Goal: Transaction & Acquisition: Purchase product/service

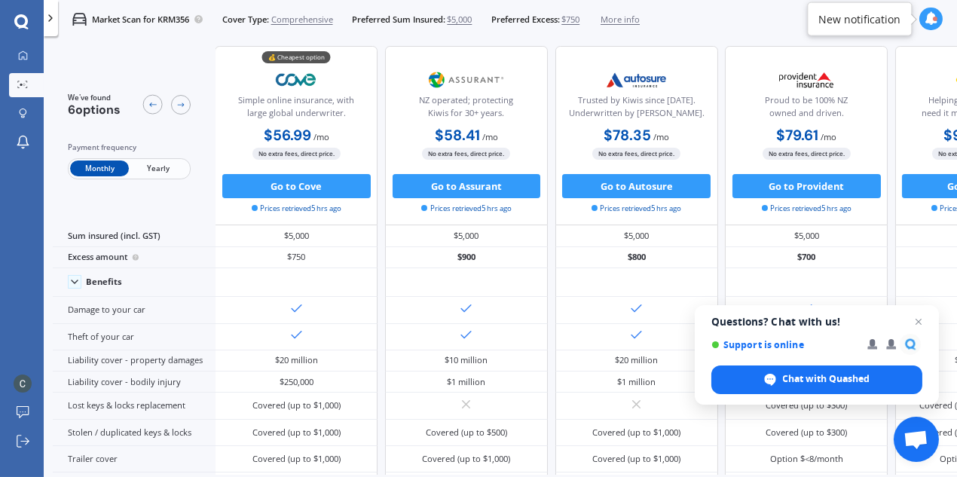
scroll to position [0, 1]
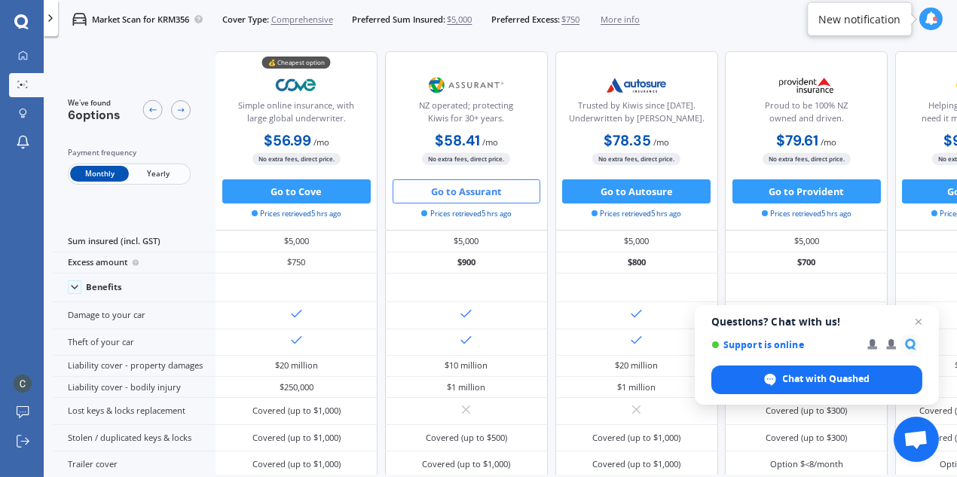
click at [473, 188] on button "Go to Assurant" at bounding box center [467, 191] width 148 height 24
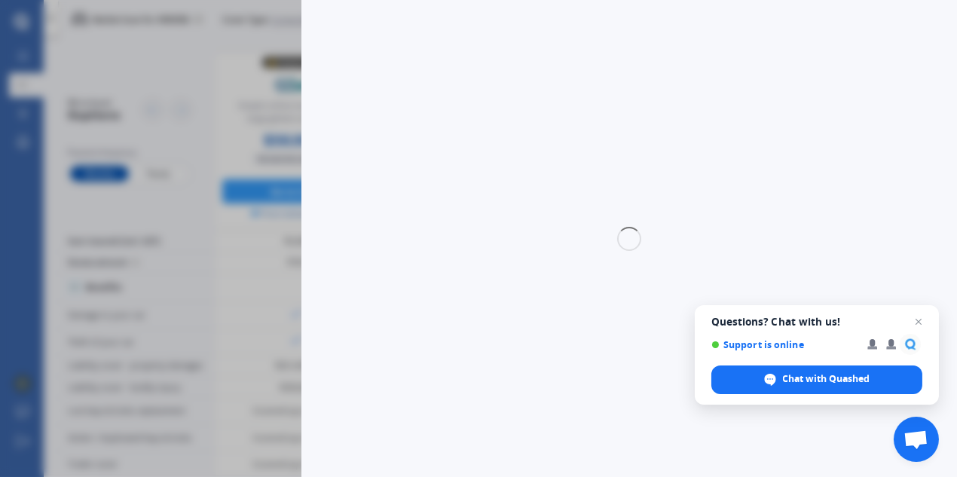
select select "Monthly"
click at [920, 323] on span "Open chat" at bounding box center [919, 322] width 19 height 19
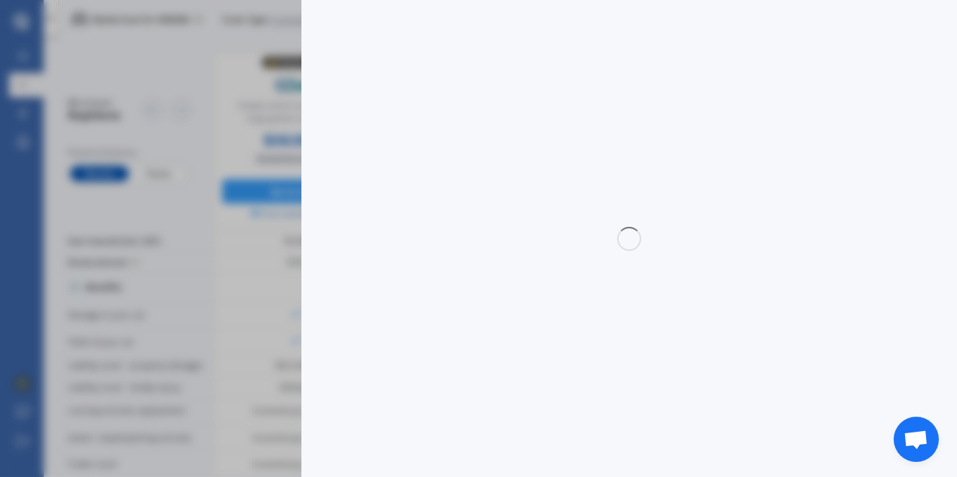
select select "full"
select select "500.00"
select select "Waitakere"
select select "LEXUS"
select select "RX 400H"
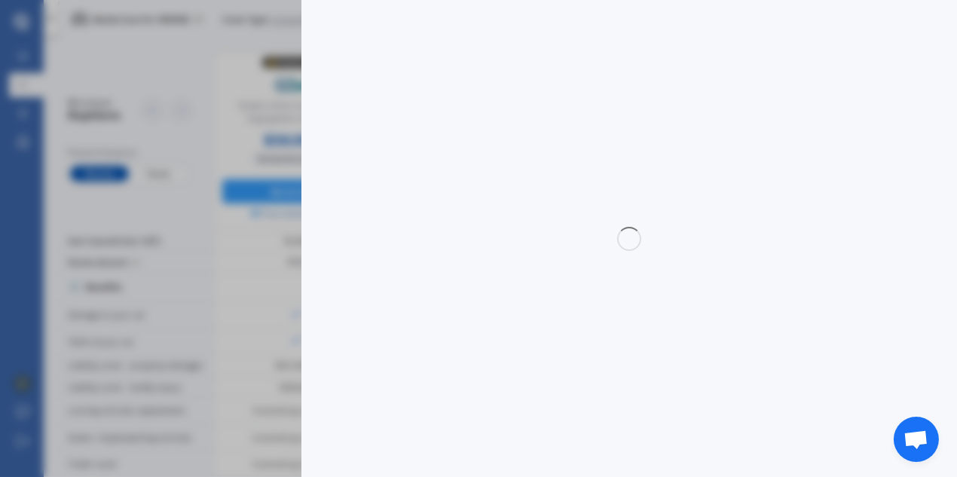
select select "(ALL)"
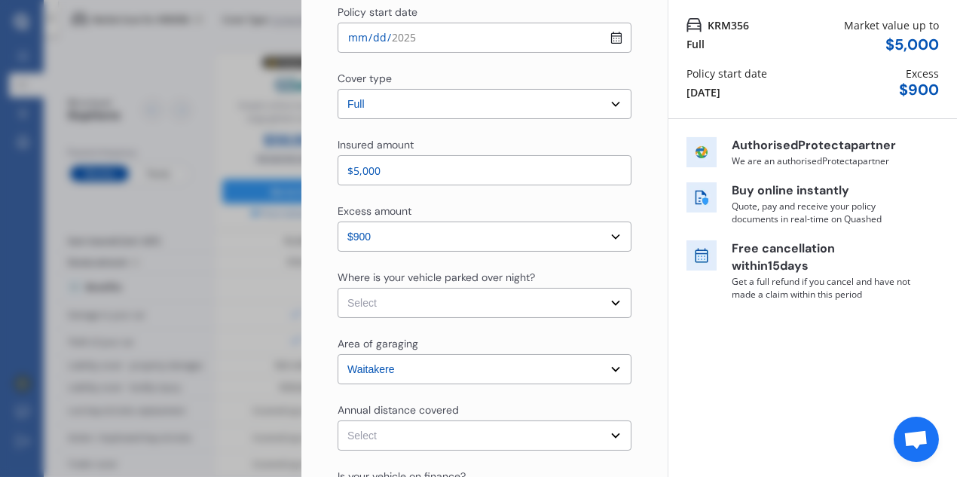
scroll to position [123, 0]
click at [607, 303] on select "Select In a garage On own property On street or road" at bounding box center [485, 301] width 294 height 30
select select "In a garage"
click at [338, 286] on select "Select In a garage On own property On street or road" at bounding box center [485, 301] width 294 height 30
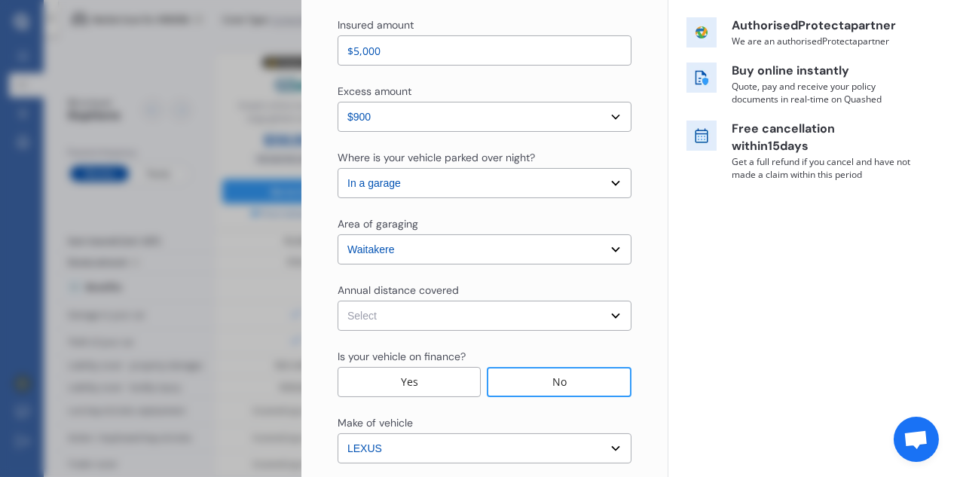
scroll to position [242, 0]
click at [607, 252] on select "Select [GEOGRAPHIC_DATA] [GEOGRAPHIC_DATA] [GEOGRAPHIC_DATA] / [PERSON_NAME] / …" at bounding box center [485, 249] width 294 height 30
click at [578, 311] on select "Select Low (less than 15,000km per year) Average (15,000-30,000km per year) Hig…" at bounding box center [485, 315] width 294 height 30
select select "15000"
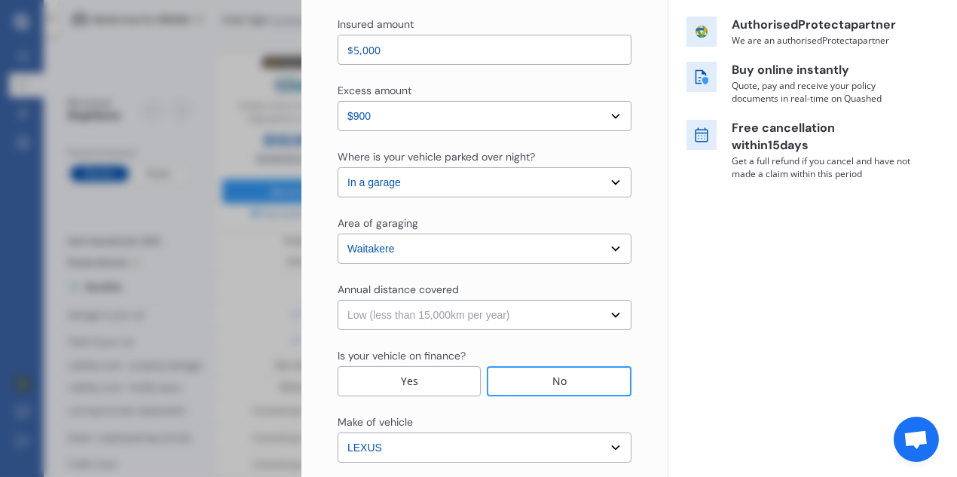
click at [338, 300] on select "Select Low (less than 15,000km per year) Average (15,000-30,000km per year) Hig…" at bounding box center [485, 315] width 294 height 30
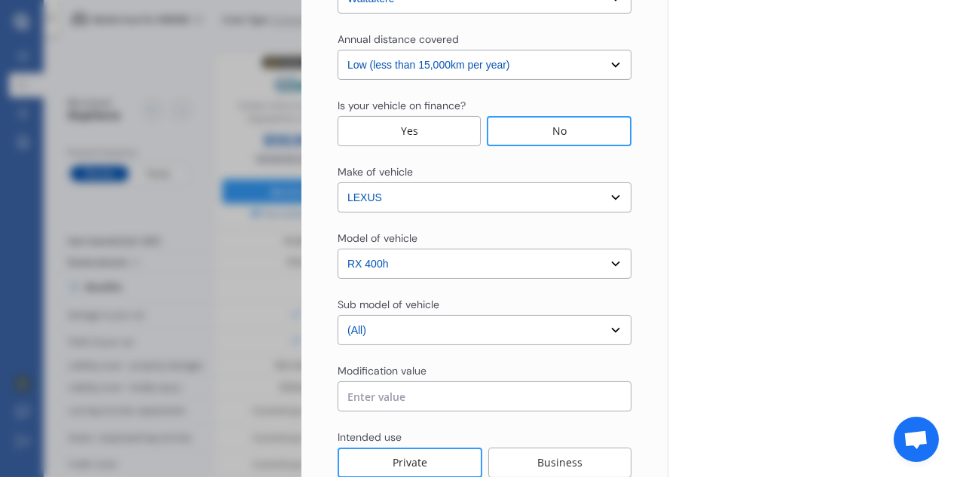
scroll to position [601, 0]
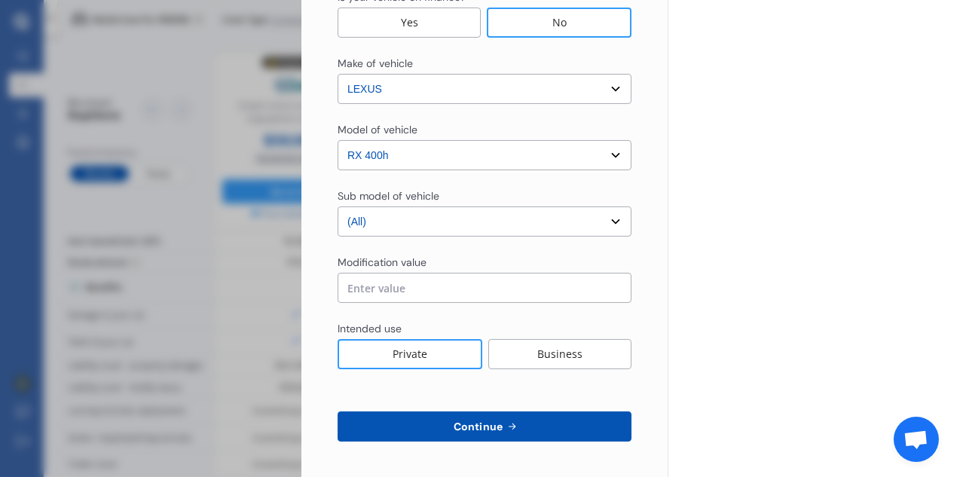
click at [557, 425] on button "Continue" at bounding box center [485, 427] width 294 height 30
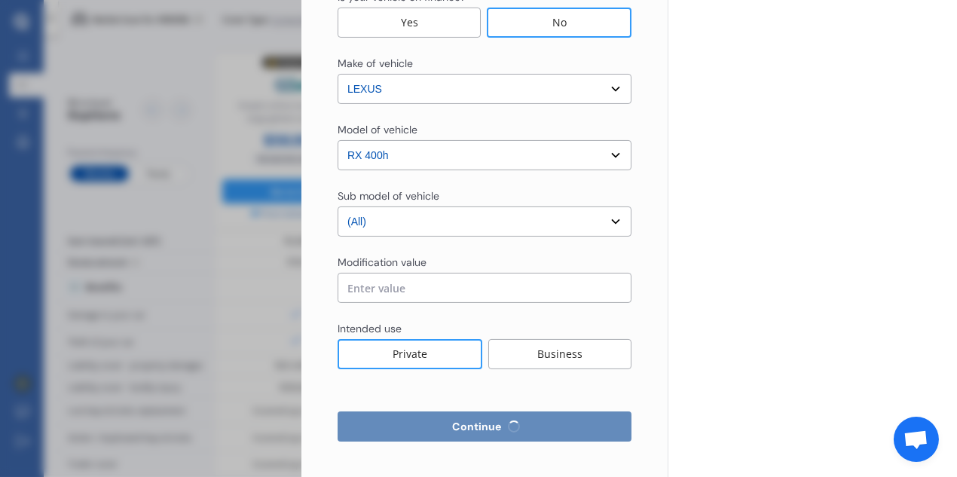
select select "Miss"
select select "16"
select select "06"
select select "1976"
select select "full"
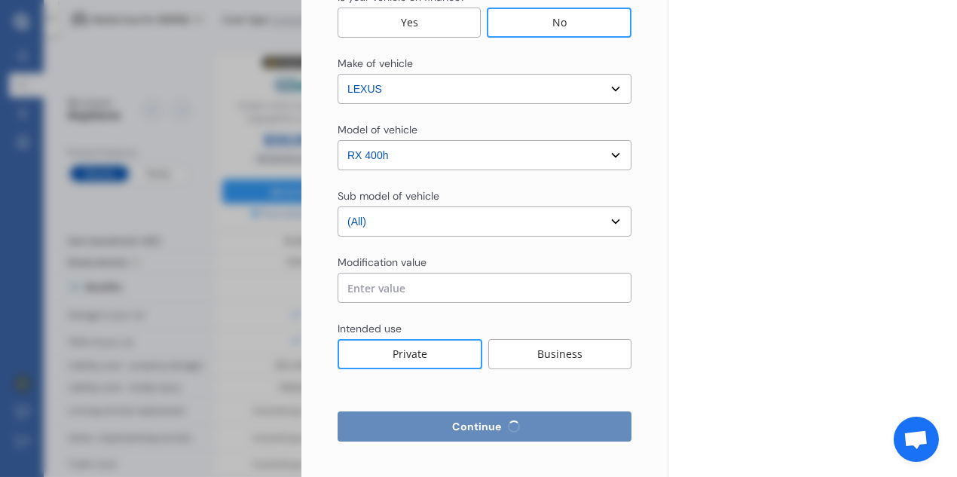
select select "more than 4 years"
select select "[GEOGRAPHIC_DATA]"
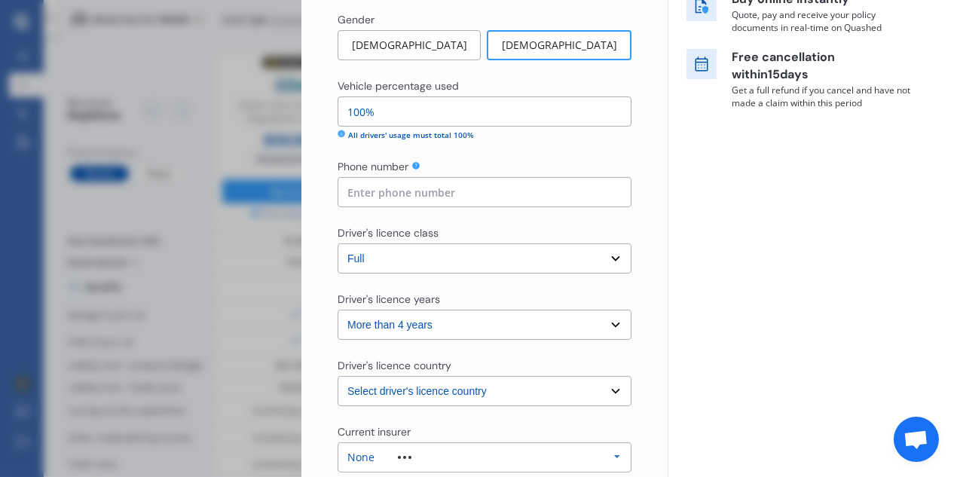
scroll to position [314, 0]
click at [385, 192] on input at bounding box center [485, 191] width 294 height 30
type input "021963421"
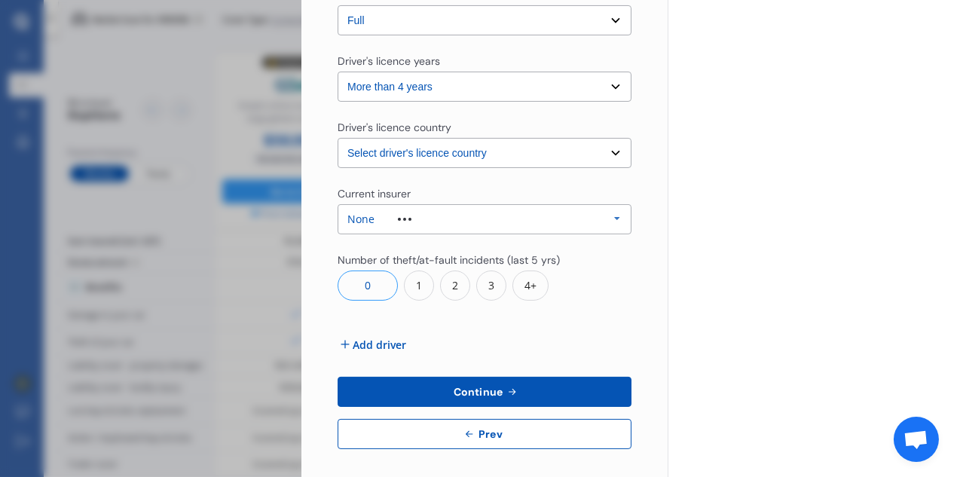
scroll to position [558, 0]
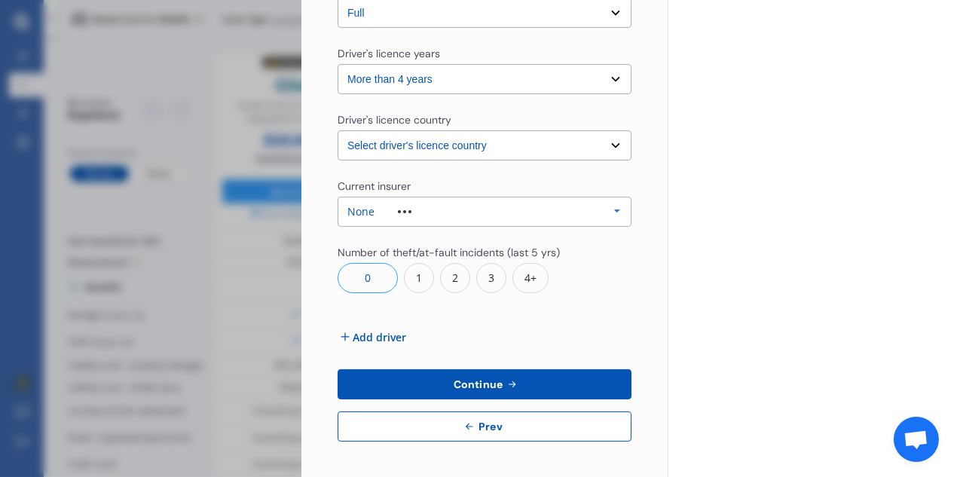
click at [463, 383] on span "Continue" at bounding box center [478, 384] width 55 height 12
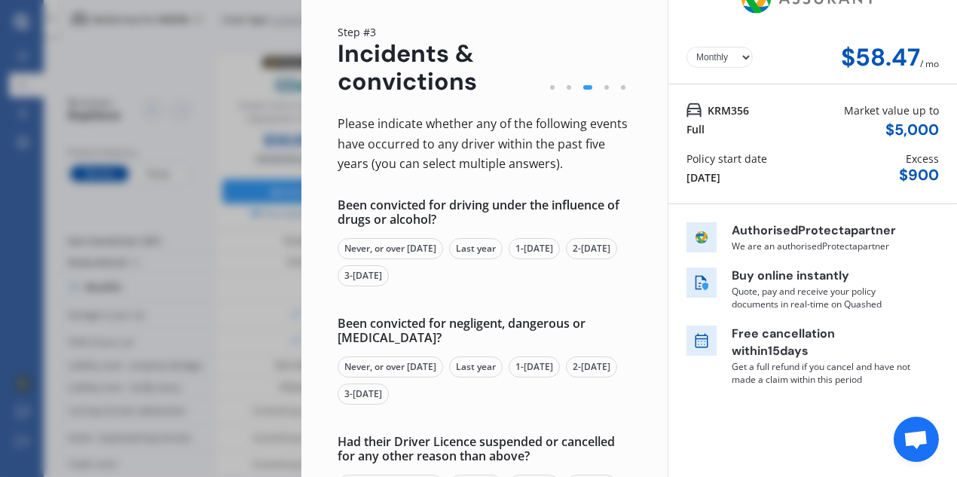
scroll to position [38, 0]
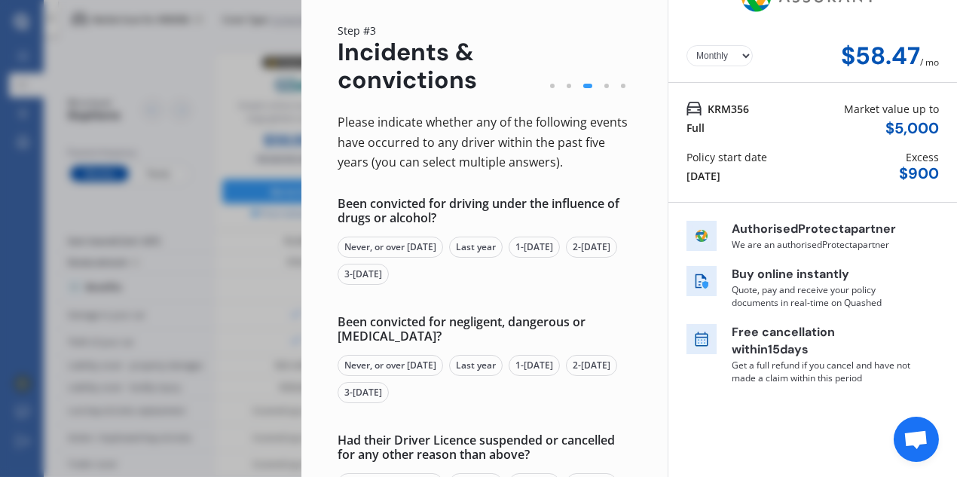
click at [401, 246] on div "Never, or over [DATE]" at bounding box center [391, 247] width 106 height 21
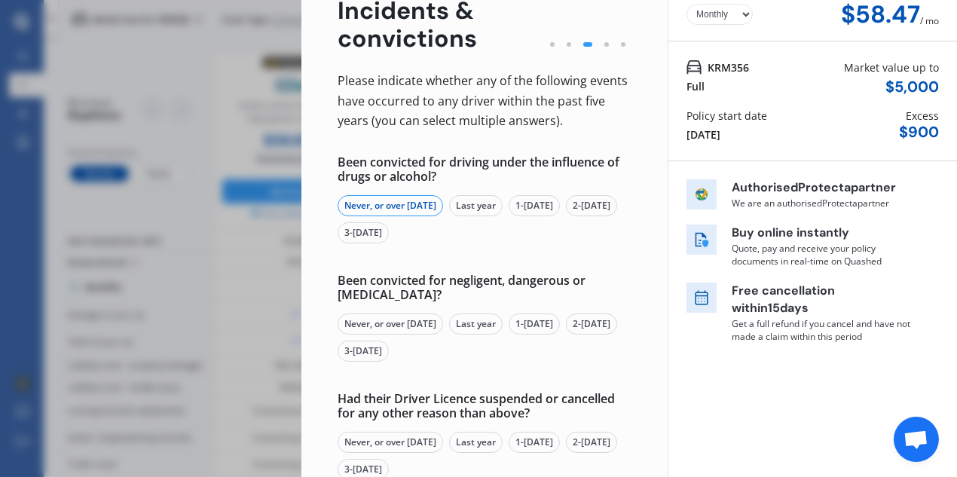
scroll to position [85, 0]
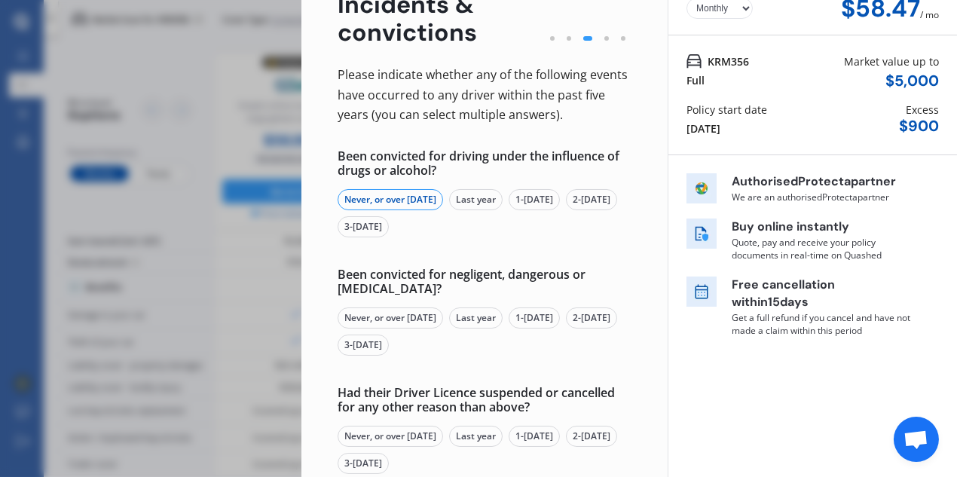
click at [387, 316] on div "Never, or over [DATE]" at bounding box center [391, 318] width 106 height 21
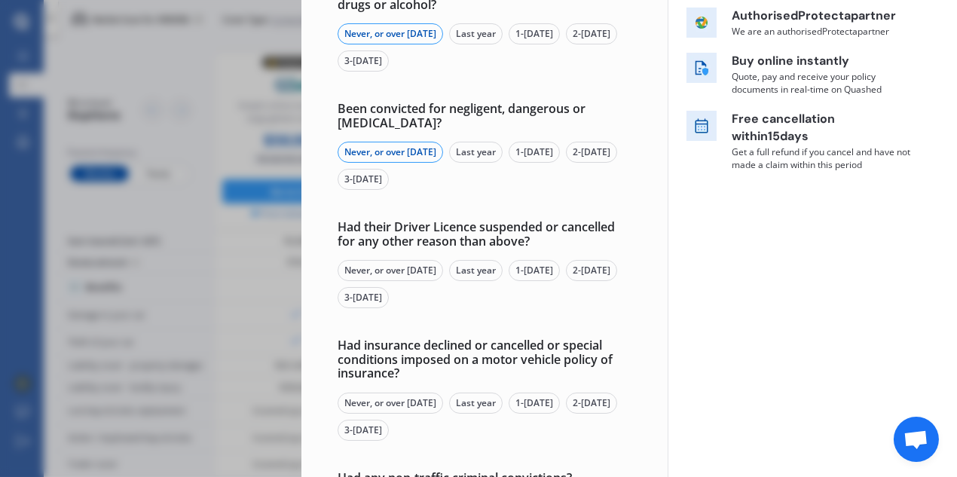
scroll to position [252, 0]
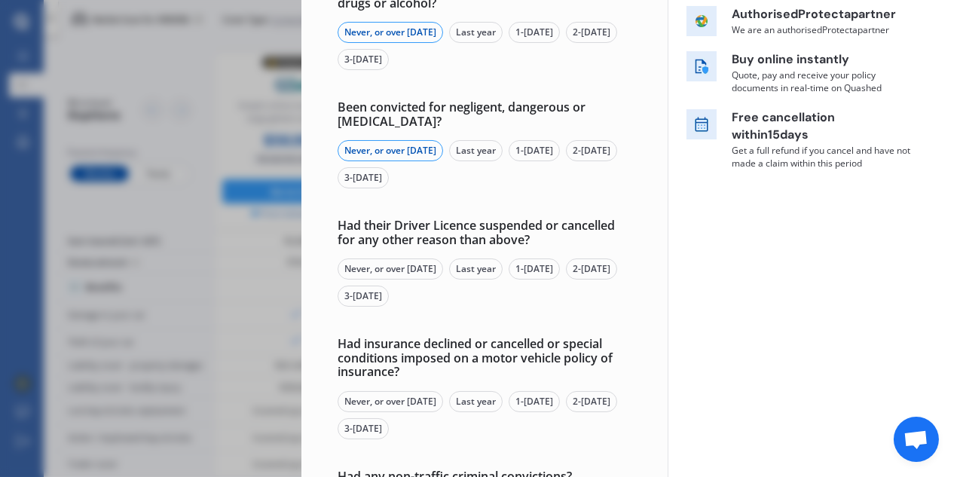
click at [390, 269] on div "Never, or over [DATE]" at bounding box center [391, 269] width 106 height 21
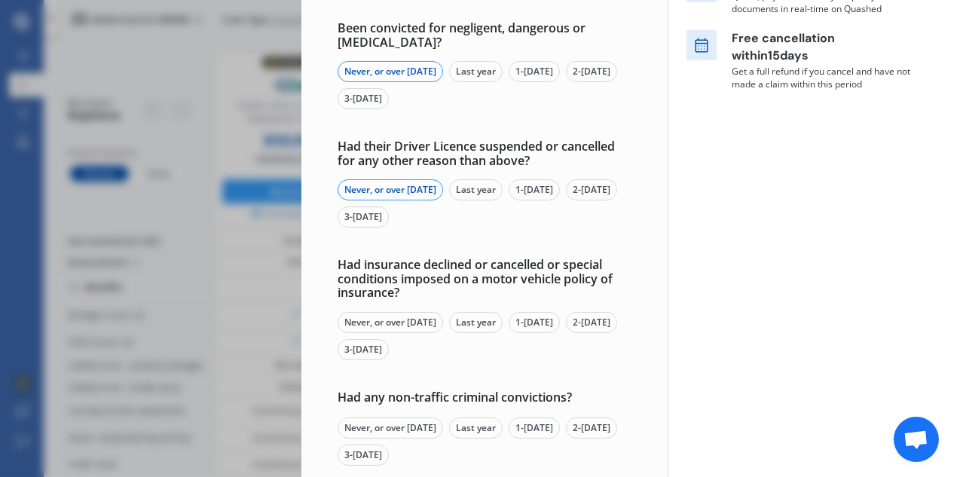
scroll to position [356, 0]
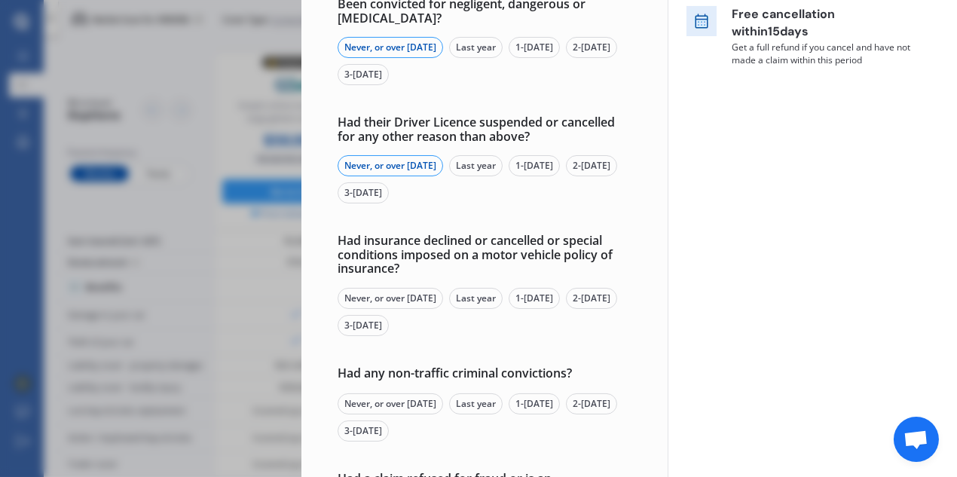
click at [405, 295] on div "Never, or over [DATE]" at bounding box center [391, 298] width 106 height 21
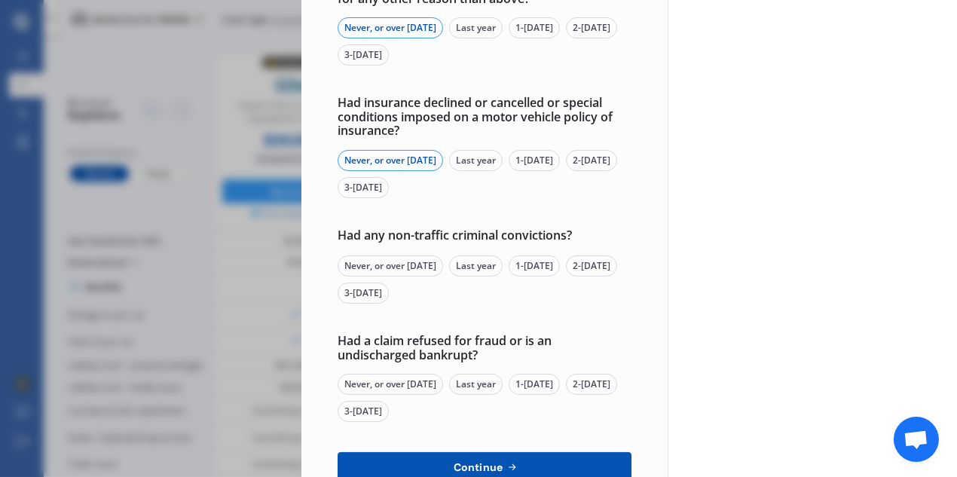
scroll to position [495, 0]
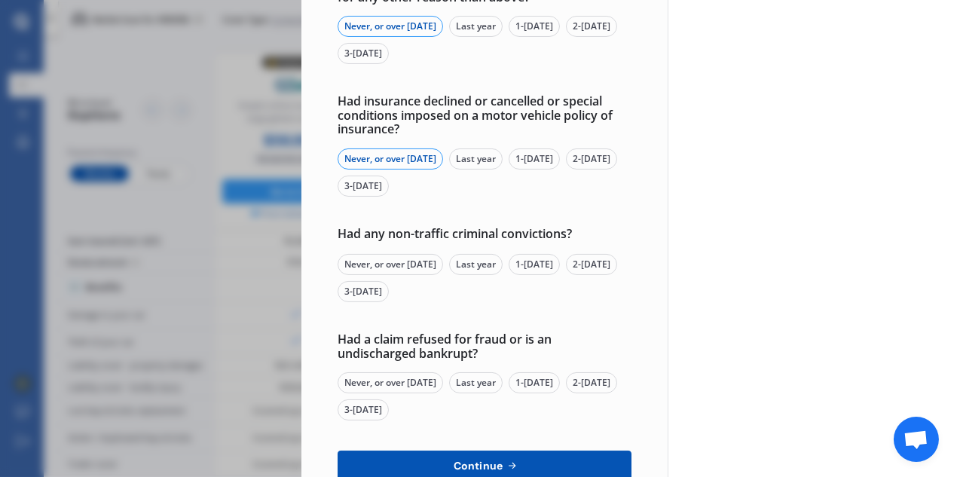
click at [399, 265] on div "Never, or over [DATE]" at bounding box center [391, 264] width 106 height 21
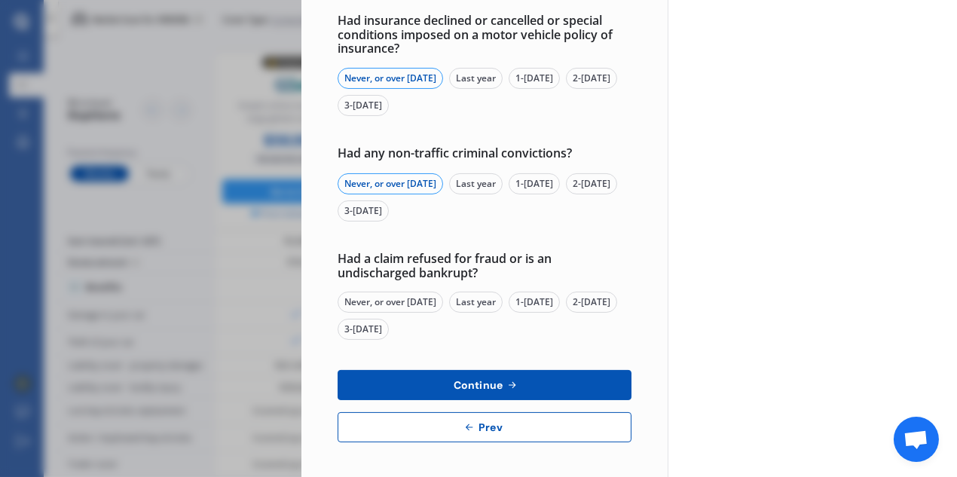
scroll to position [577, 0]
click at [378, 298] on div "Never, or over [DATE]" at bounding box center [391, 301] width 106 height 21
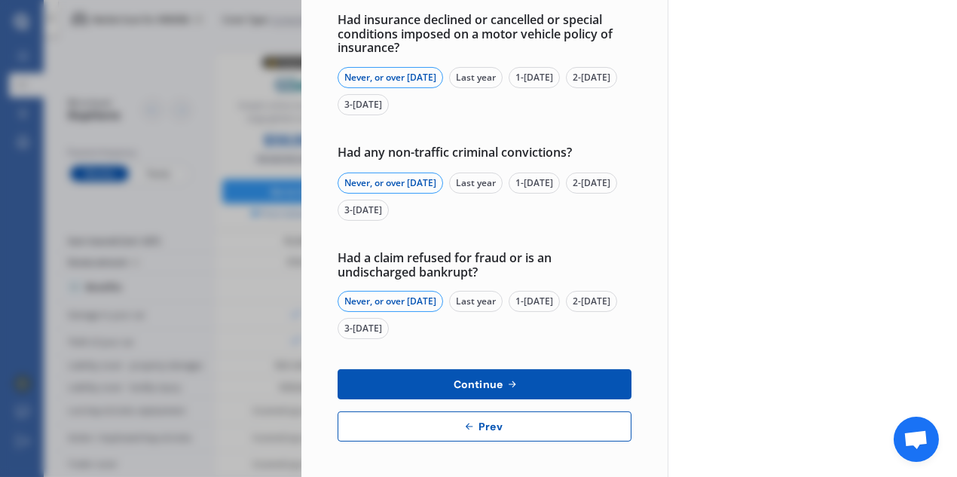
click at [473, 378] on span "Continue" at bounding box center [478, 384] width 55 height 12
select select "500.00"
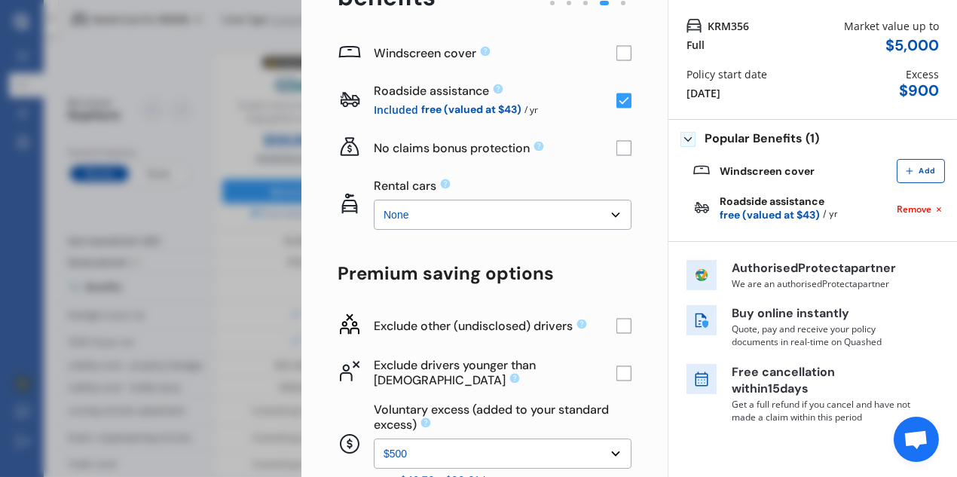
scroll to position [119, 0]
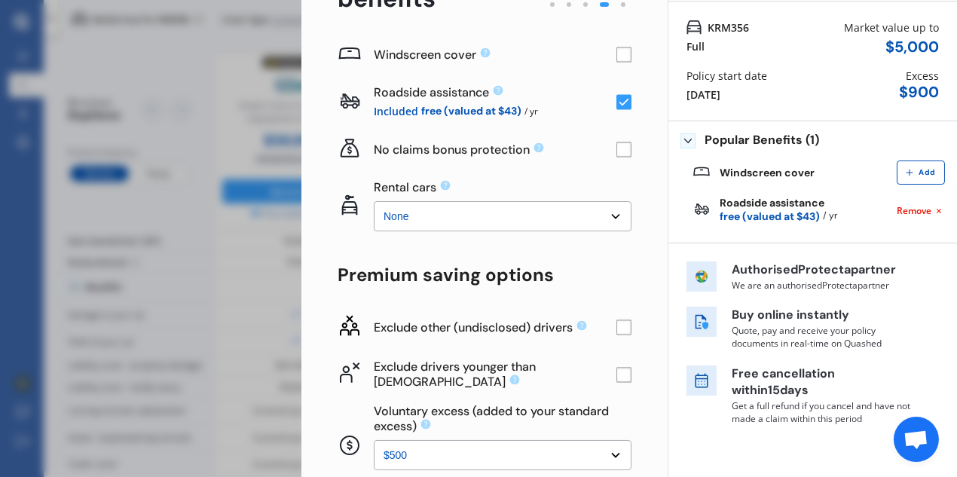
click at [619, 144] on rect at bounding box center [624, 149] width 15 height 15
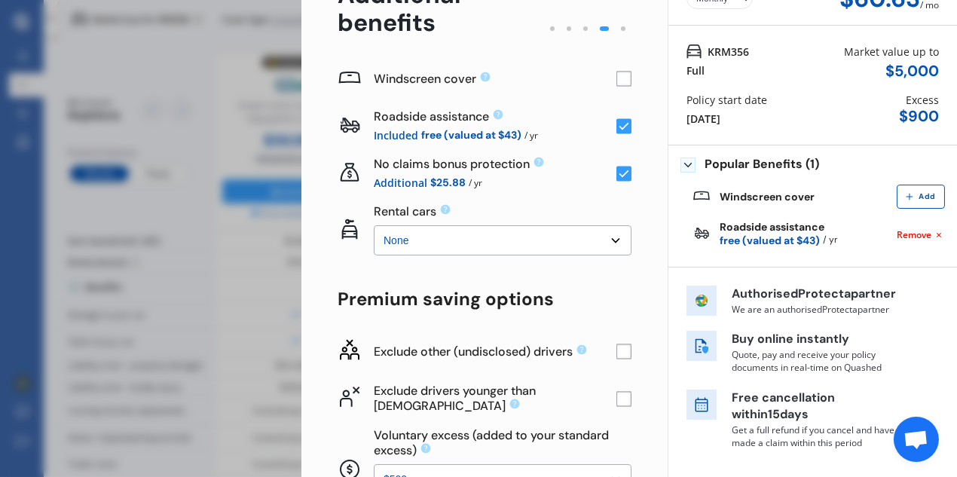
scroll to position [96, 0]
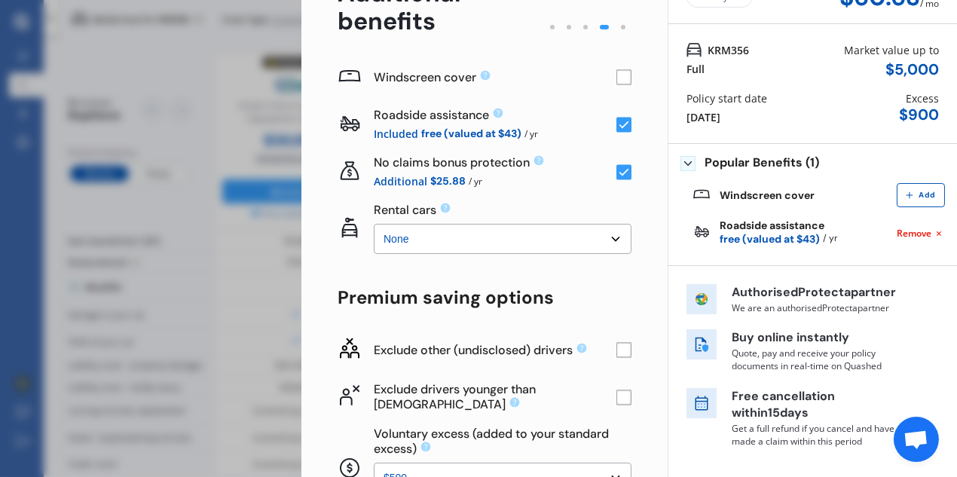
click at [625, 173] on div "Yearly Monthly $60.63 / mo Step # 4 Additional benefits Windscreen cover Roadsi…" at bounding box center [484, 306] width 366 height 721
click at [610, 235] on select "None $2,500 $5,000" at bounding box center [503, 239] width 258 height 30
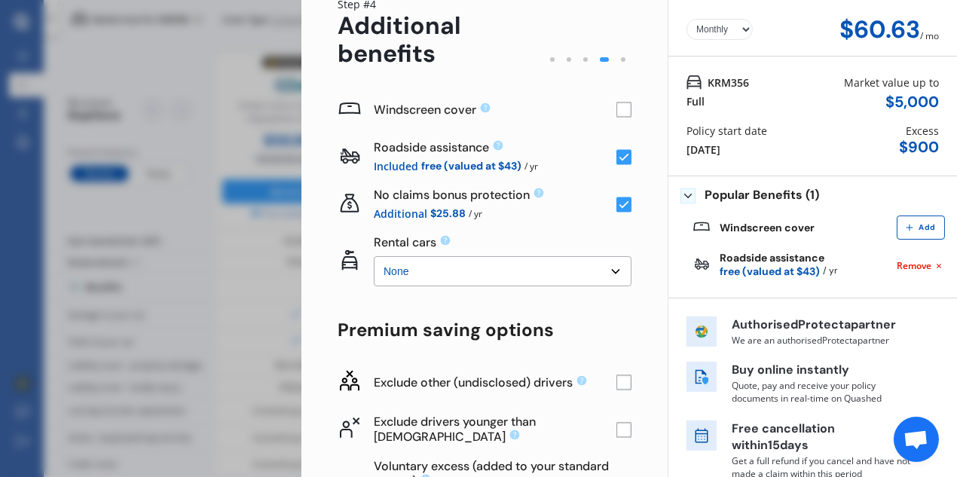
scroll to position [64, 0]
click at [614, 166] on div "Roadside assistance Included free (valued at $43) / yr" at bounding box center [485, 156] width 294 height 47
click at [617, 155] on rect at bounding box center [624, 157] width 15 height 15
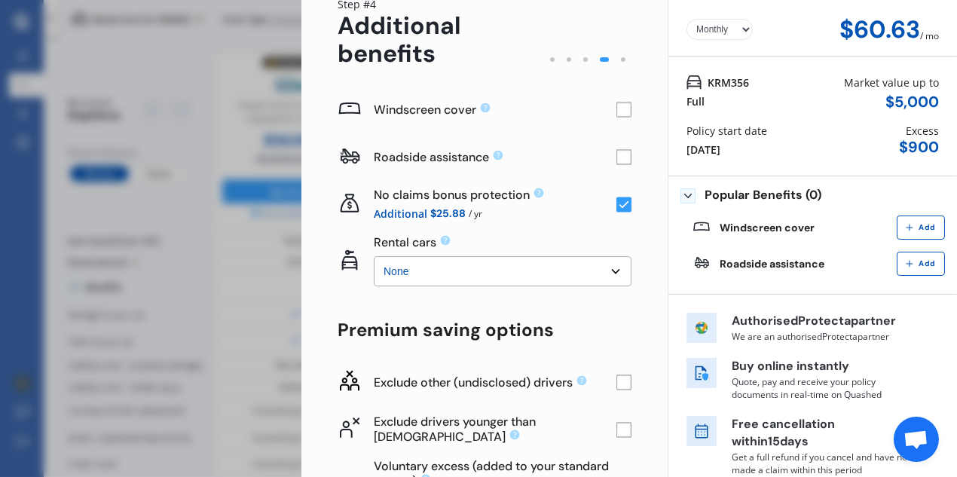
click at [619, 155] on rect at bounding box center [624, 157] width 15 height 15
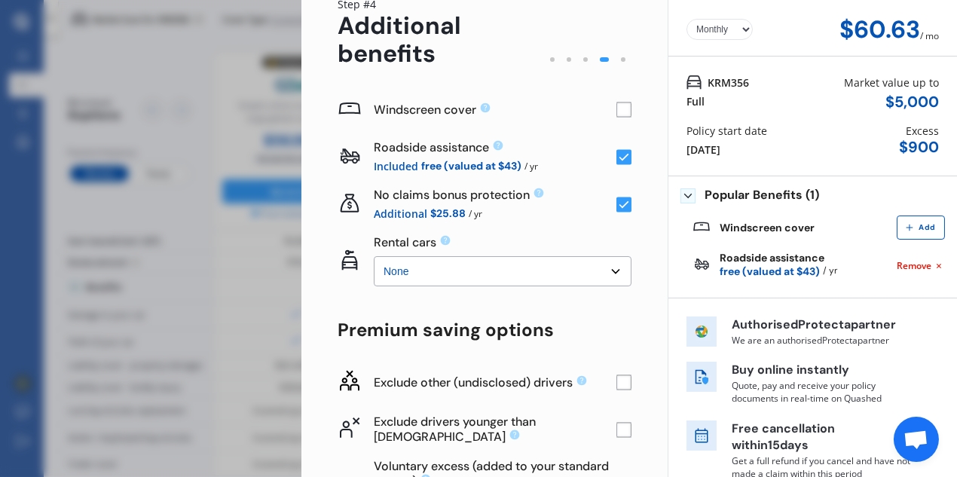
click at [617, 204] on rect at bounding box center [624, 204] width 15 height 15
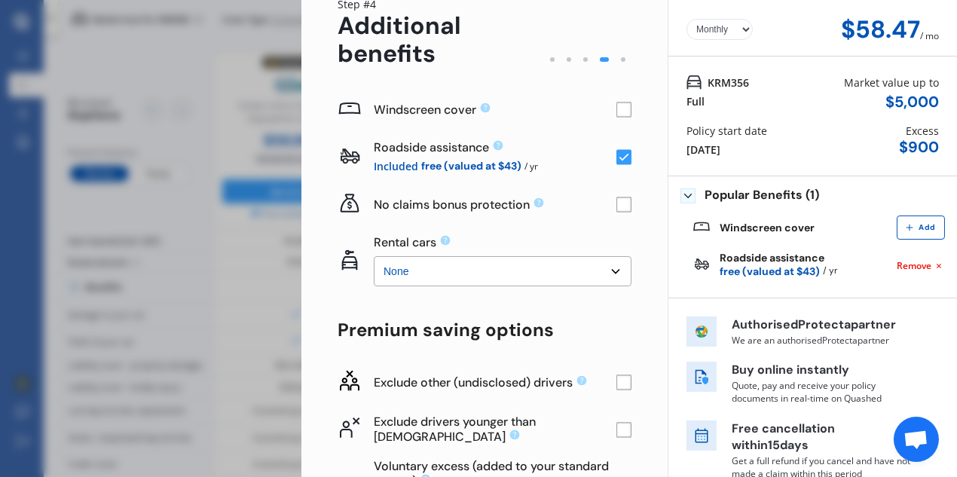
scroll to position [66, 0]
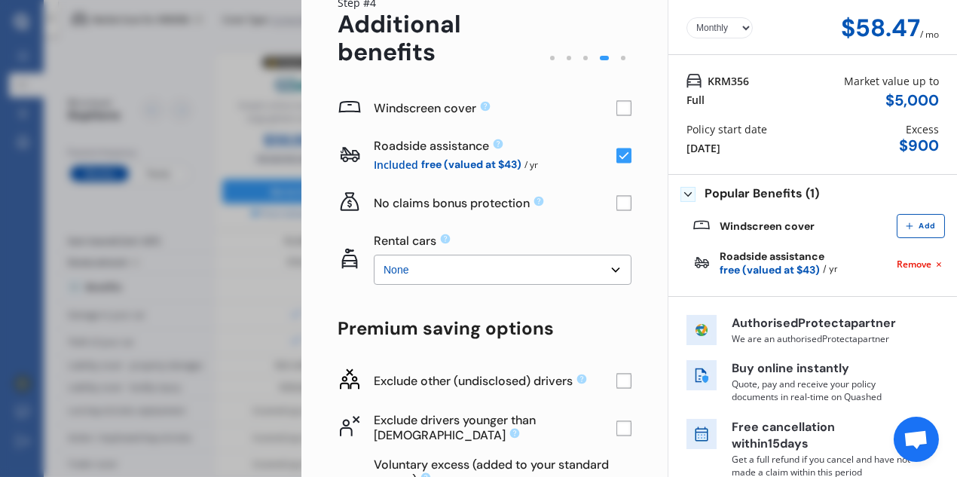
click at [478, 266] on select "None $2,500 $5,000" at bounding box center [503, 270] width 258 height 30
click at [374, 255] on select "None $2,500 $5,000" at bounding box center [503, 270] width 258 height 30
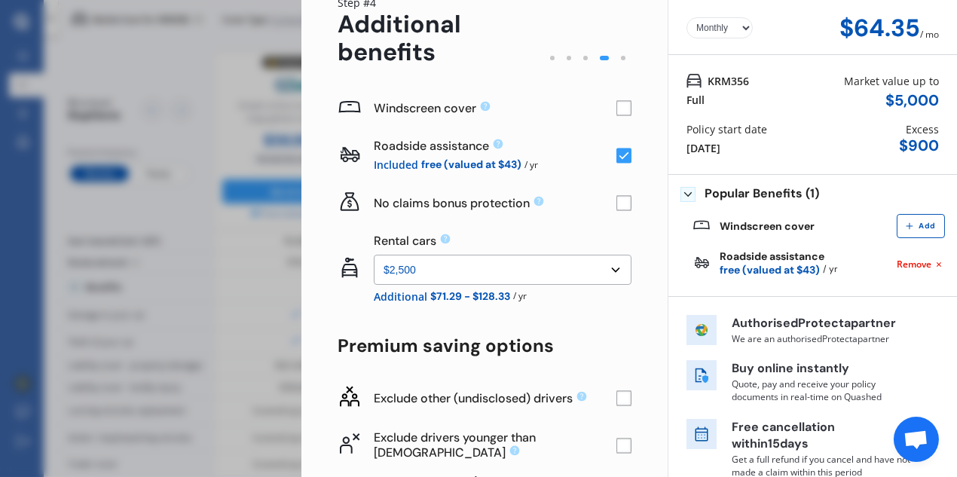
click at [467, 265] on select "None $2,500 $5,000" at bounding box center [503, 270] width 258 height 30
select select "0"
click at [374, 255] on select "None $2,500 $5,000" at bounding box center [503, 270] width 258 height 30
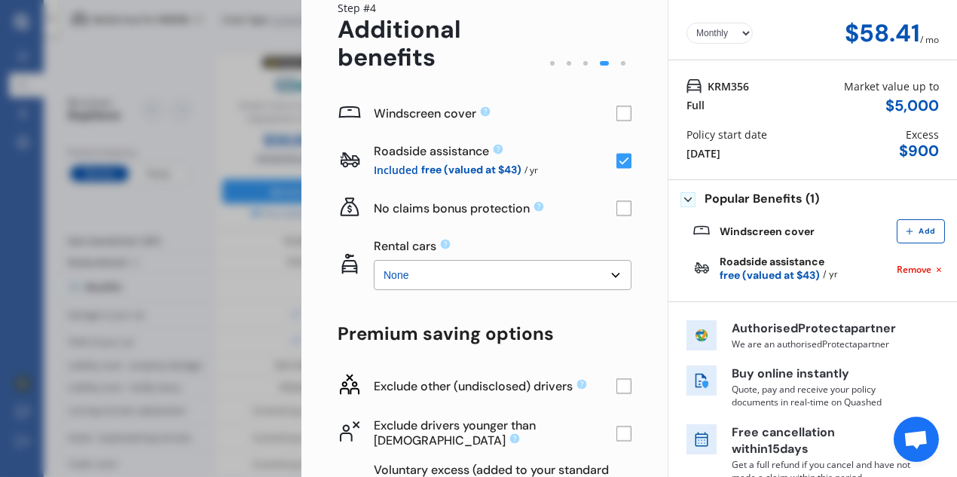
scroll to position [61, 0]
click at [617, 384] on rect at bounding box center [624, 385] width 15 height 15
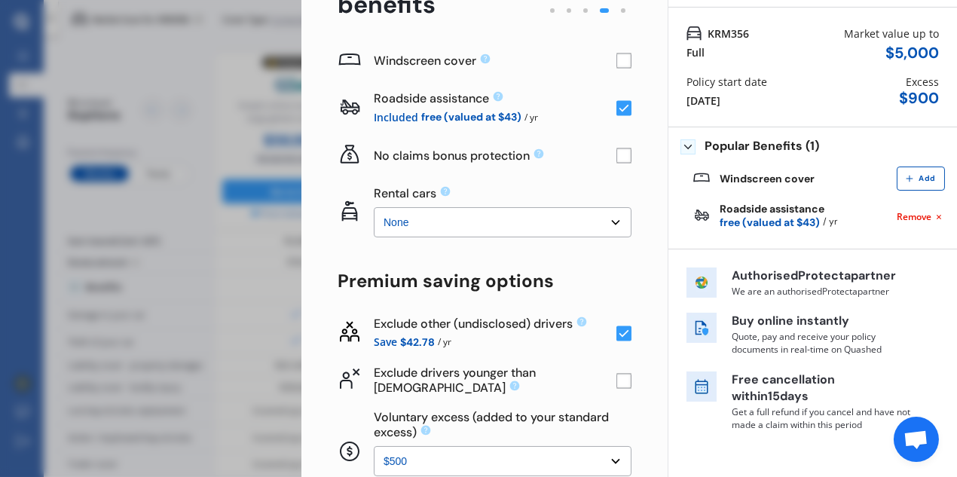
scroll to position [113, 0]
click at [617, 378] on rect at bounding box center [624, 380] width 15 height 15
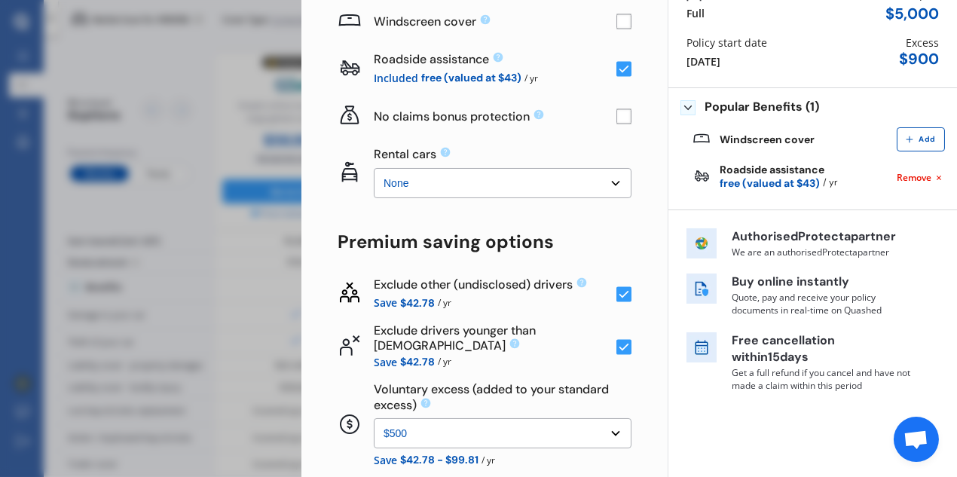
scroll to position [175, 0]
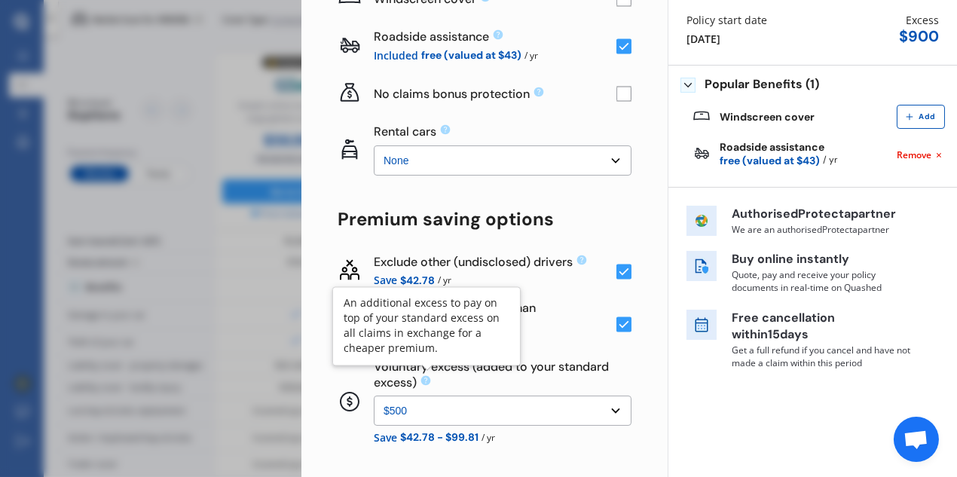
click at [424, 378] on icon at bounding box center [426, 380] width 10 height 10
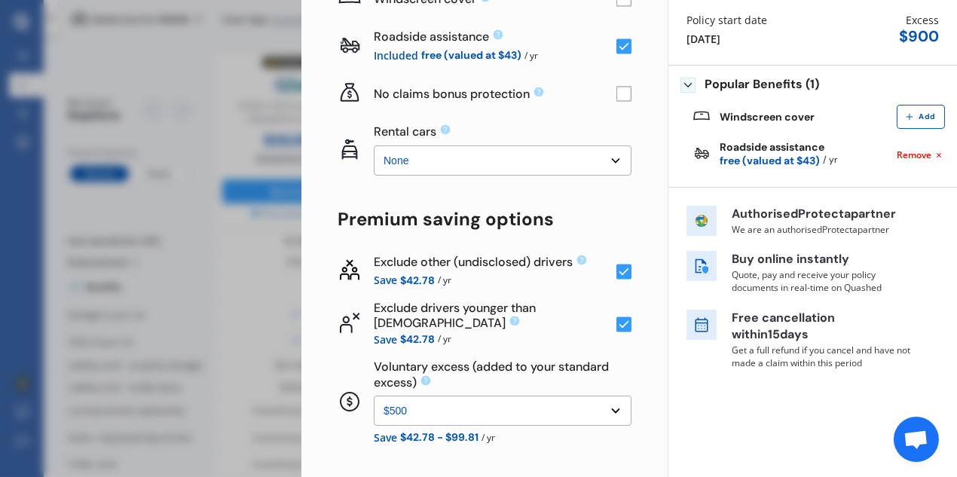
click at [424, 378] on icon at bounding box center [426, 380] width 10 height 10
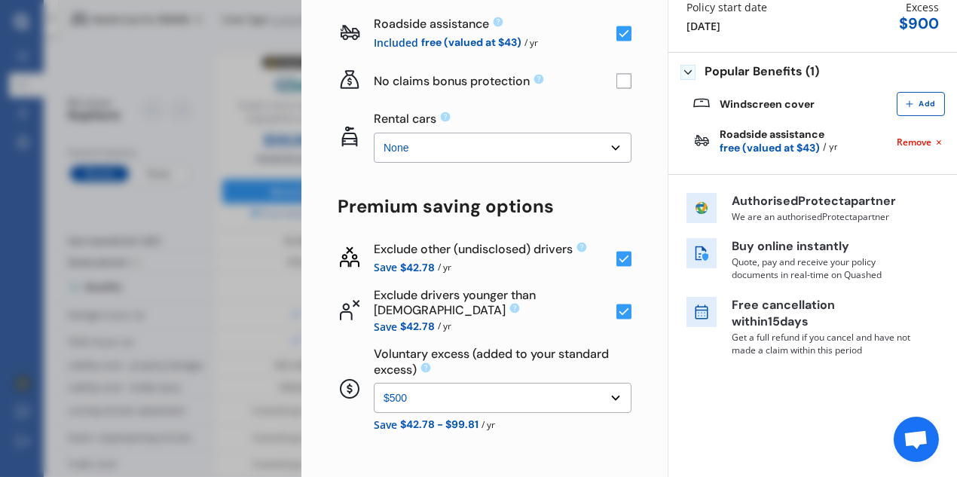
scroll to position [201, 0]
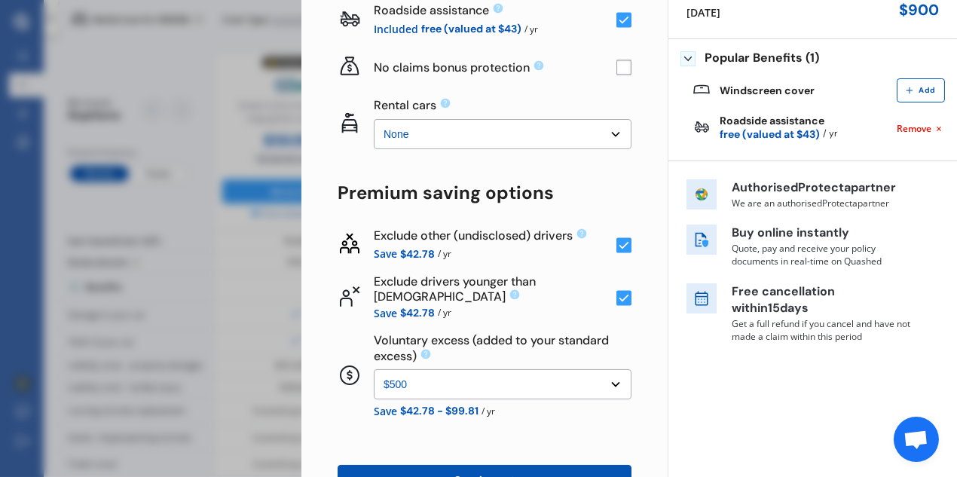
click at [424, 378] on select "None $500 $1,000" at bounding box center [503, 384] width 258 height 30
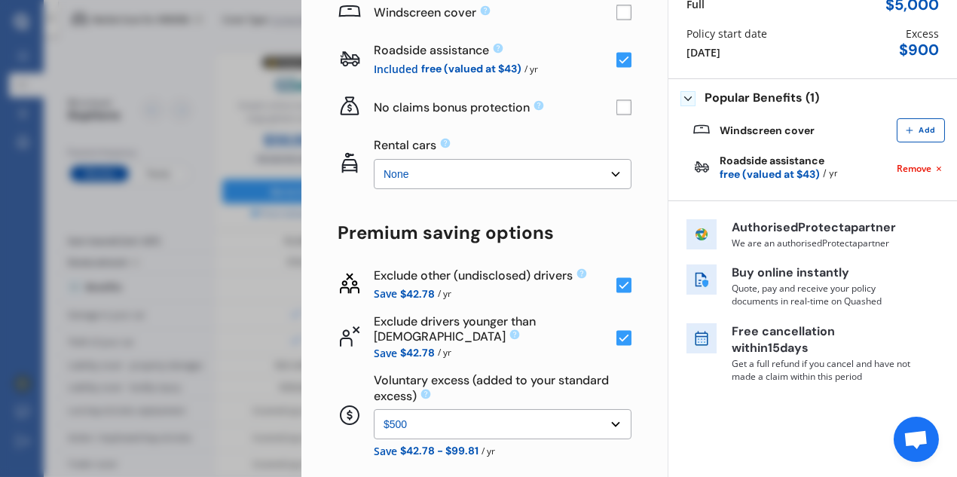
scroll to position [161, 0]
click at [446, 413] on select "None $500 $1,000" at bounding box center [503, 424] width 258 height 30
select select "0"
click at [374, 409] on select "None $500 $1,000" at bounding box center [503, 424] width 258 height 30
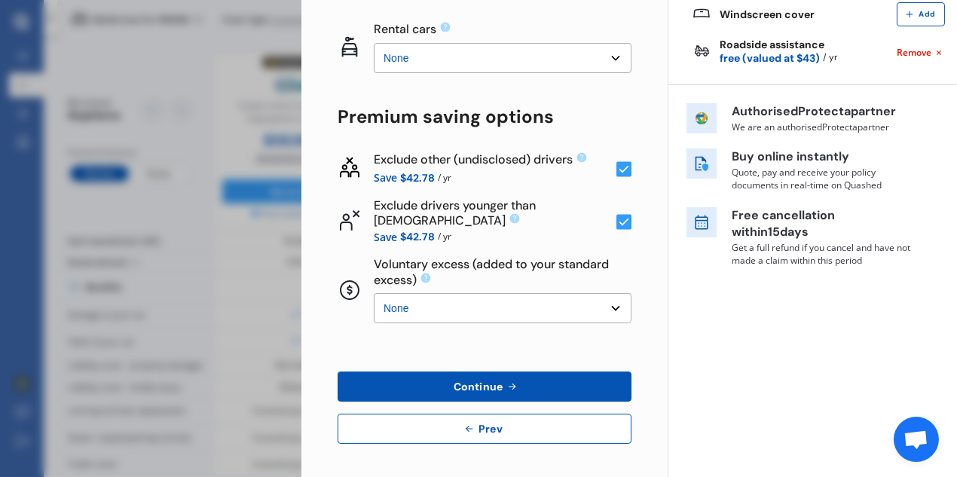
scroll to position [279, 0]
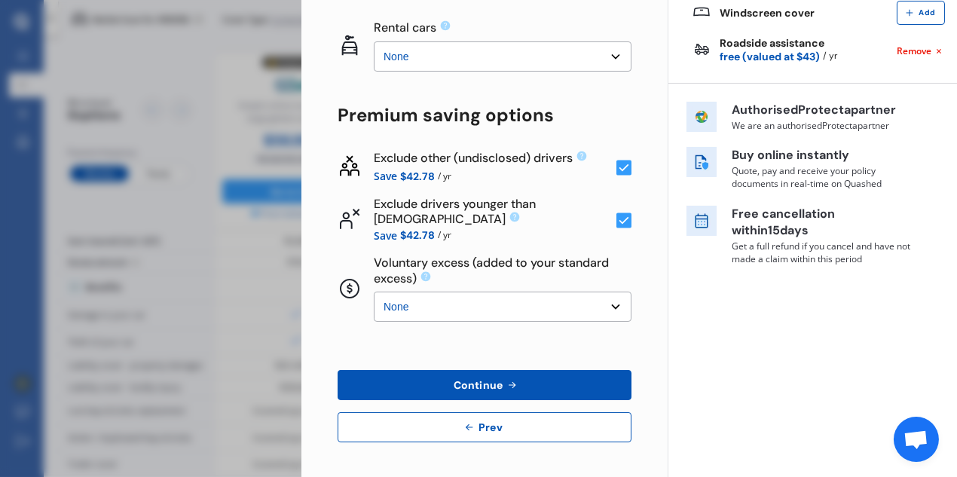
click at [479, 384] on span "Continue" at bounding box center [478, 385] width 55 height 12
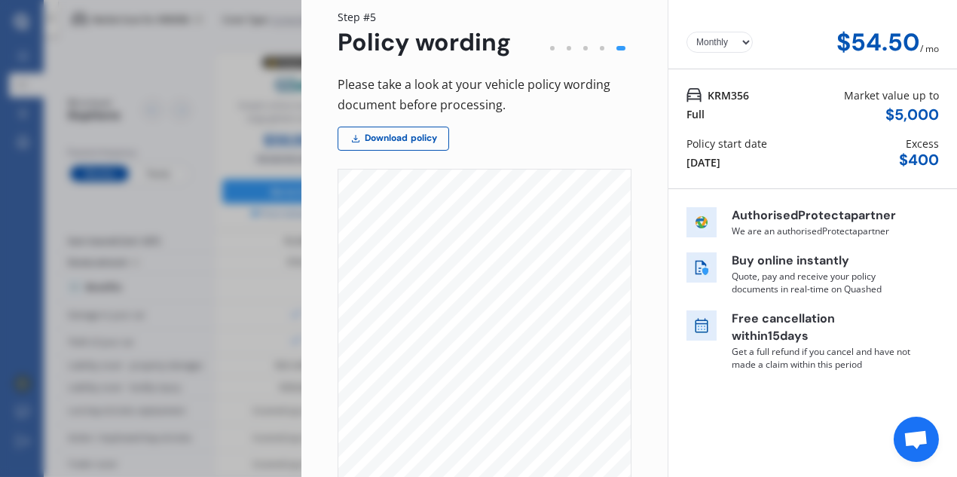
scroll to position [38, 0]
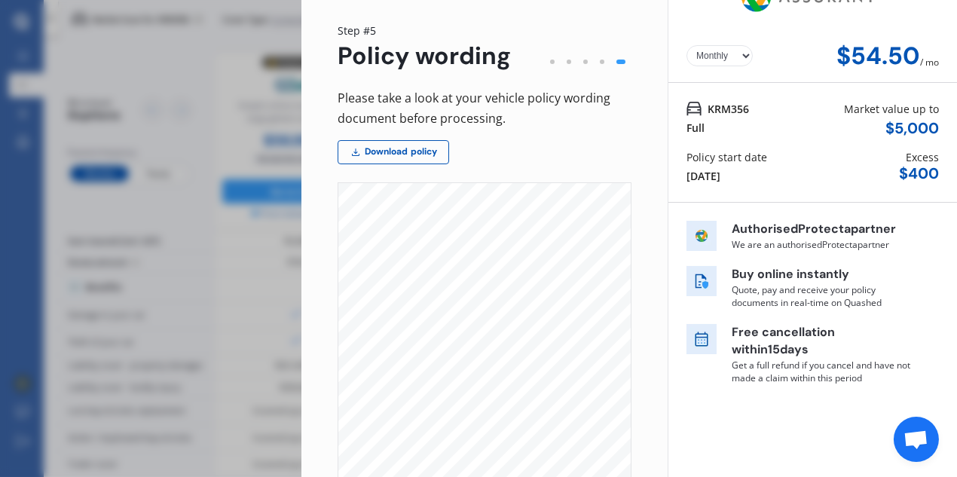
click at [736, 53] on select "Yearly Monthly" at bounding box center [720, 55] width 66 height 21
click at [687, 45] on select "Yearly Monthly" at bounding box center [720, 55] width 66 height 21
click at [739, 53] on select "Yearly Monthly" at bounding box center [720, 55] width 66 height 21
select select "Monthly"
click at [687, 45] on select "Yearly Monthly" at bounding box center [720, 55] width 66 height 21
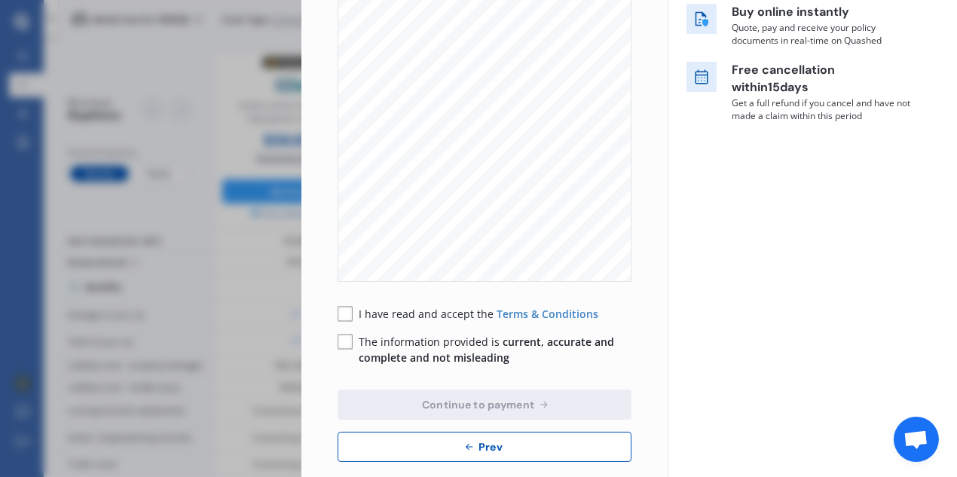
scroll to position [300, 0]
click at [348, 311] on rect at bounding box center [345, 314] width 15 height 15
click at [344, 341] on rect at bounding box center [345, 342] width 15 height 15
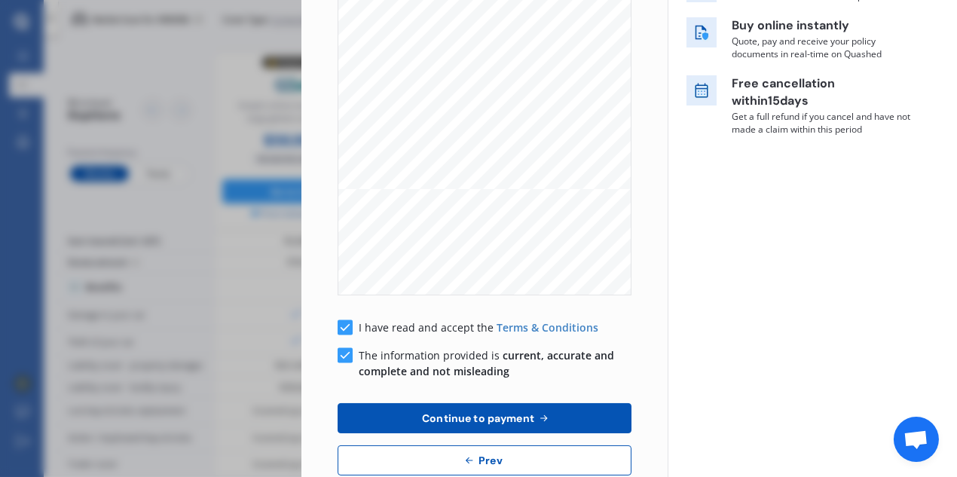
scroll to position [320, 0]
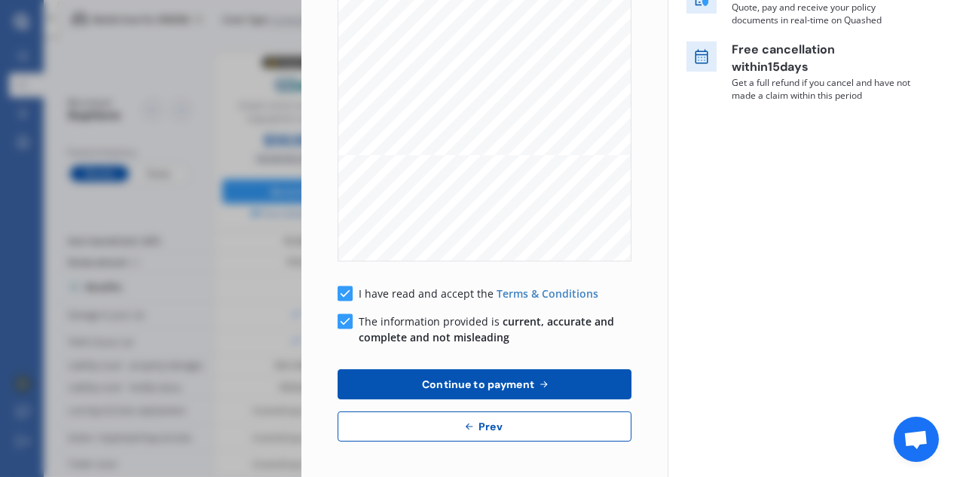
click at [483, 388] on span "Continue to payment" at bounding box center [478, 384] width 118 height 12
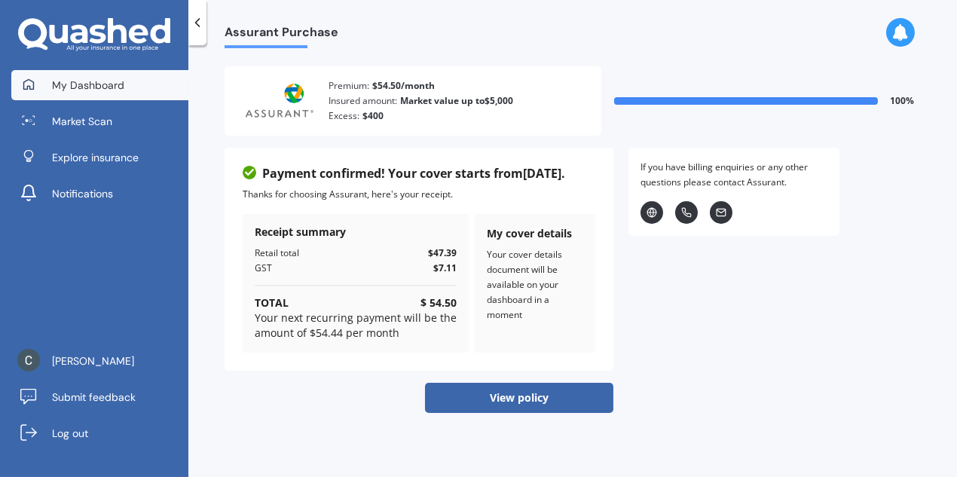
click at [57, 95] on link "My Dashboard" at bounding box center [99, 85] width 177 height 30
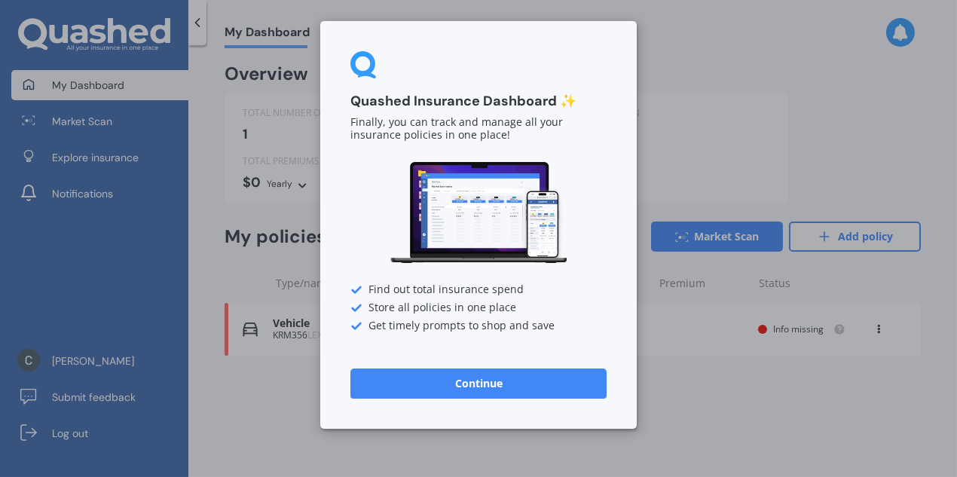
click at [459, 387] on button "Continue" at bounding box center [478, 384] width 256 height 30
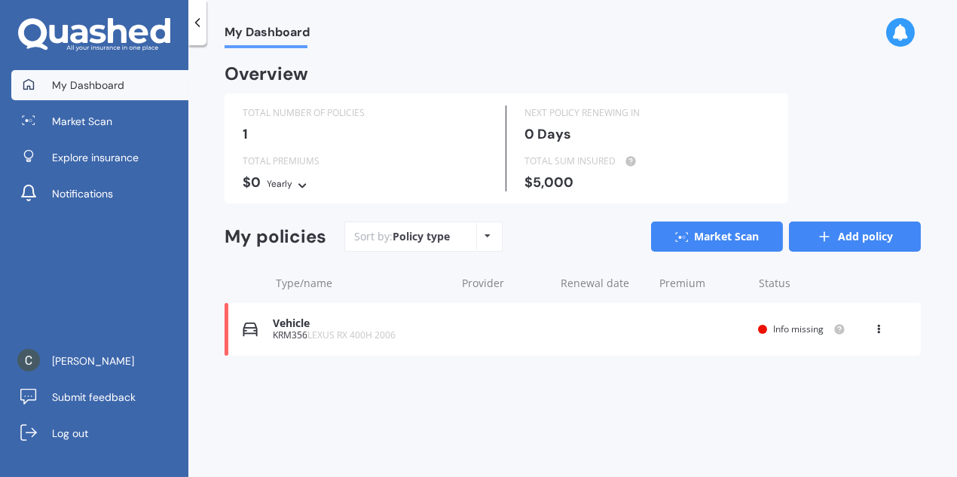
click at [848, 241] on link "Add policy" at bounding box center [855, 237] width 132 height 30
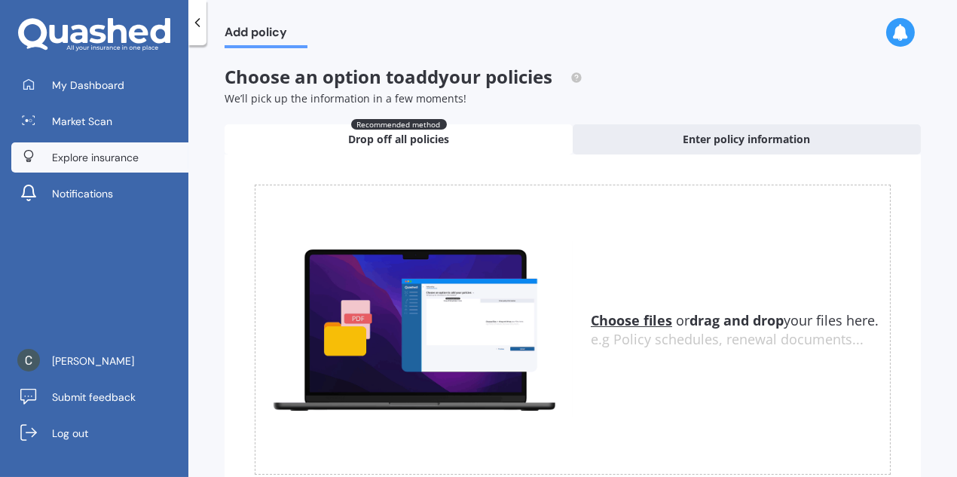
click at [69, 155] on span "Explore insurance" at bounding box center [95, 157] width 87 height 15
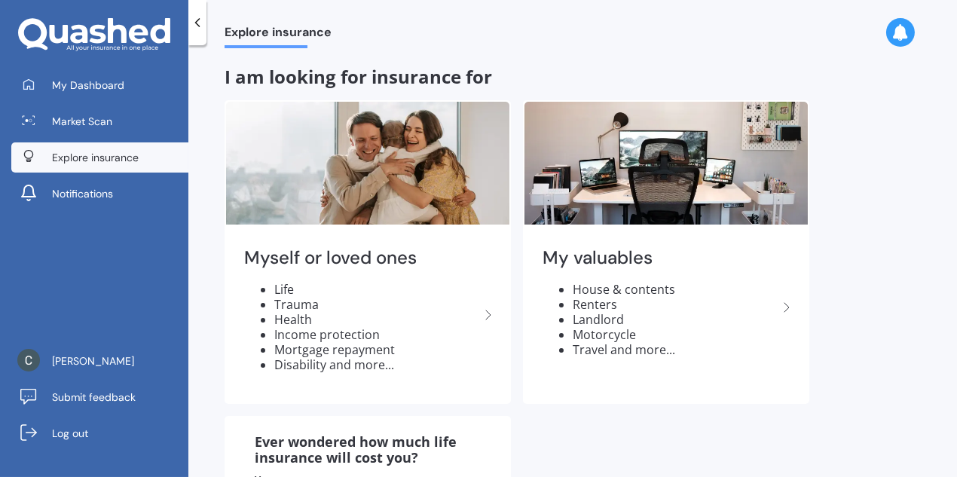
click at [197, 22] on icon at bounding box center [197, 22] width 15 height 15
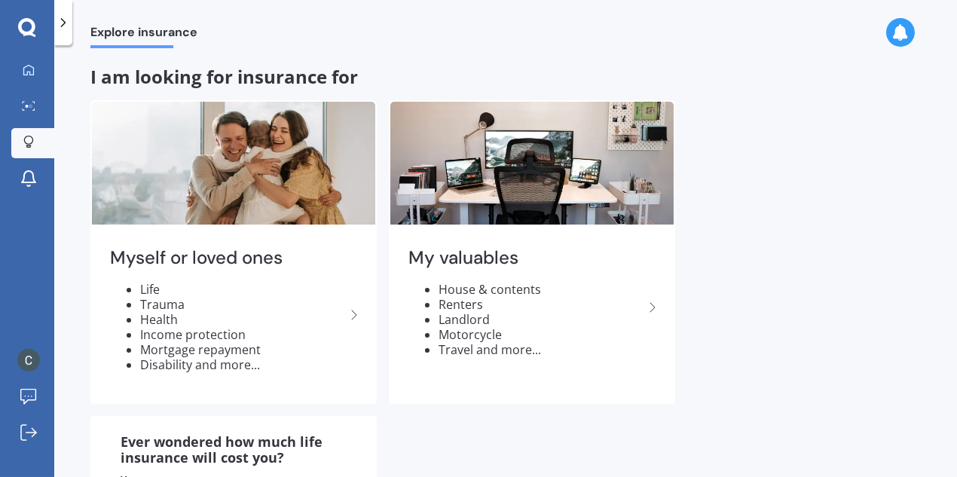
click at [66, 23] on icon at bounding box center [63, 22] width 15 height 15
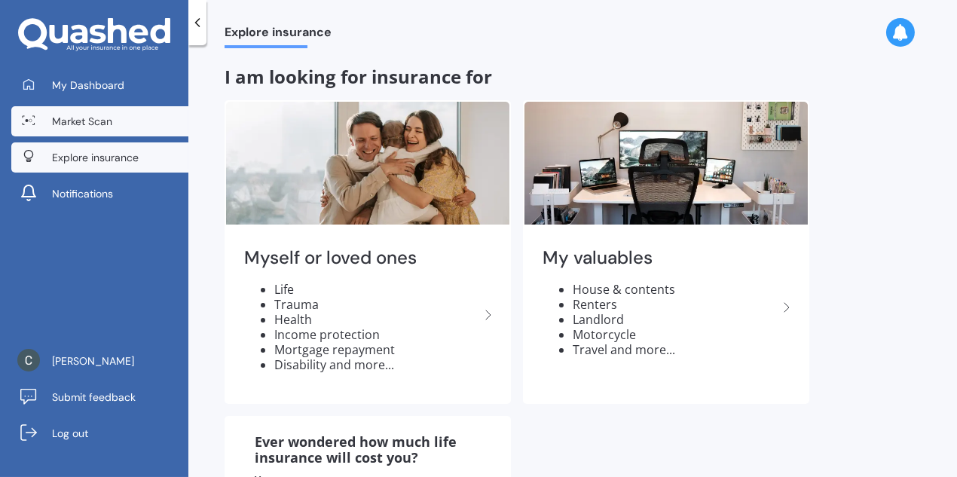
click at [67, 118] on span "Market Scan" at bounding box center [82, 121] width 60 height 15
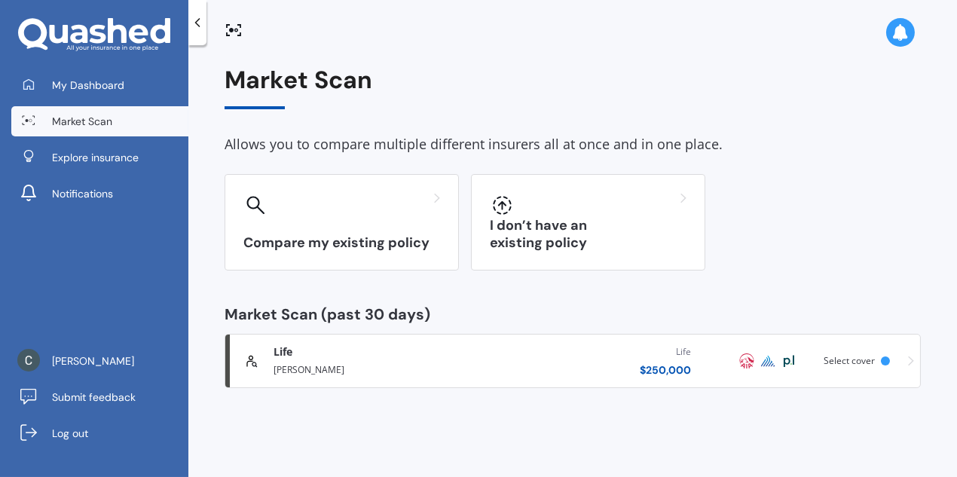
click at [895, 357] on div "Select cover" at bounding box center [860, 361] width 72 height 11
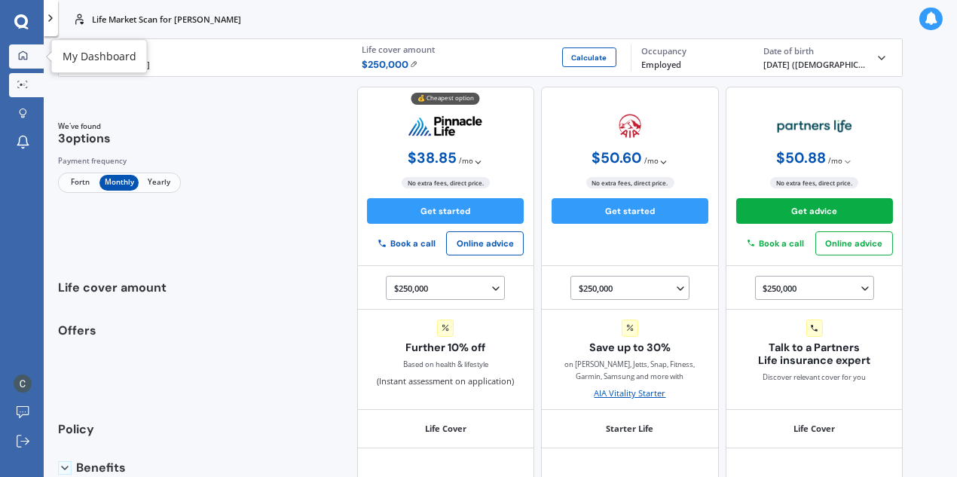
click at [25, 45] on link "My Dashboard" at bounding box center [26, 56] width 35 height 24
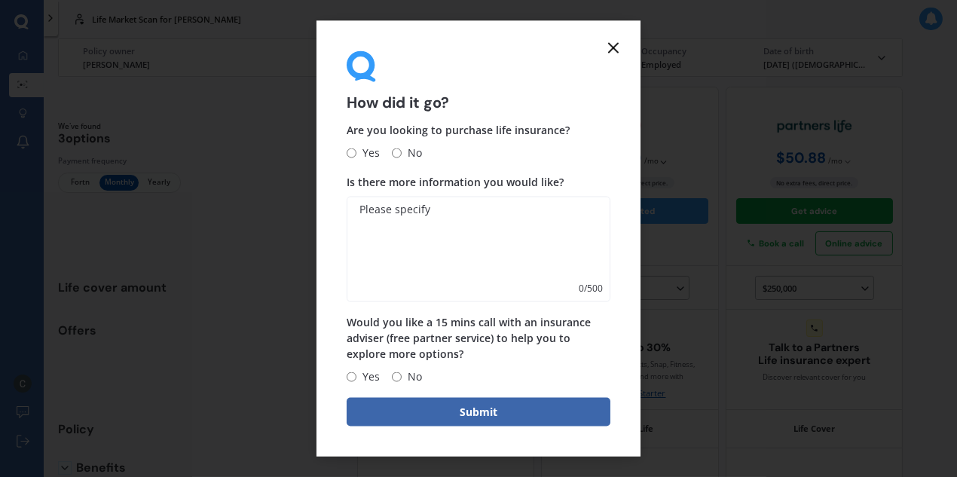
click at [610, 48] on icon at bounding box center [613, 47] width 18 height 18
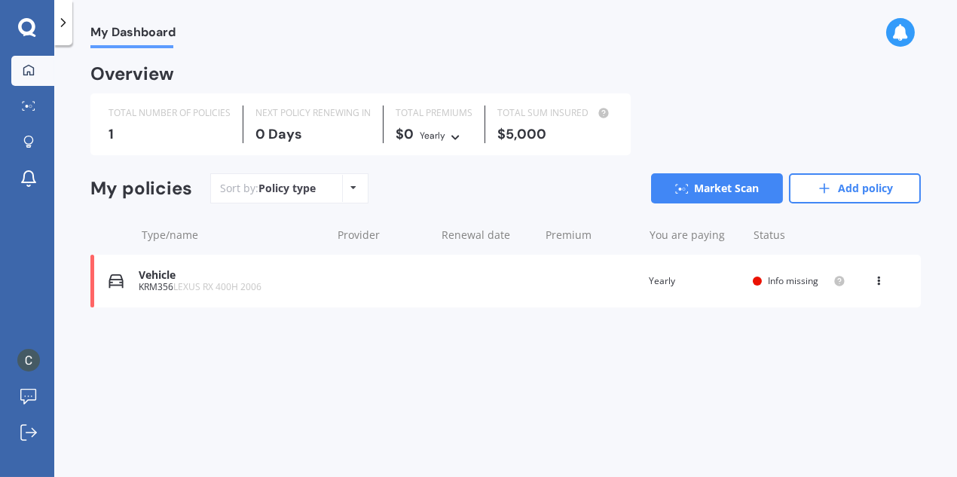
click at [794, 283] on span "Info missing" at bounding box center [793, 280] width 50 height 13
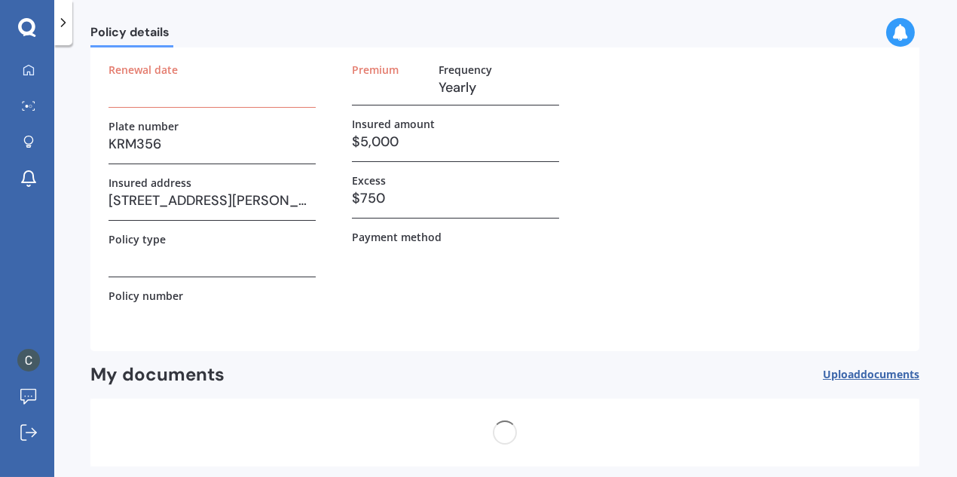
scroll to position [156, 0]
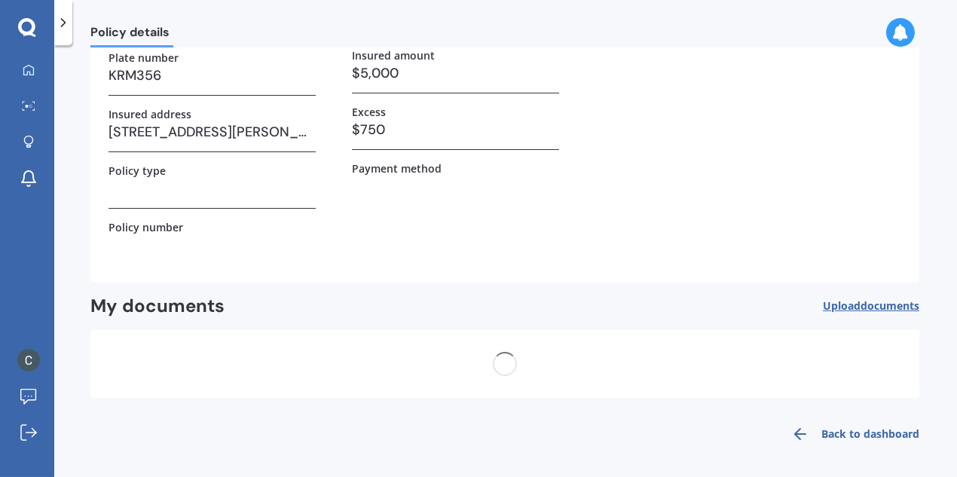
click at [843, 308] on span "Upload documents" at bounding box center [871, 306] width 96 height 12
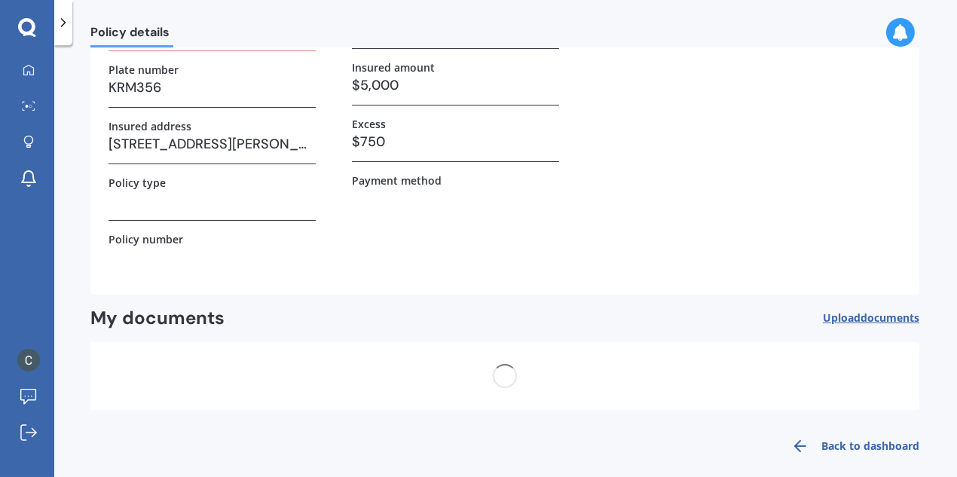
scroll to position [56, 0]
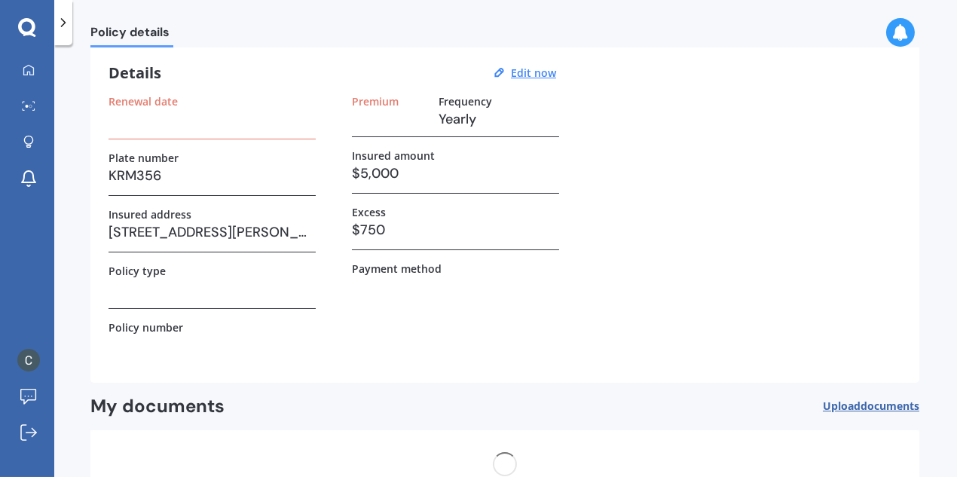
click at [844, 406] on span "Upload documents" at bounding box center [871, 406] width 96 height 12
click at [39, 132] on link "Explore insurance" at bounding box center [32, 143] width 43 height 30
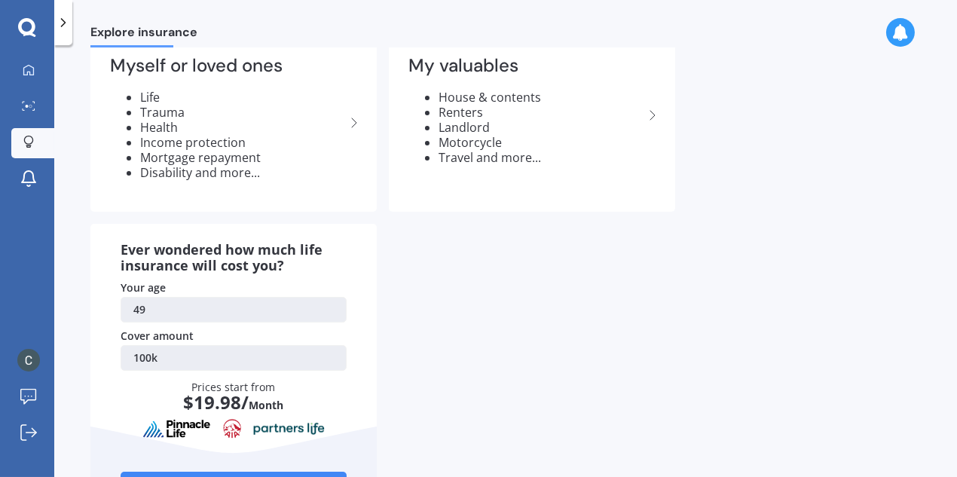
scroll to position [194, 0]
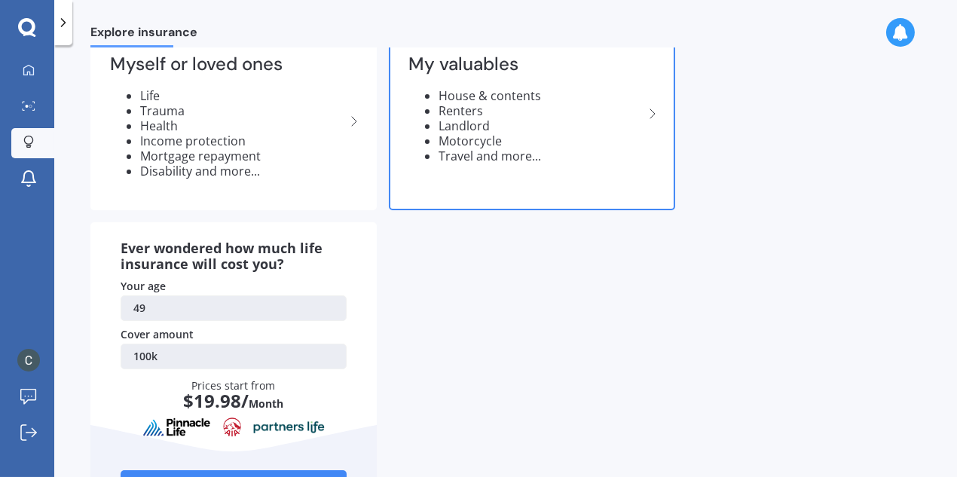
click at [653, 110] on icon at bounding box center [653, 114] width 18 height 18
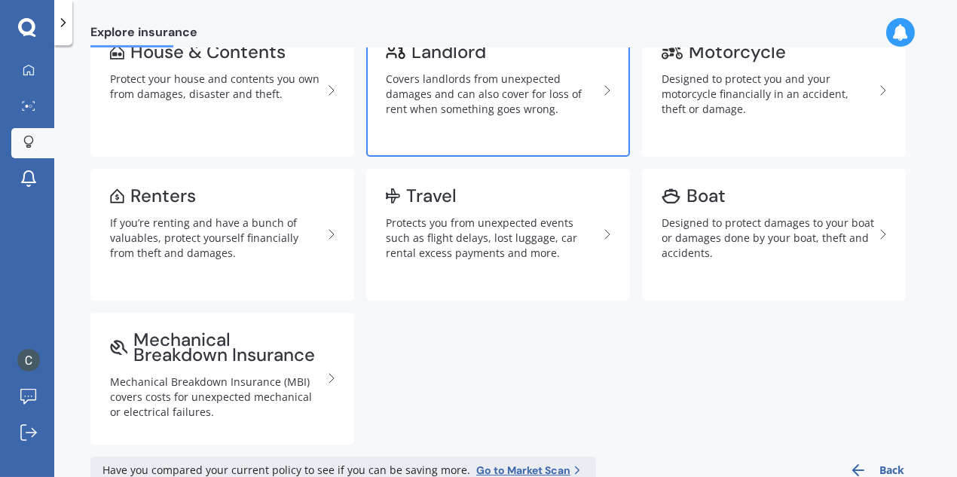
scroll to position [243, 0]
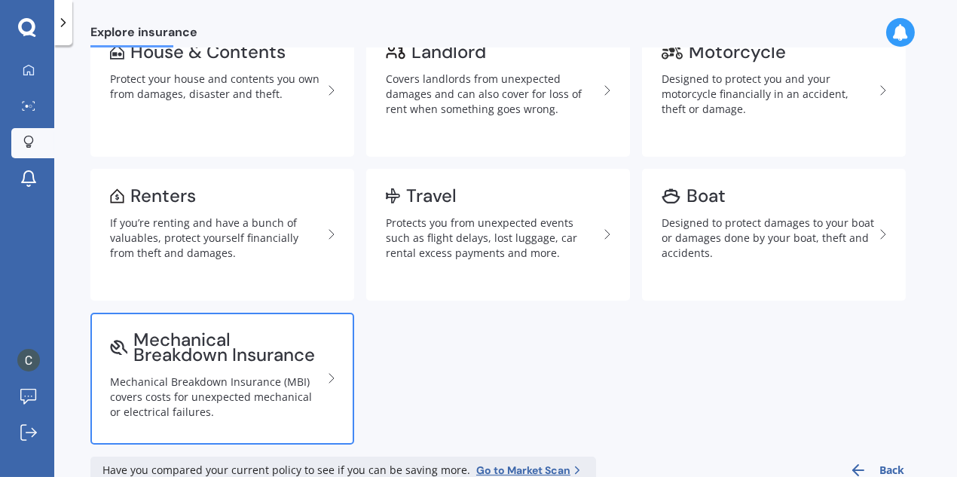
click at [151, 366] on link "Mechanical Breakdown Insurance Mechanical Breakdown Insurance (MBI) covers cost…" at bounding box center [222, 379] width 264 height 132
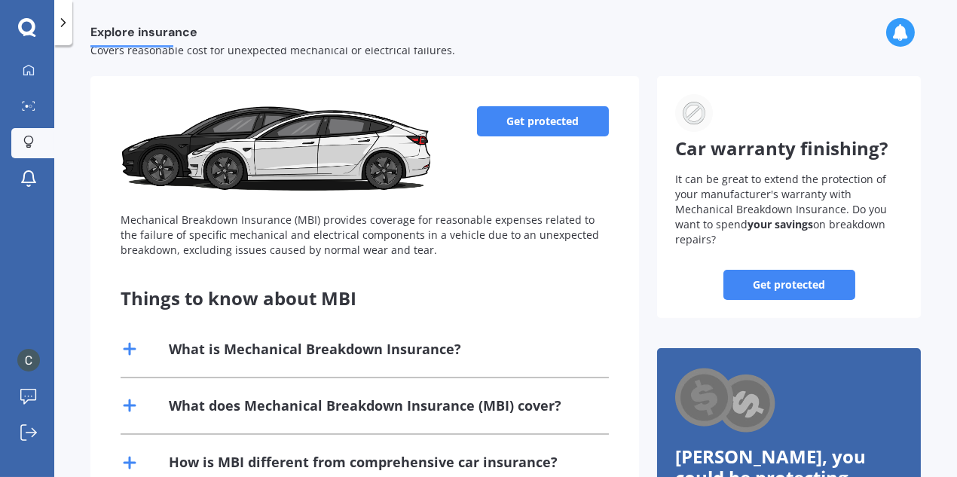
scroll to position [50, 0]
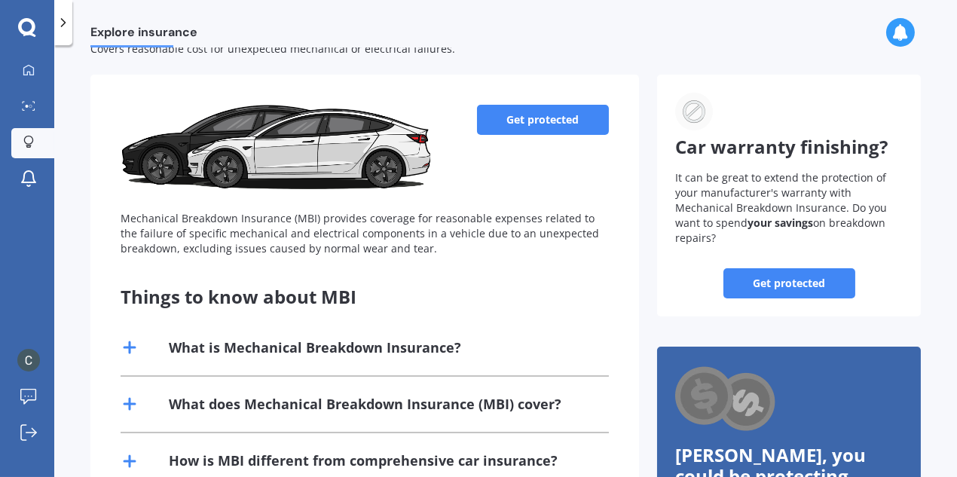
click at [388, 348] on div "What is Mechanical Breakdown Insurance?" at bounding box center [315, 347] width 292 height 19
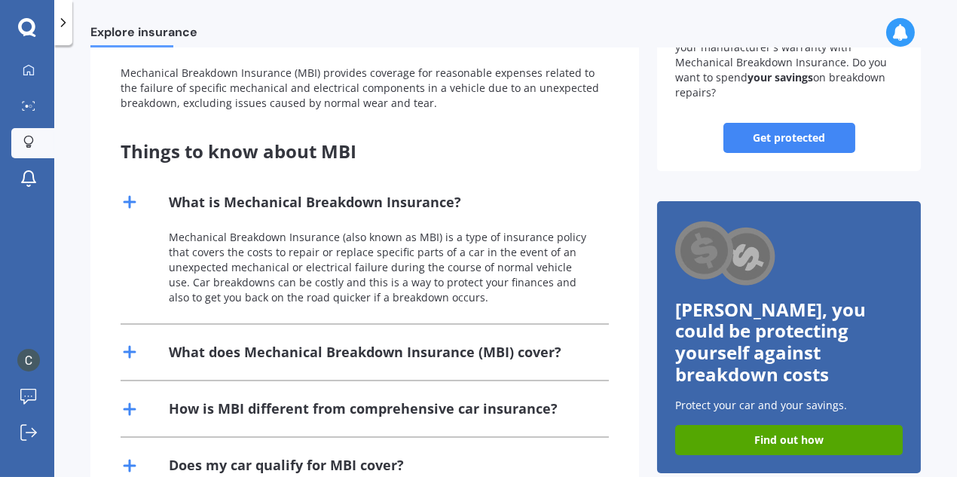
scroll to position [195, 0]
click at [382, 354] on div "What does Mechanical Breakdown Insurance (MBI) cover?" at bounding box center [365, 352] width 393 height 19
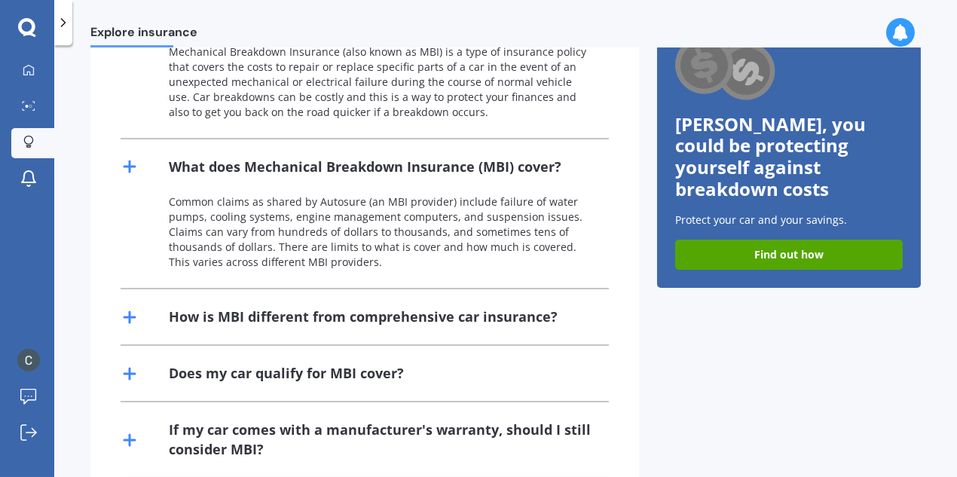
scroll to position [382, 0]
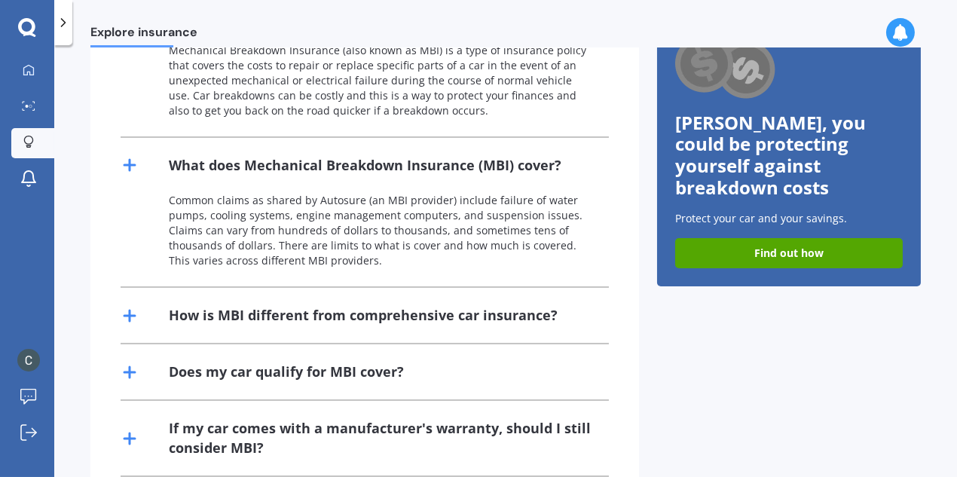
click at [378, 311] on div "How is MBI different from comprehensive car insurance?" at bounding box center [363, 315] width 389 height 19
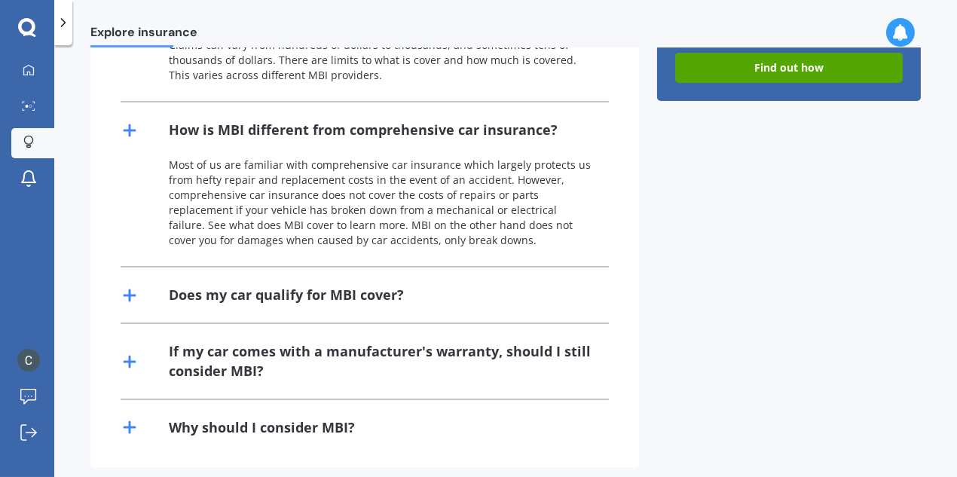
scroll to position [583, 0]
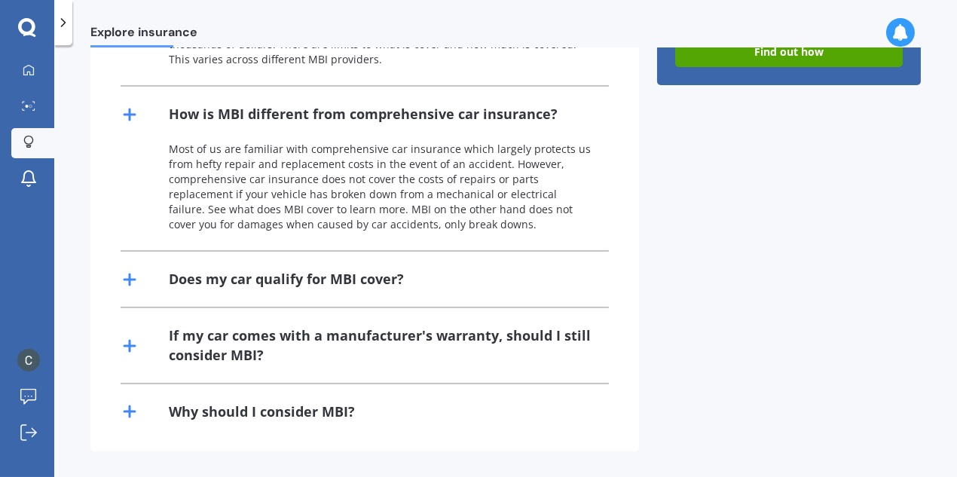
click at [343, 270] on div "Does my car qualify for MBI cover?" at bounding box center [286, 279] width 235 height 19
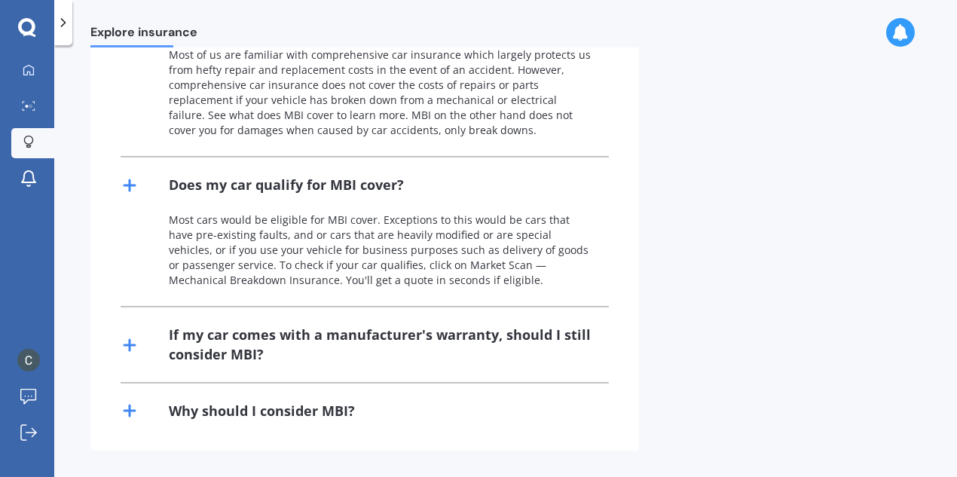
scroll to position [676, 0]
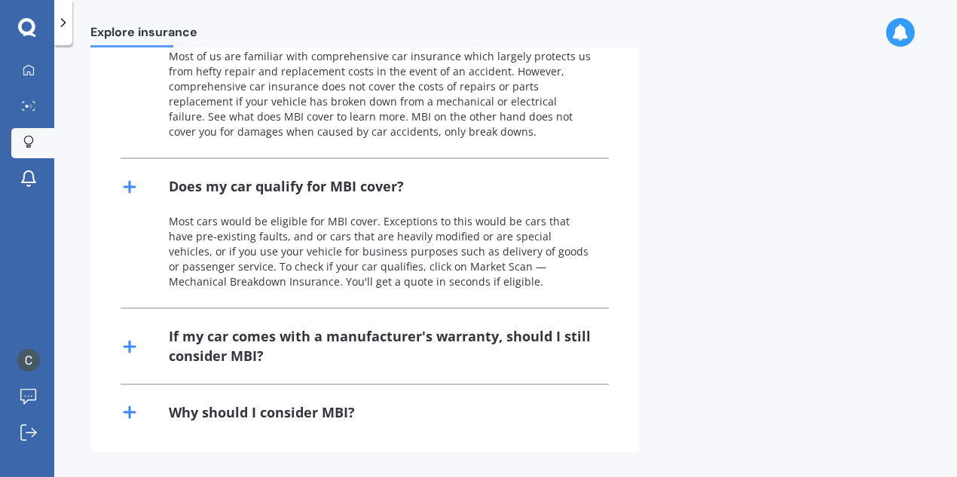
click at [447, 340] on div "If my car comes with a manufacturer's warranty, should I still consider MBI?" at bounding box center [380, 346] width 422 height 38
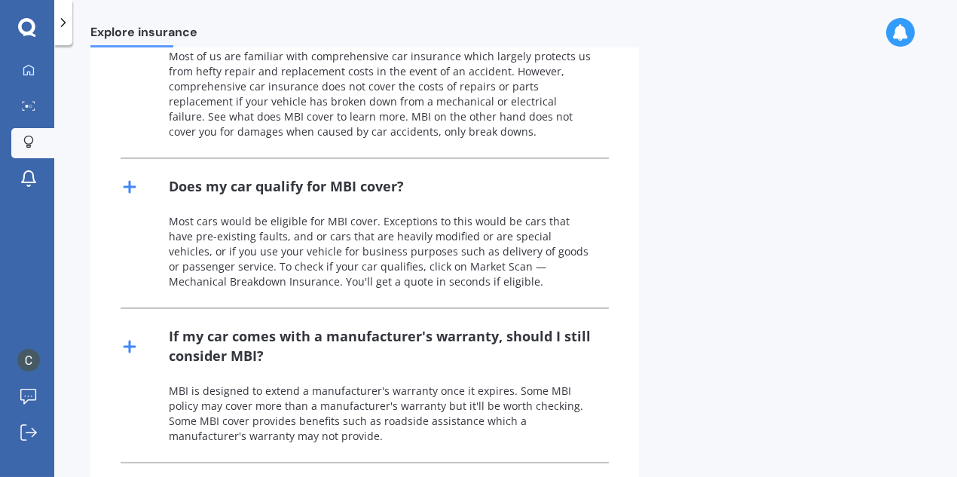
scroll to position [755, 0]
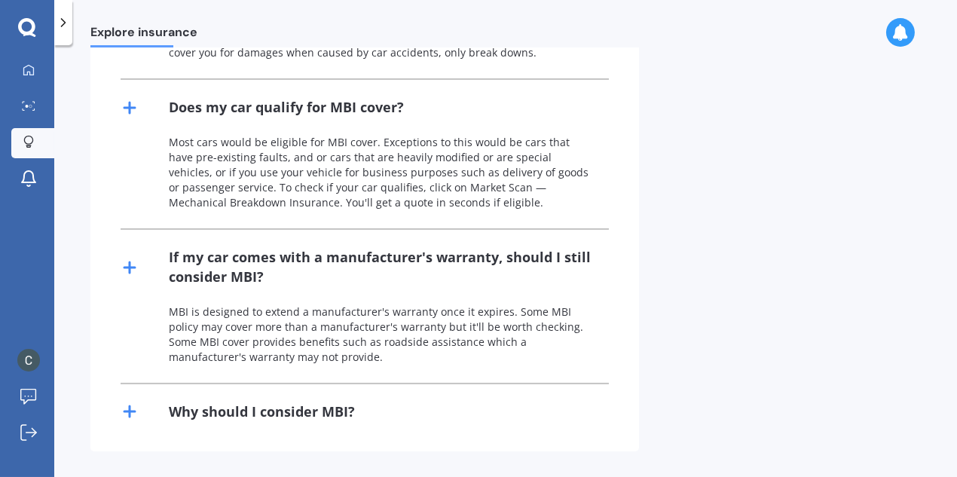
click at [207, 412] on div "Why should I consider MBI?" at bounding box center [262, 411] width 186 height 19
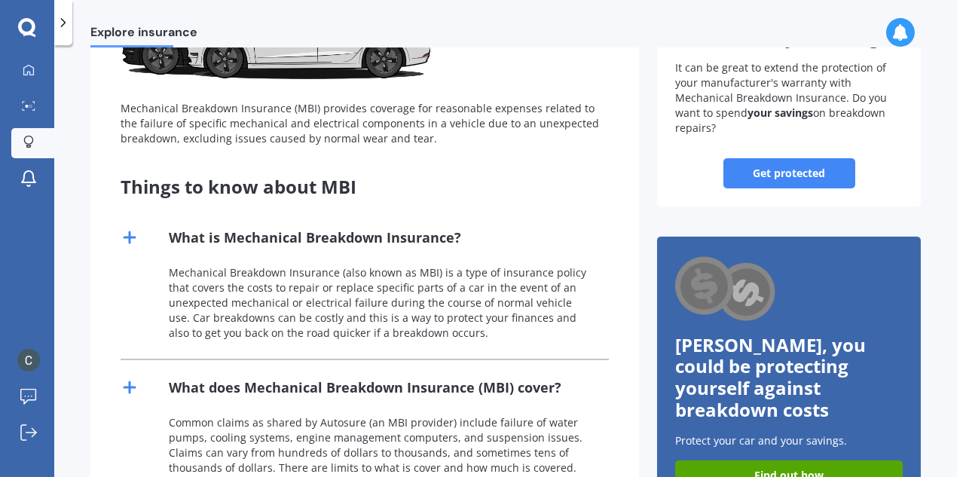
scroll to position [0, 0]
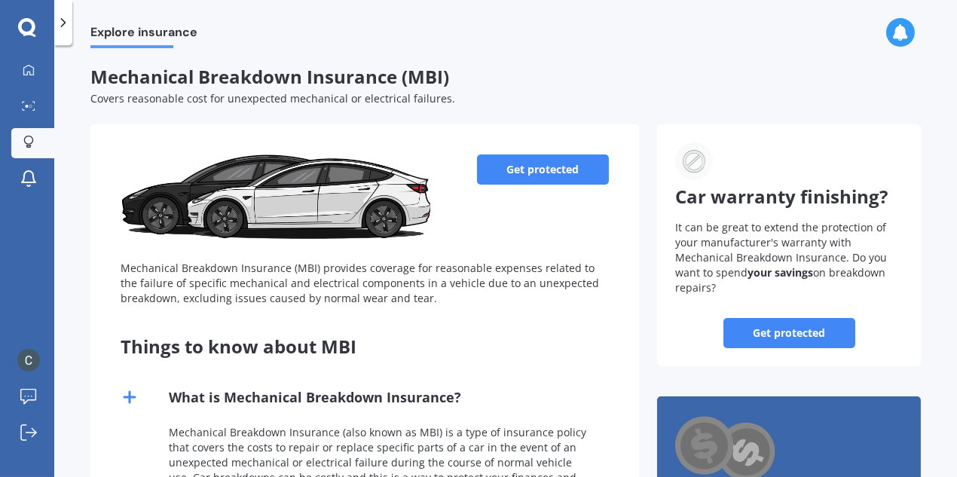
click at [523, 170] on button "Get protected" at bounding box center [543, 170] width 132 height 30
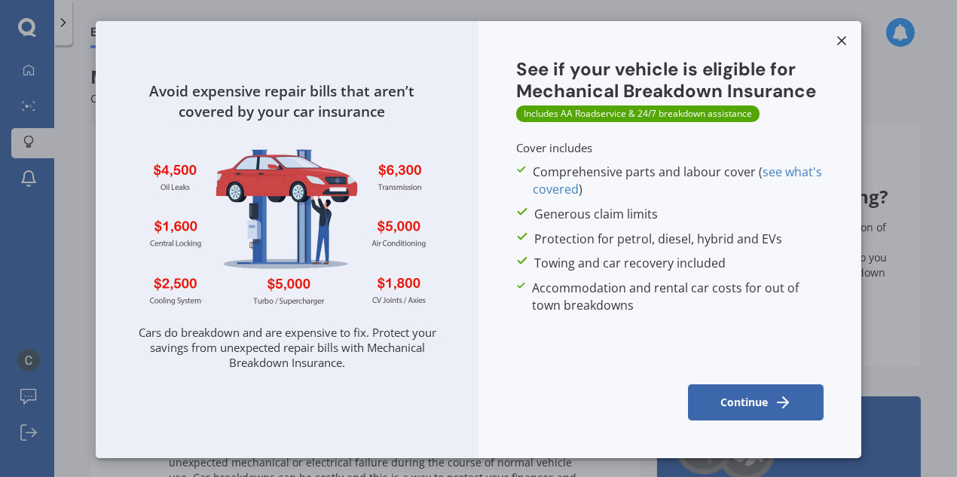
click at [733, 398] on button "Continue" at bounding box center [756, 402] width 136 height 36
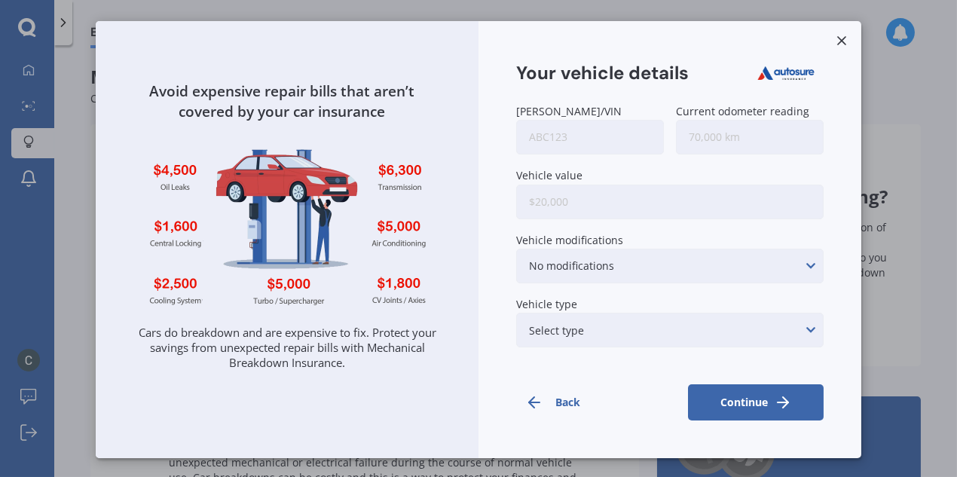
click at [568, 140] on input "Rego/VIN" at bounding box center [590, 137] width 148 height 35
type input "krm356"
click at [563, 203] on input "Vehicle value" at bounding box center [670, 202] width 308 height 35
type input "$5,000"
click at [717, 129] on input "Current odometer reading" at bounding box center [750, 137] width 148 height 35
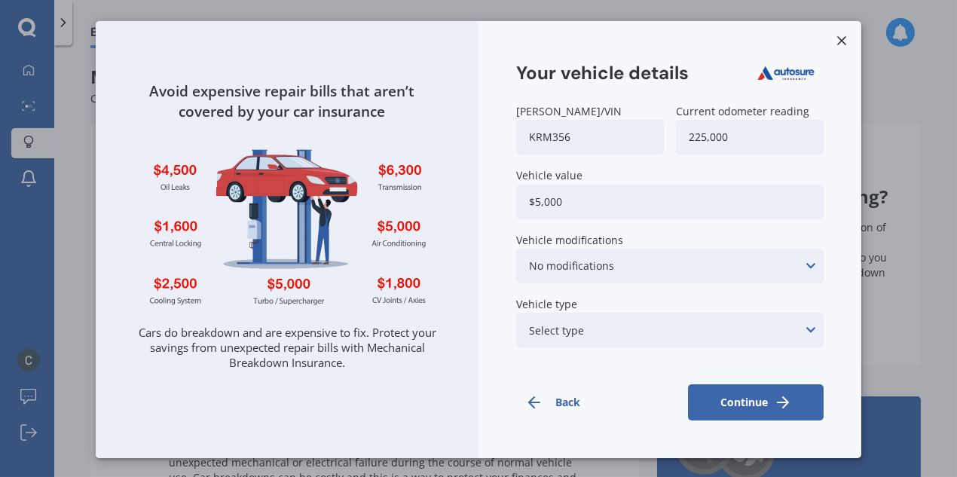
click at [596, 269] on div "No modifications" at bounding box center [571, 266] width 85 height 17
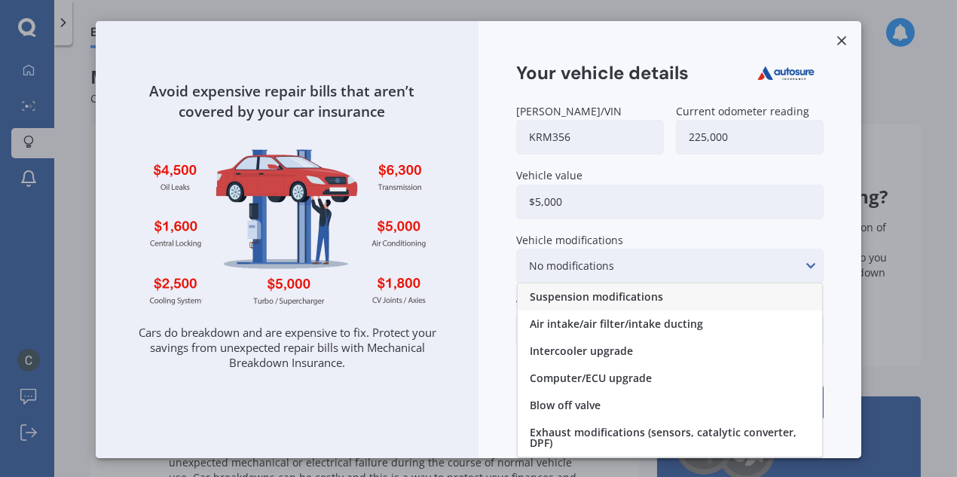
click at [596, 269] on div "No modifications" at bounding box center [571, 266] width 85 height 17
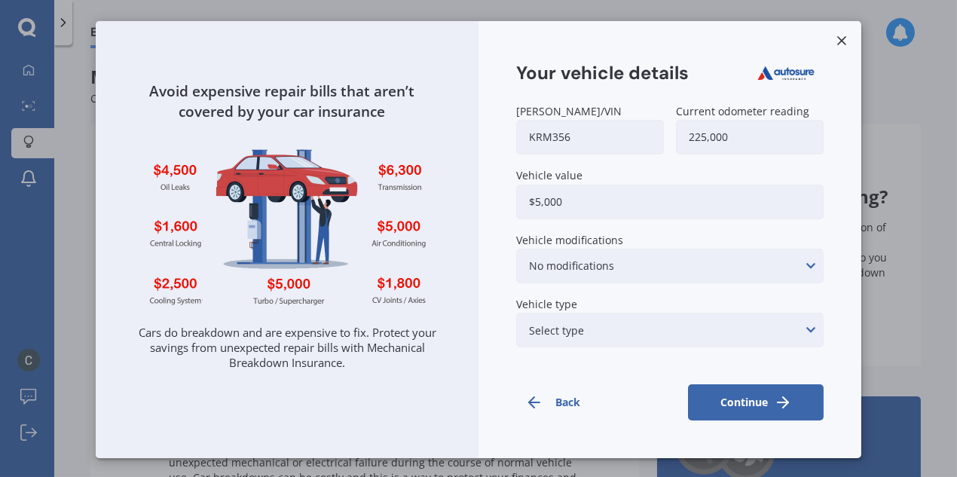
click at [592, 326] on div "Select type None of the below Electric Hybrid Turbo/Supercharged or Rotary" at bounding box center [670, 330] width 308 height 35
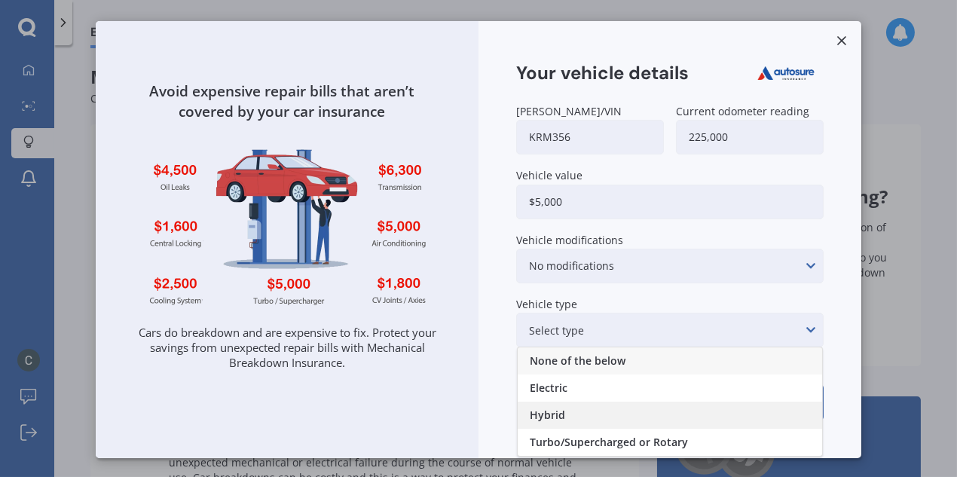
click at [571, 421] on div "Hybrid" at bounding box center [670, 415] width 304 height 27
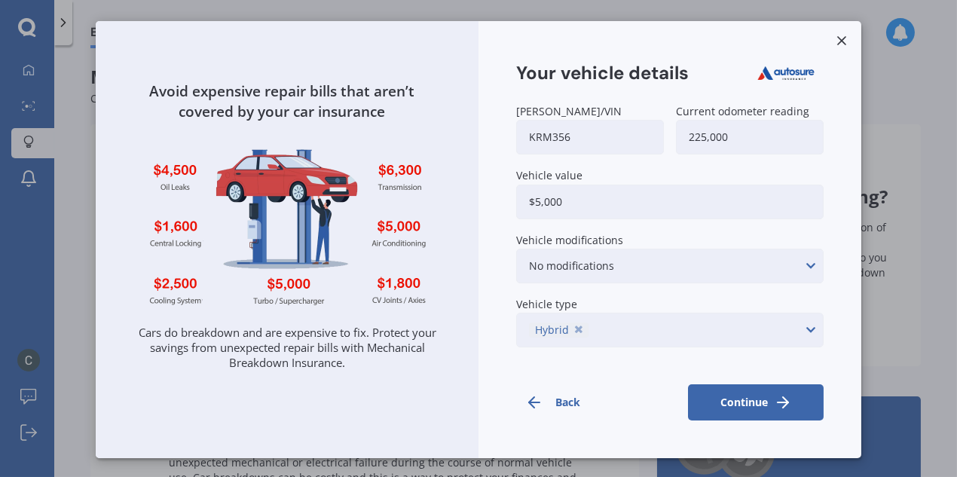
click at [733, 400] on button "Continue" at bounding box center [756, 402] width 136 height 36
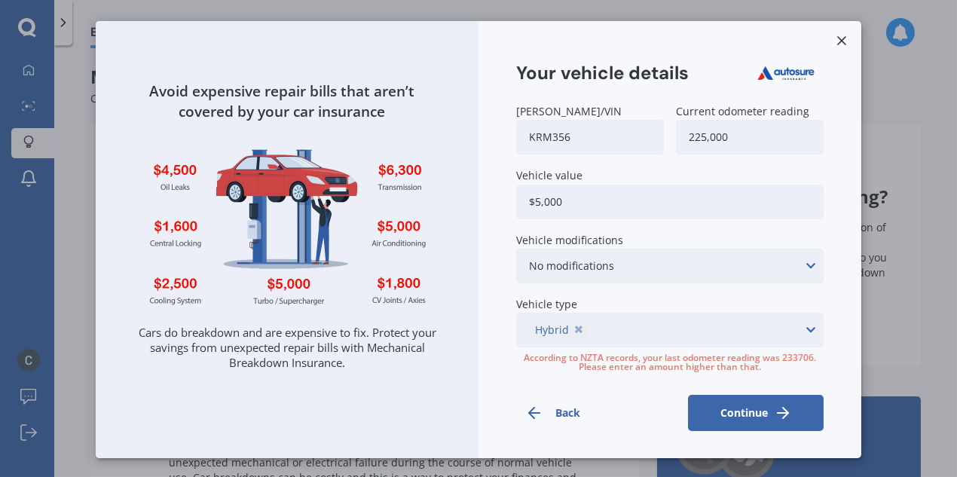
click at [703, 138] on input "225,000" at bounding box center [750, 137] width 148 height 35
type input "233,706"
click at [724, 404] on button "Continue" at bounding box center [756, 413] width 136 height 36
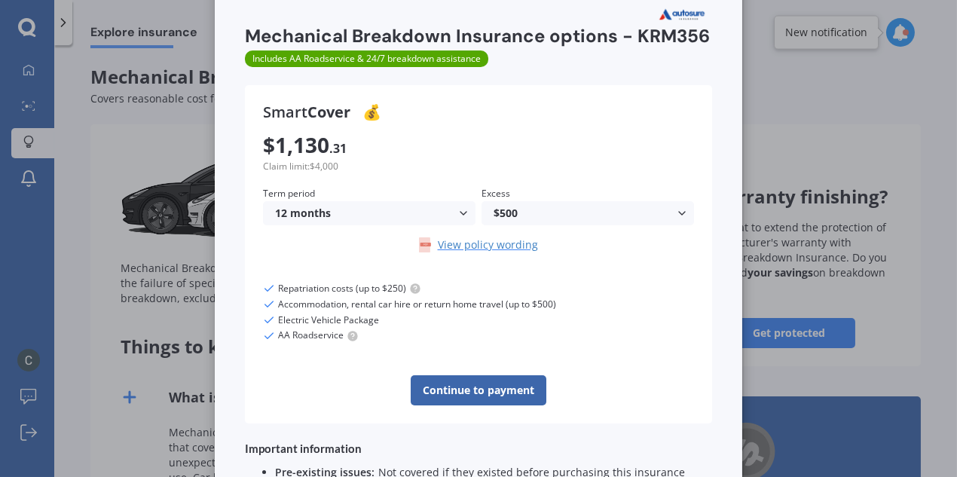
scroll to position [30, 0]
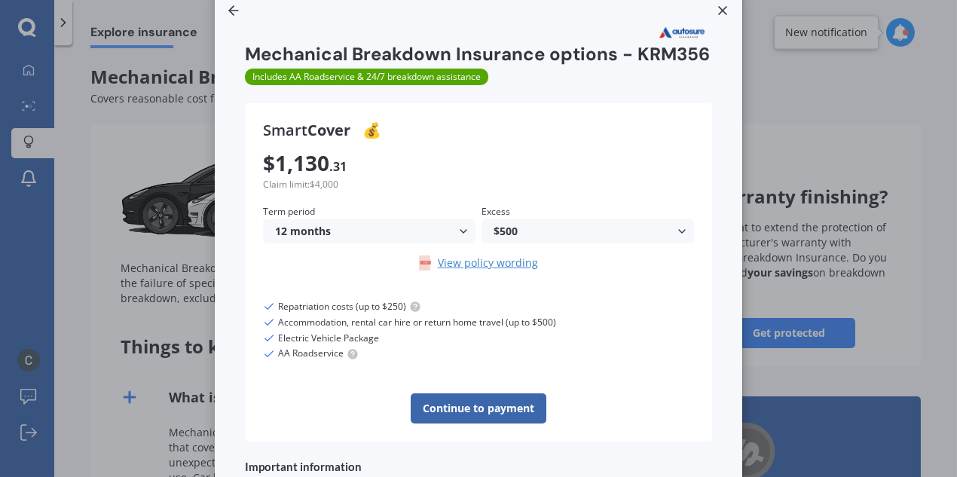
click at [457, 237] on icon at bounding box center [463, 231] width 12 height 12
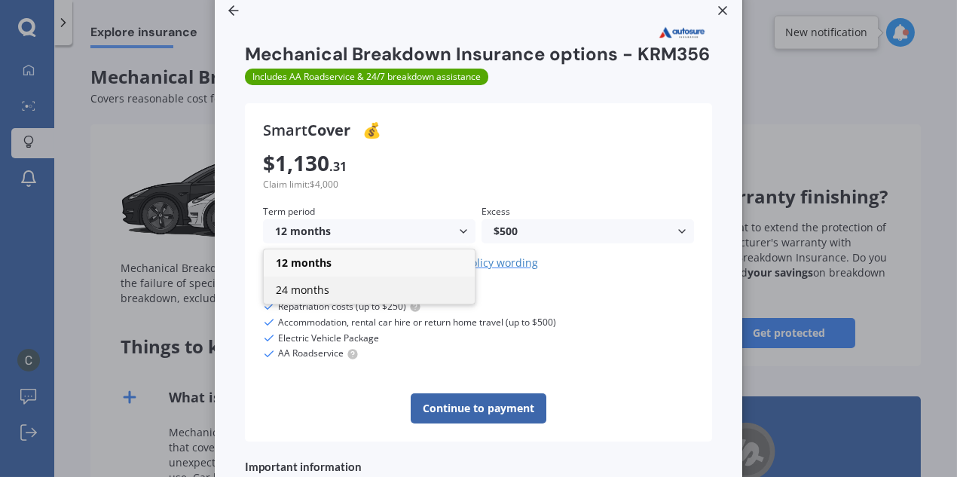
click at [412, 304] on div "24 months" at bounding box center [369, 290] width 211 height 27
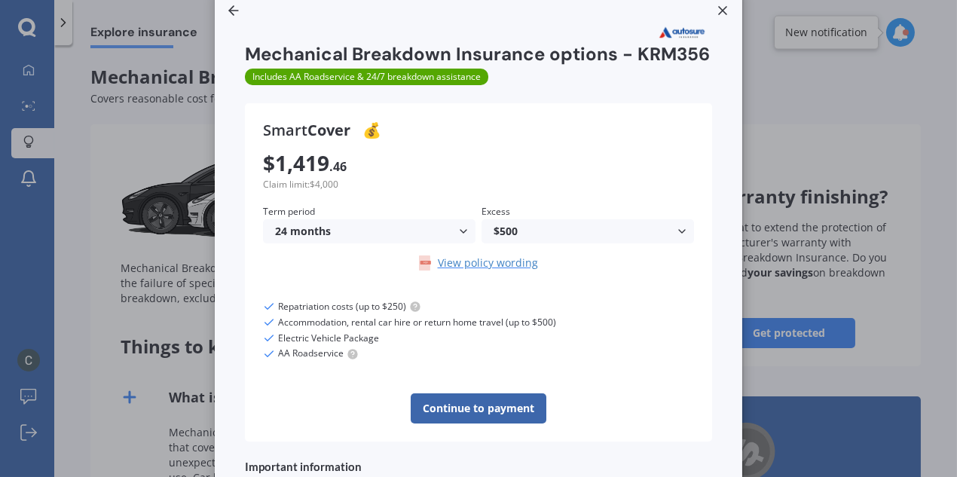
click at [457, 237] on icon at bounding box center [463, 231] width 12 height 12
click at [387, 304] on div "24 months" at bounding box center [369, 290] width 211 height 27
click at [533, 237] on div "$500" at bounding box center [585, 231] width 182 height 11
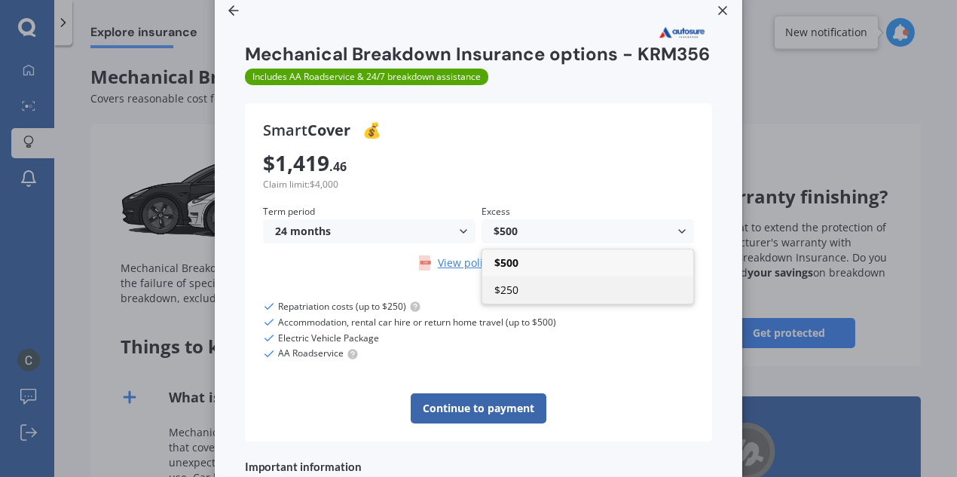
click at [505, 297] on span "$250" at bounding box center [506, 290] width 24 height 14
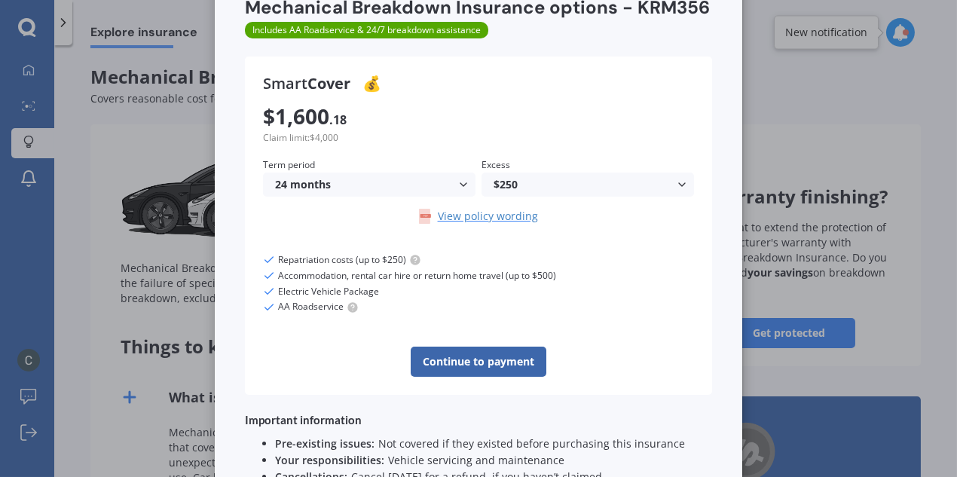
scroll to position [0, 0]
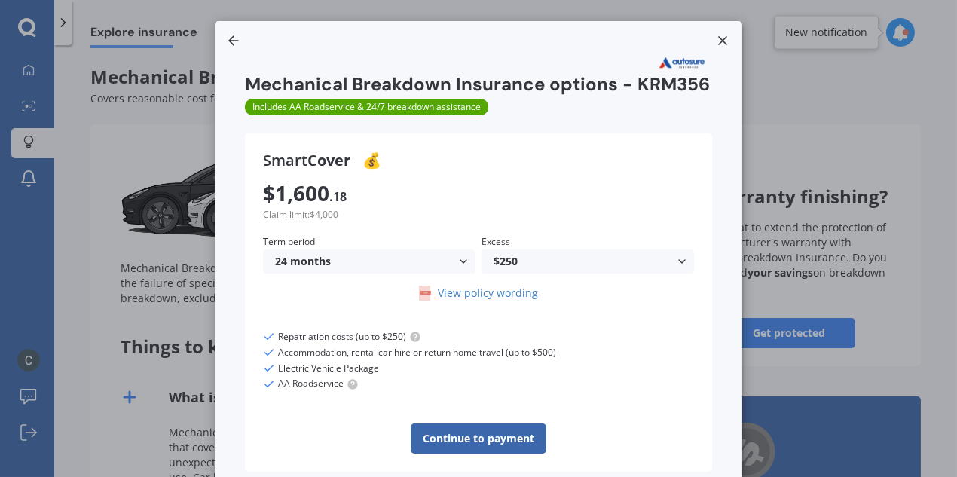
click at [343, 267] on div "24 months" at bounding box center [366, 261] width 182 height 11
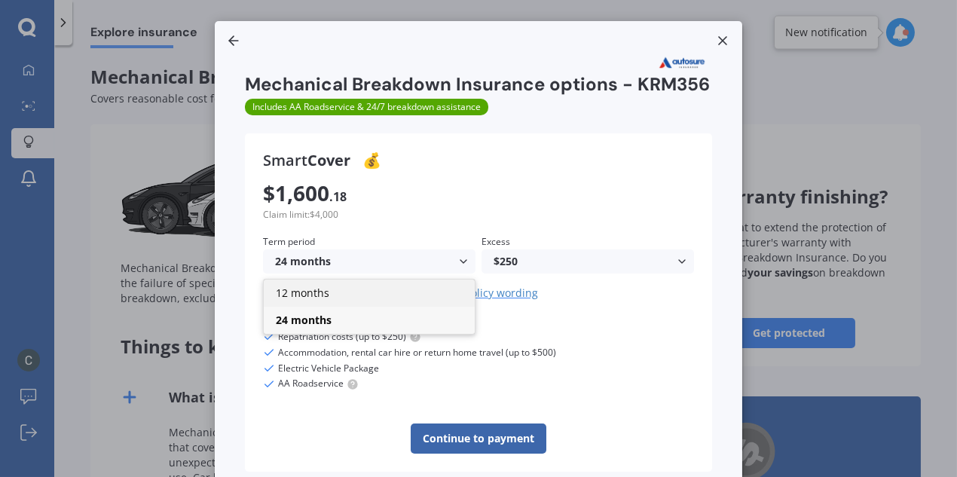
click at [333, 307] on div "12 months" at bounding box center [369, 293] width 211 height 27
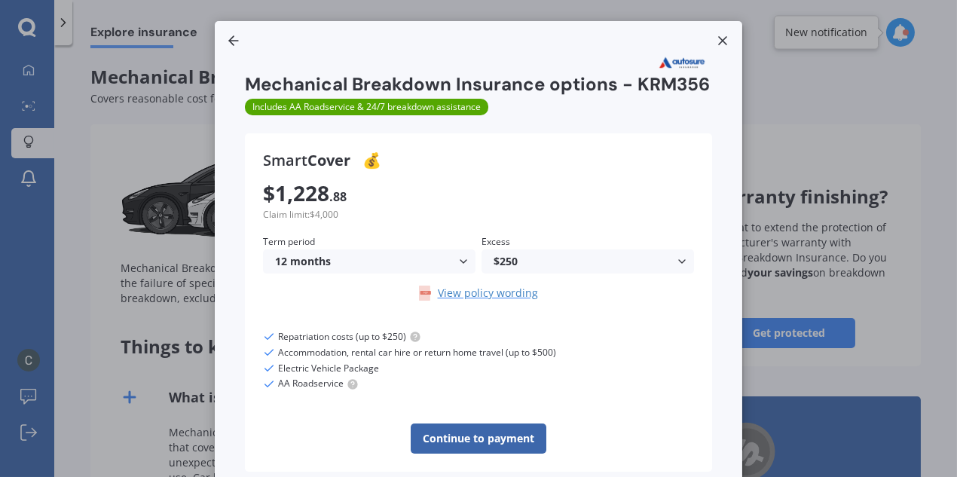
scroll to position [1, 0]
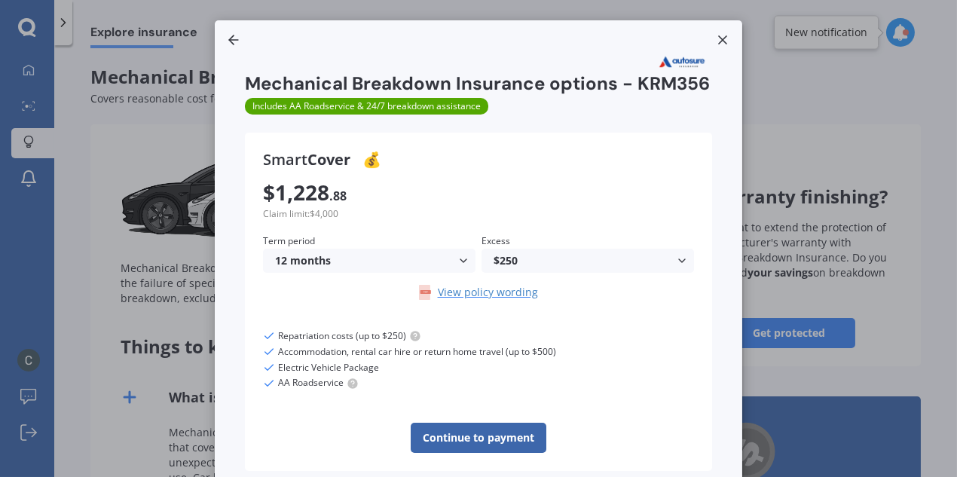
click at [229, 39] on polyline at bounding box center [231, 39] width 5 height 9
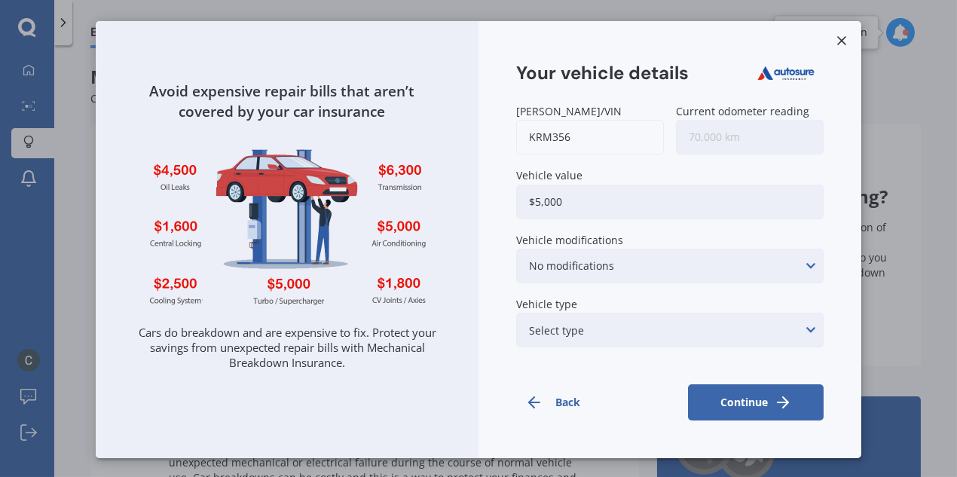
scroll to position [0, 0]
click at [715, 127] on input "Current odometer reading" at bounding box center [750, 137] width 148 height 35
type input "234,000"
click at [639, 219] on div "Rego/VIN KRM356 Current odometer reading 234,000 Vehicle value $5,000 Vehicle m…" at bounding box center [670, 230] width 308 height 248
click at [535, 200] on input "$5,000" at bounding box center [670, 202] width 308 height 35
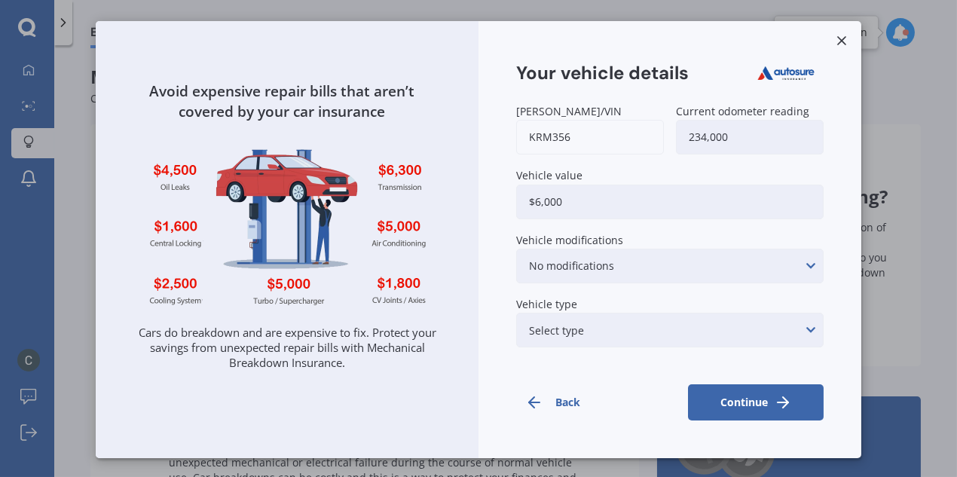
type input "$6,000"
click at [721, 393] on button "Continue" at bounding box center [756, 402] width 136 height 36
click at [684, 329] on div "Select type None of the below Electric Hybrid Turbo/Supercharged or Rotary" at bounding box center [670, 330] width 308 height 35
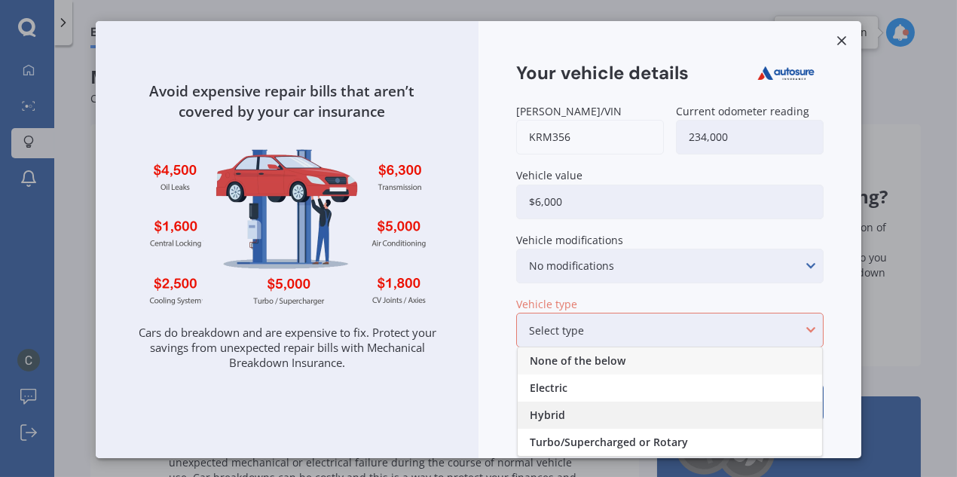
click at [630, 406] on div "Hybrid" at bounding box center [670, 415] width 304 height 27
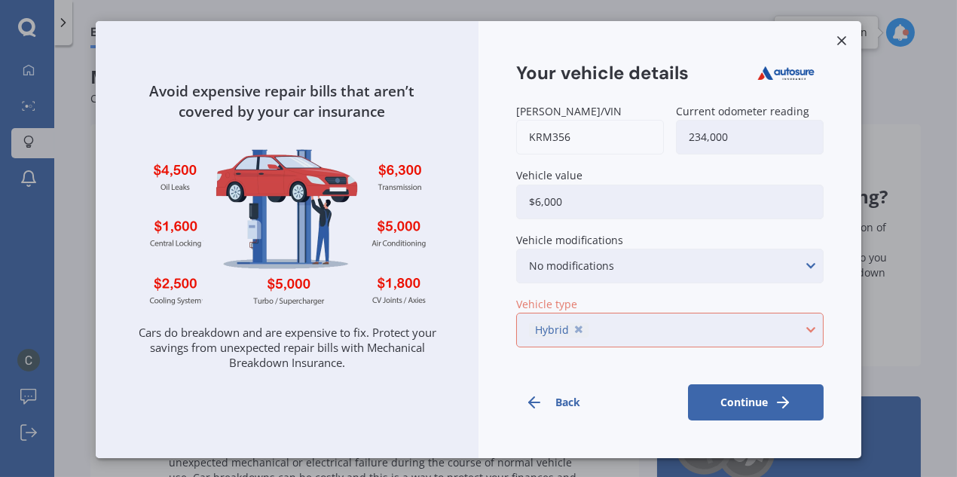
click at [750, 399] on button "Continue" at bounding box center [756, 402] width 136 height 36
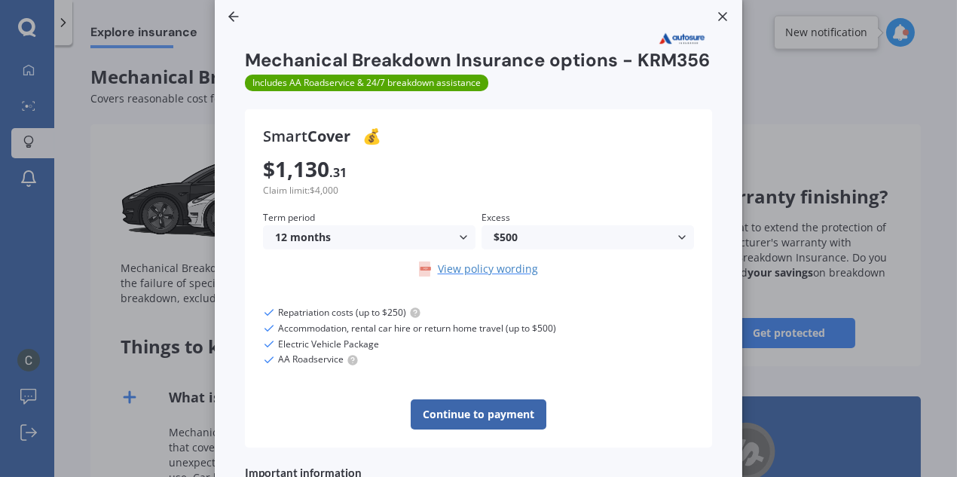
scroll to position [23, 0]
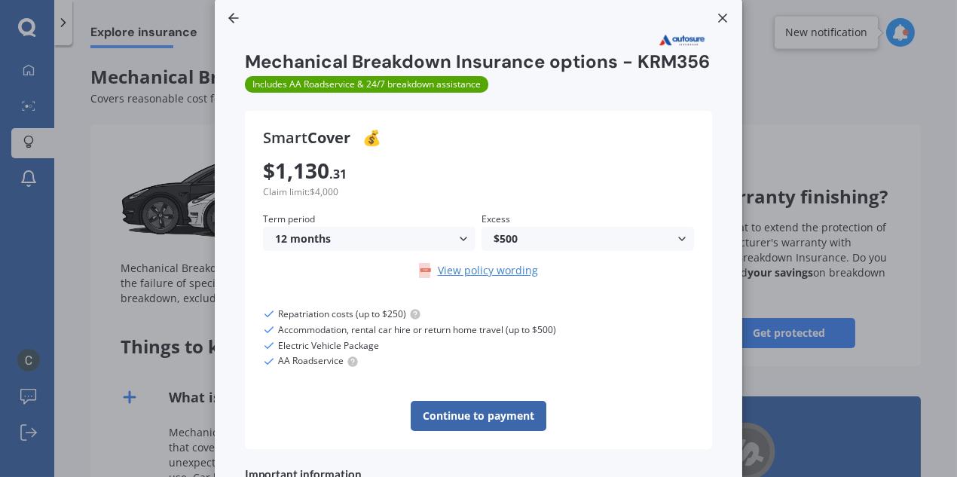
click at [457, 245] on icon at bounding box center [463, 239] width 12 height 12
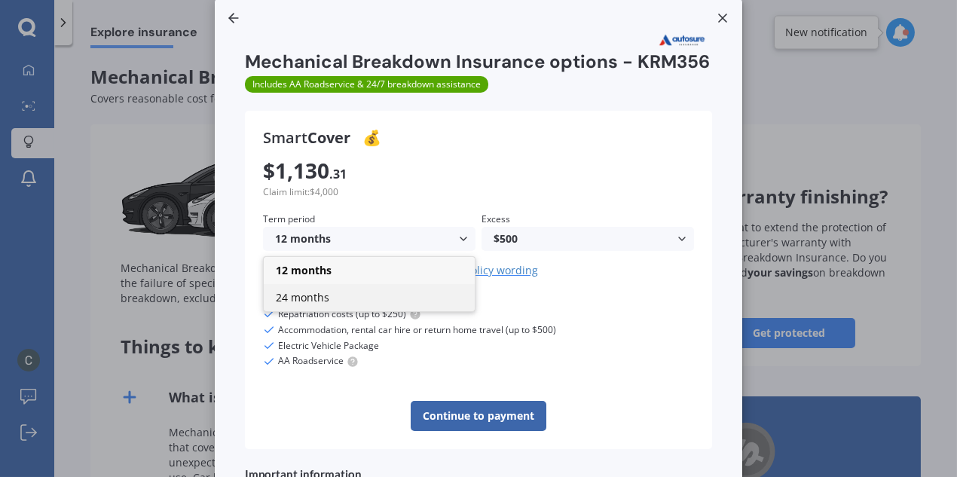
click at [396, 311] on div "24 months" at bounding box center [369, 297] width 211 height 27
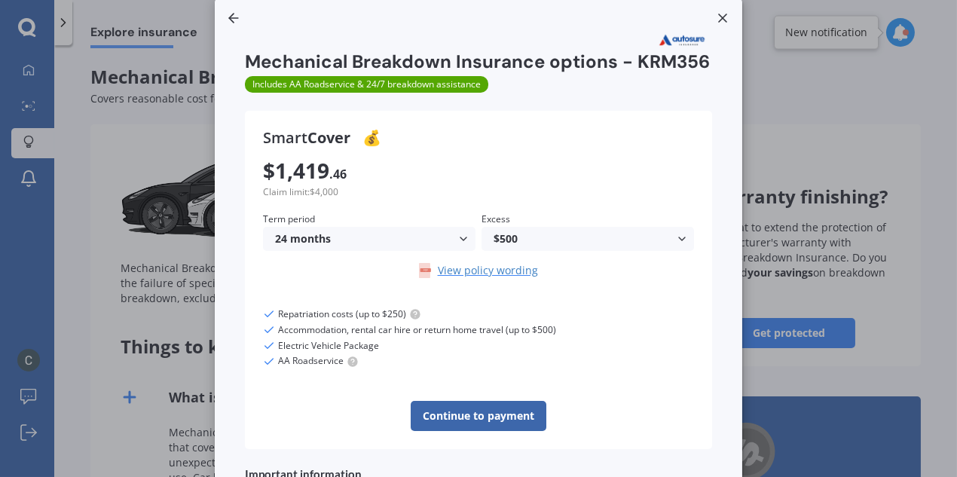
click at [457, 245] on icon at bounding box center [463, 239] width 12 height 12
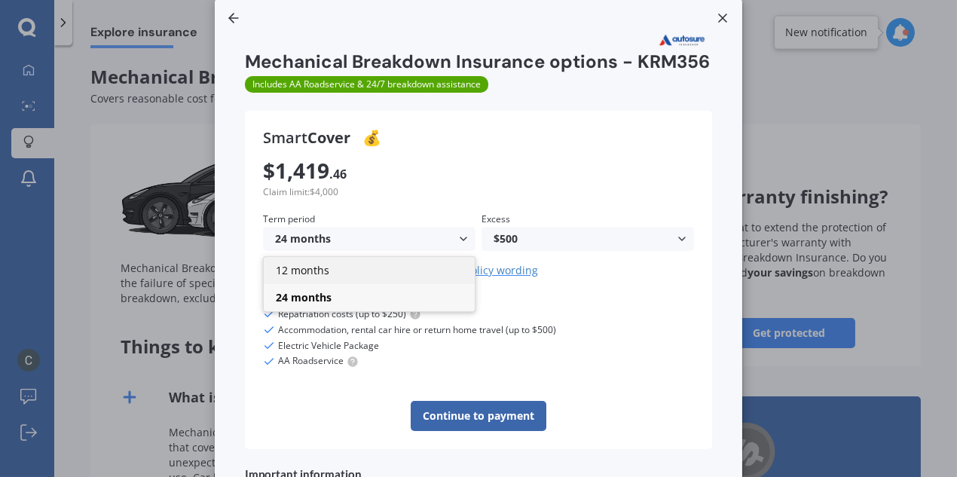
click at [427, 284] on div "12 months" at bounding box center [369, 270] width 211 height 27
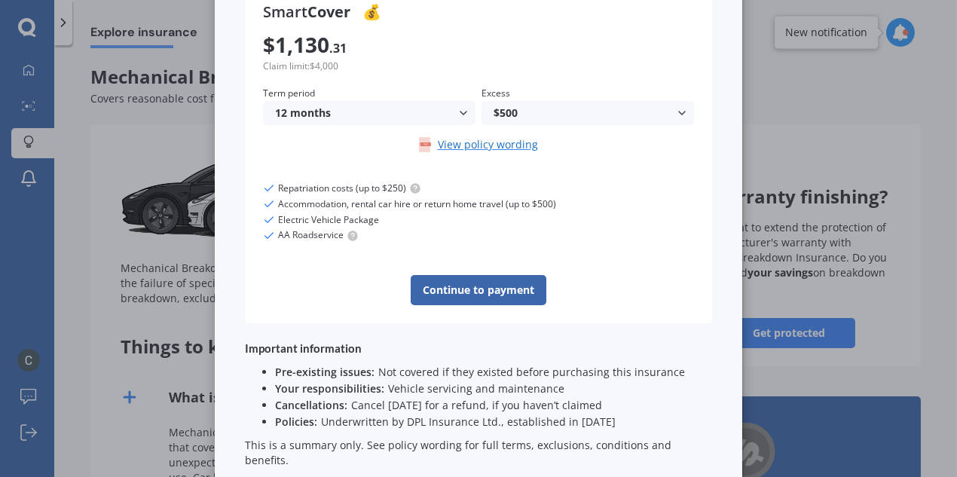
scroll to position [159, 0]
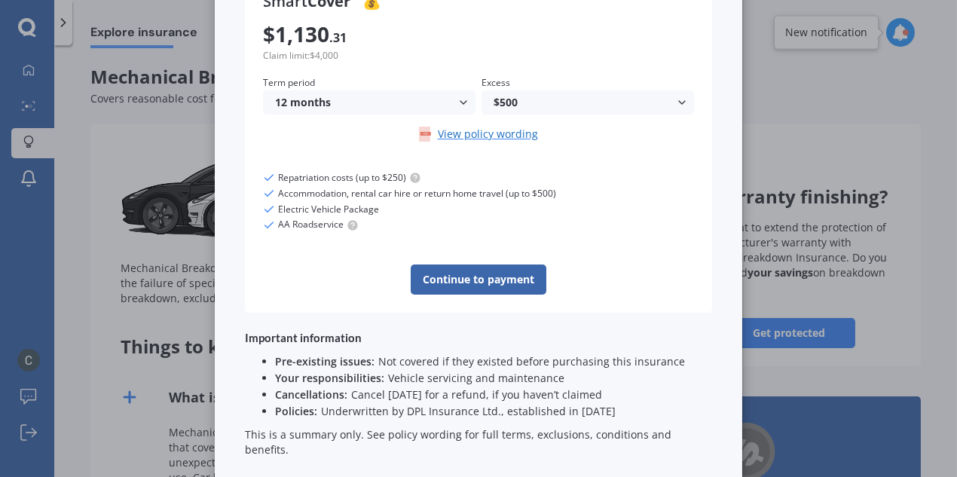
click at [481, 142] on link "View policy wording" at bounding box center [478, 134] width 431 height 15
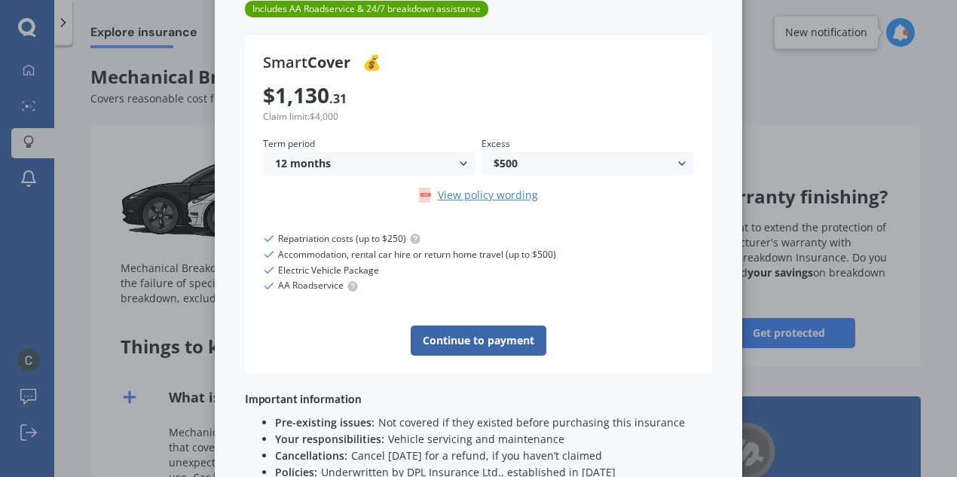
scroll to position [0, 0]
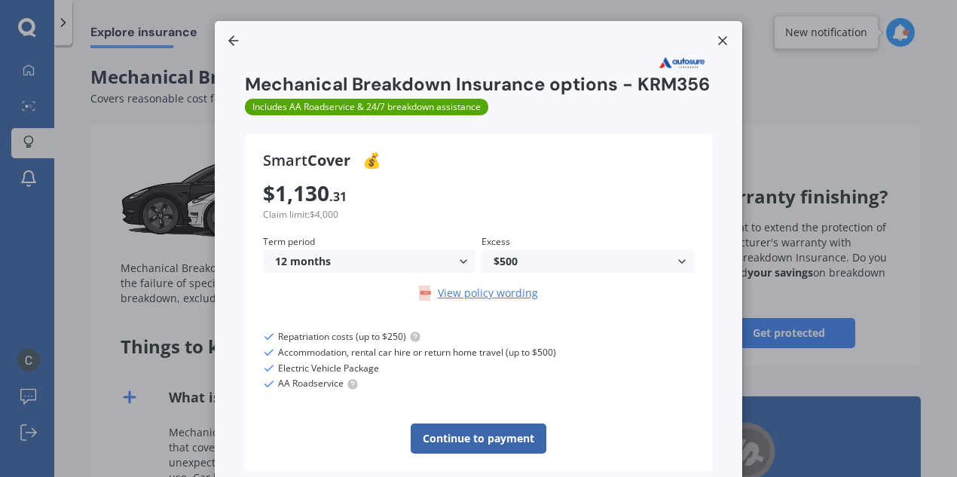
click at [718, 43] on icon at bounding box center [722, 40] width 15 height 15
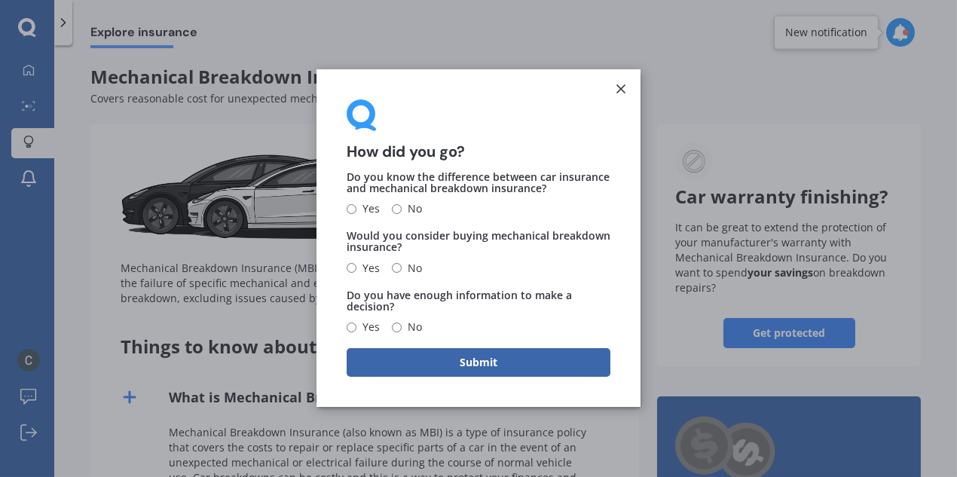
click at [348, 209] on input "Yes" at bounding box center [352, 209] width 10 height 10
radio input "true"
click at [350, 271] on input "Yes" at bounding box center [352, 269] width 10 height 10
radio input "true"
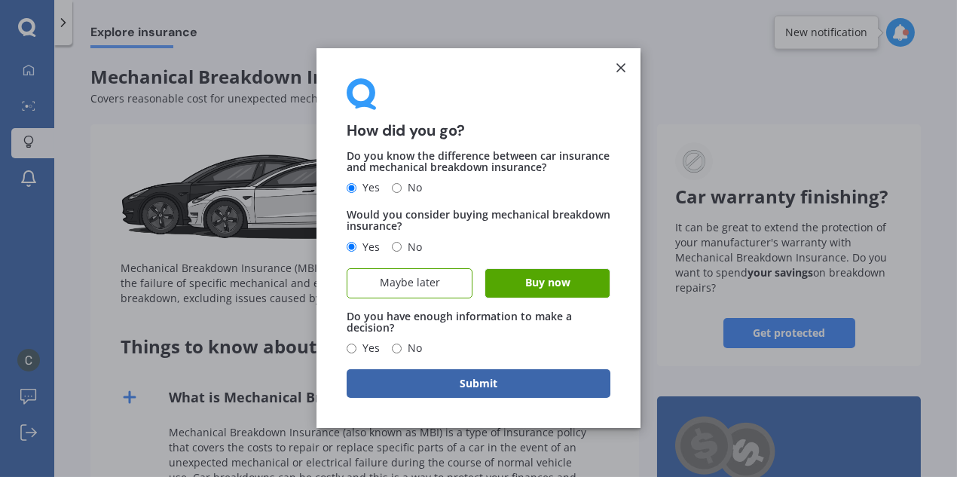
click at [401, 277] on span "Maybe later" at bounding box center [410, 283] width 60 height 13
click at [0, 0] on input "Maybe later" at bounding box center [0, 0] width 0 height 0
click at [355, 354] on label "Yes" at bounding box center [363, 349] width 33 height 18
click at [355, 353] on input "Yes" at bounding box center [352, 349] width 10 height 10
radio input "true"
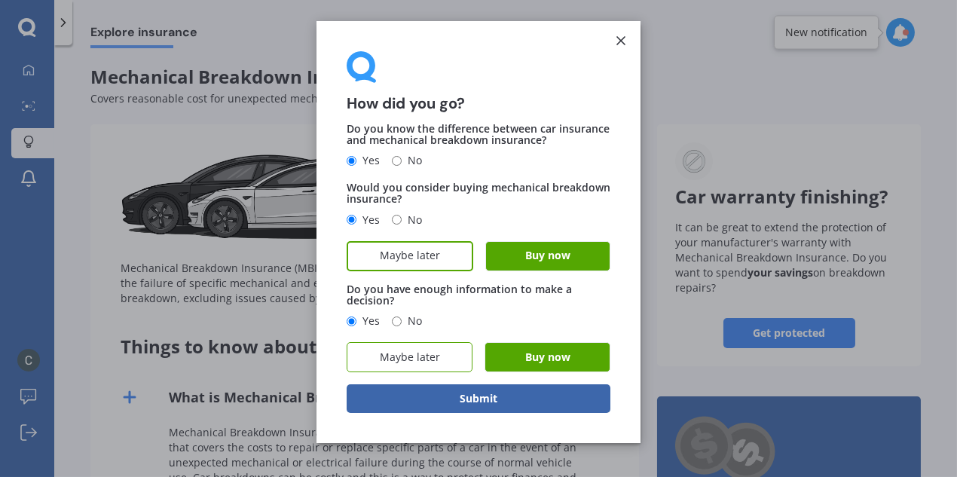
click at [416, 357] on span "Maybe later" at bounding box center [410, 357] width 60 height 13
click at [0, 0] on input "Maybe later" at bounding box center [0, 0] width 0 height 0
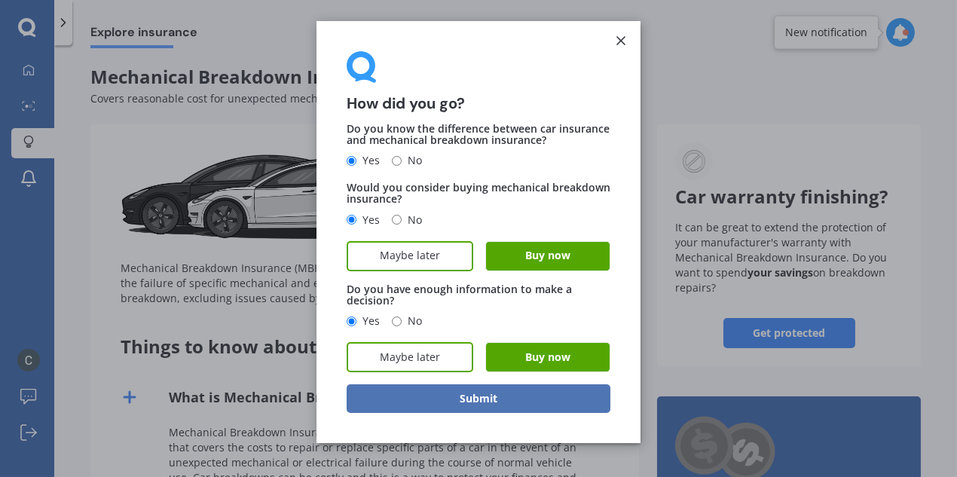
click at [450, 405] on button "Submit" at bounding box center [479, 398] width 264 height 29
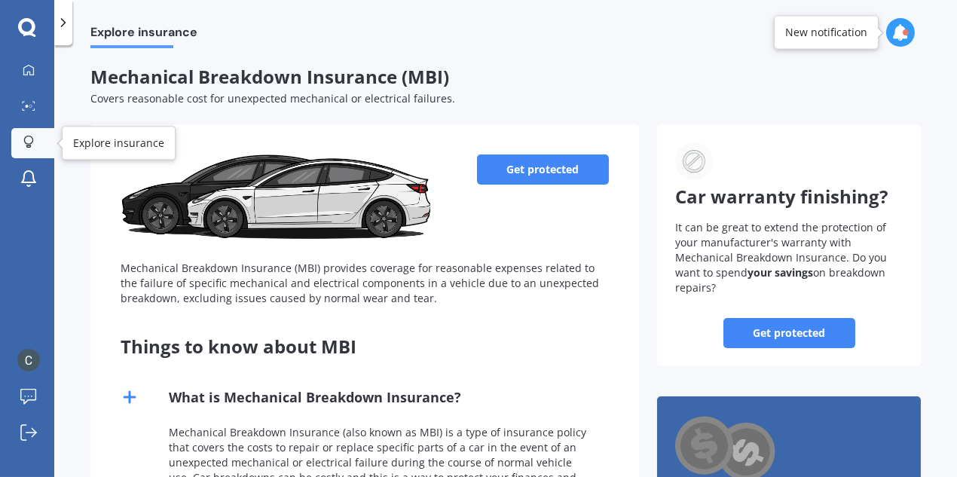
click at [33, 144] on icon at bounding box center [28, 142] width 11 height 13
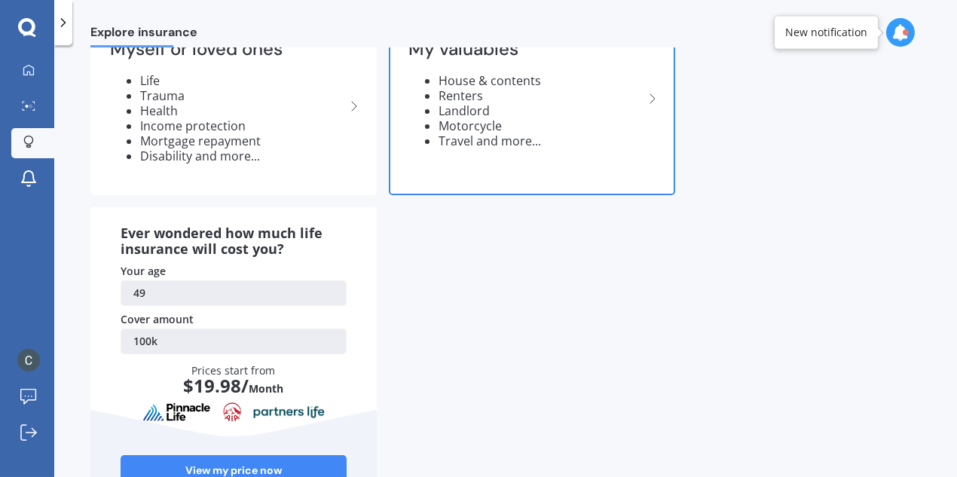
scroll to position [25, 0]
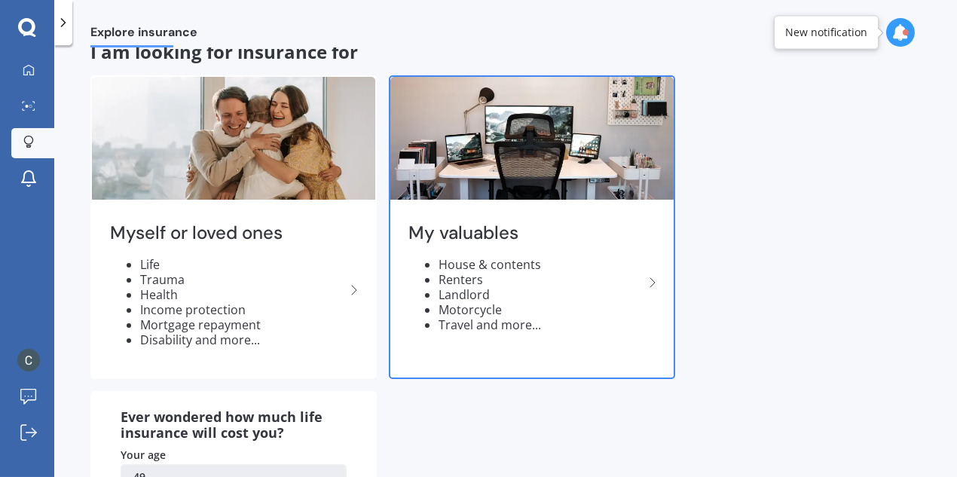
click at [653, 283] on polyline at bounding box center [652, 282] width 5 height 9
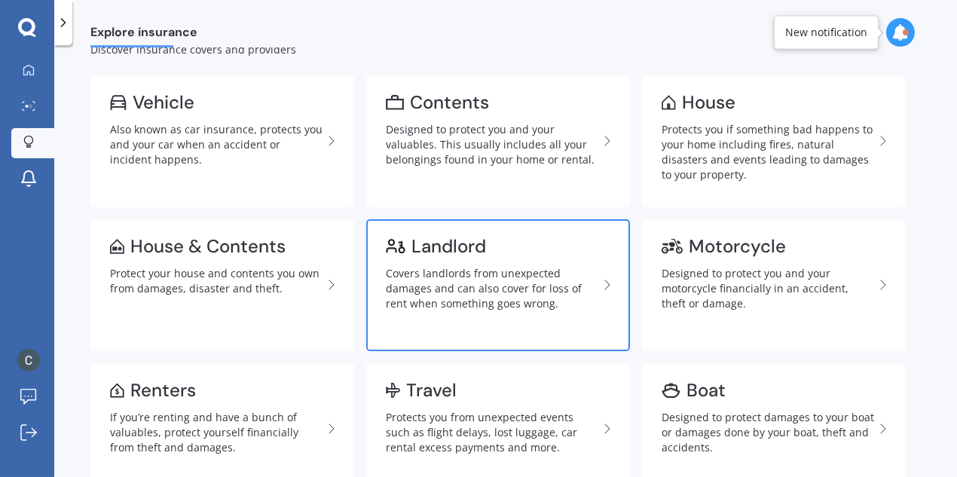
scroll to position [48, 0]
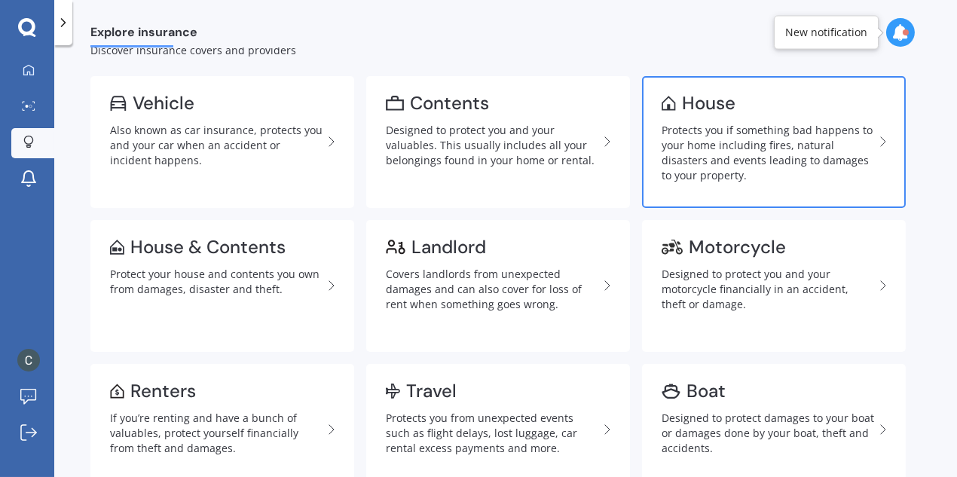
click at [757, 145] on div "Protects you if something bad happens to your home including fires, natural dis…" at bounding box center [768, 153] width 213 height 60
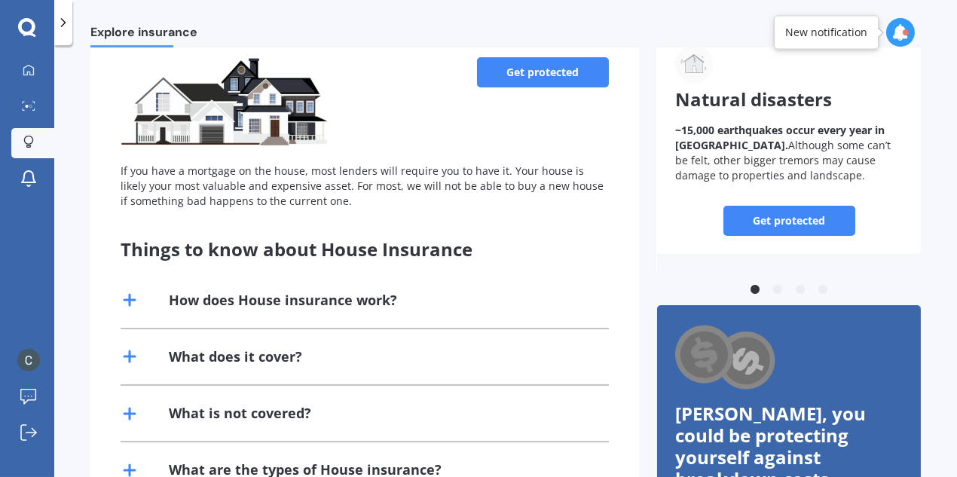
scroll to position [132, 0]
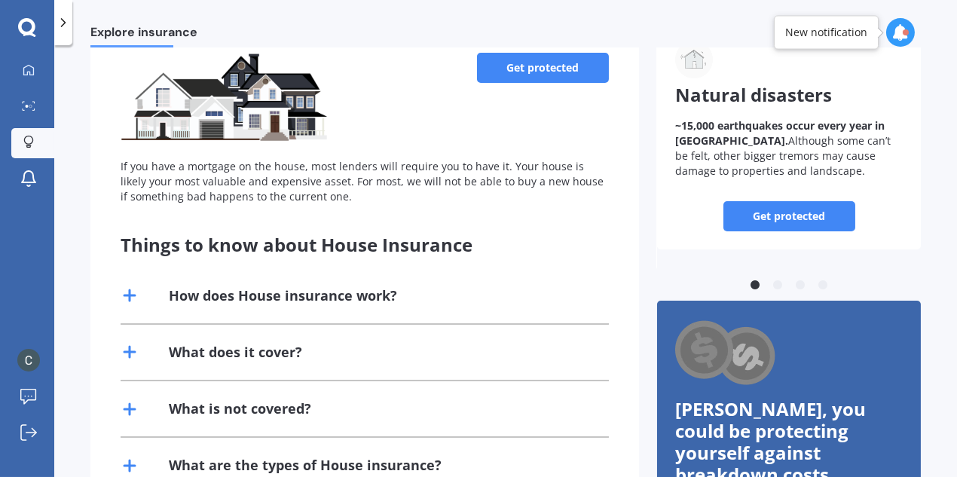
click at [353, 295] on div "How does House insurance work?" at bounding box center [283, 295] width 228 height 19
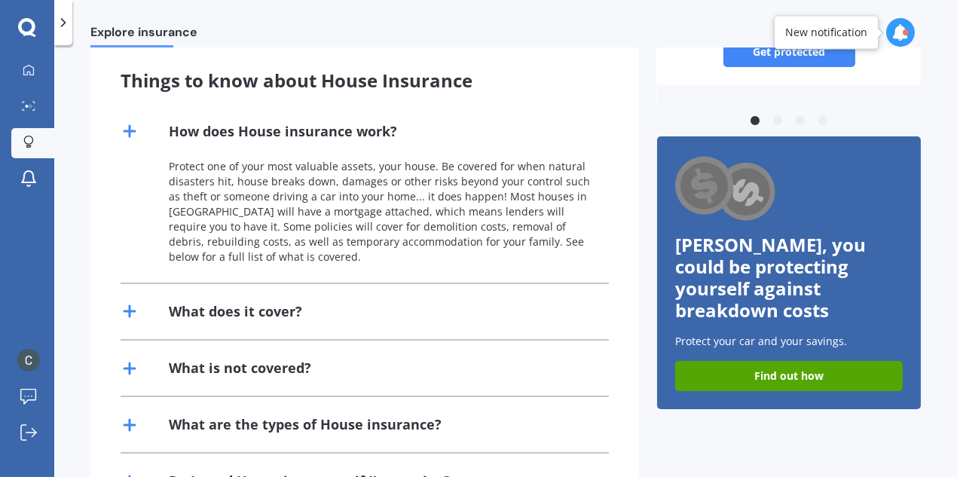
scroll to position [299, 0]
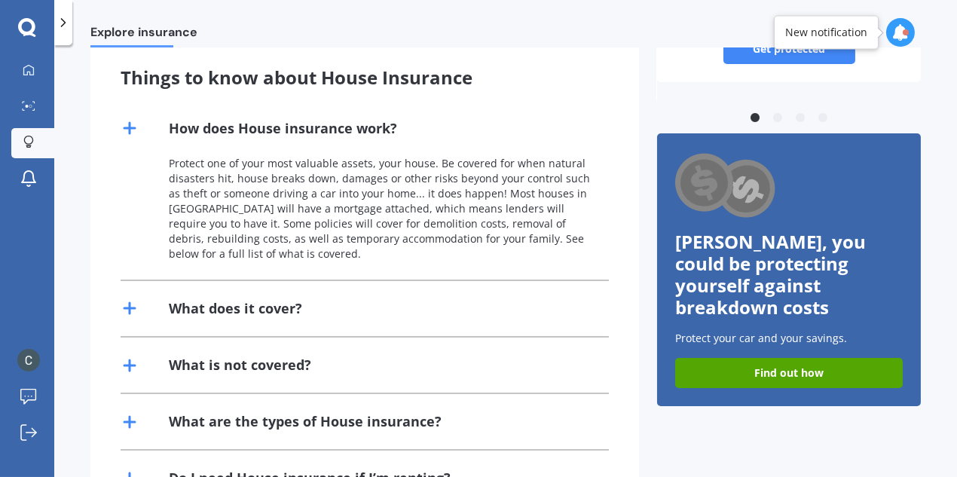
click at [249, 311] on div "What does it cover?" at bounding box center [235, 308] width 133 height 19
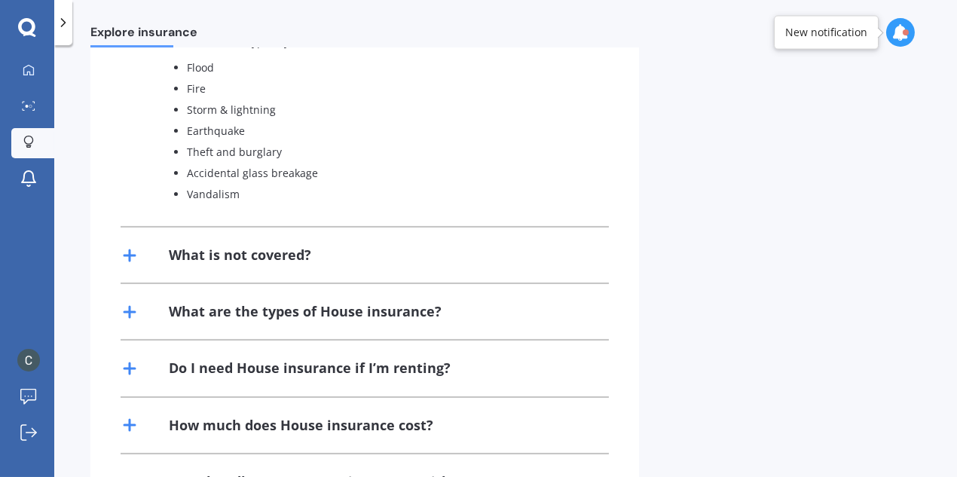
scroll to position [789, 0]
click at [262, 252] on div "What is not covered?" at bounding box center [240, 255] width 142 height 19
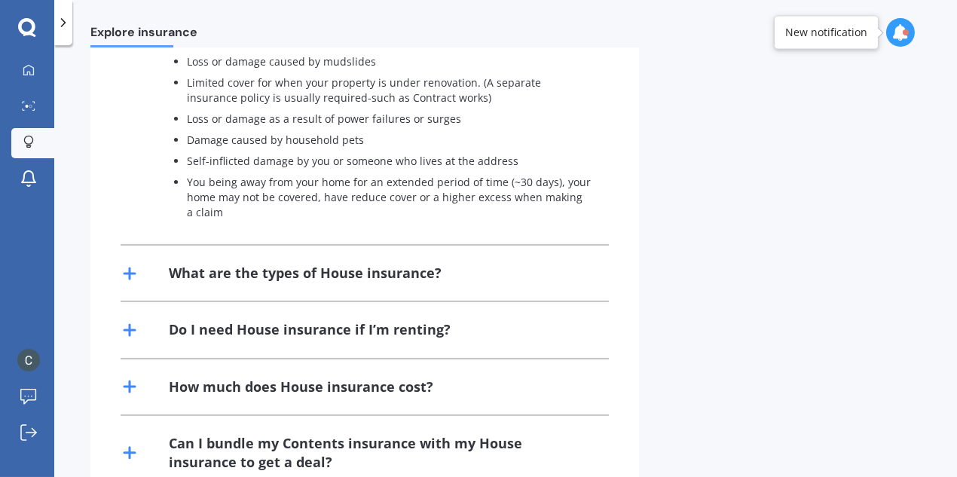
scroll to position [1066, 0]
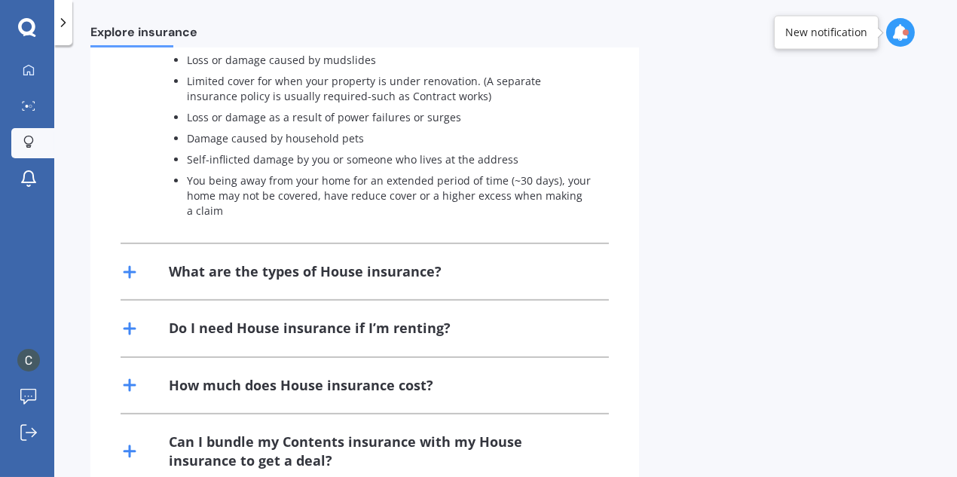
click at [274, 274] on div "What are the types of House insurance?" at bounding box center [305, 271] width 273 height 19
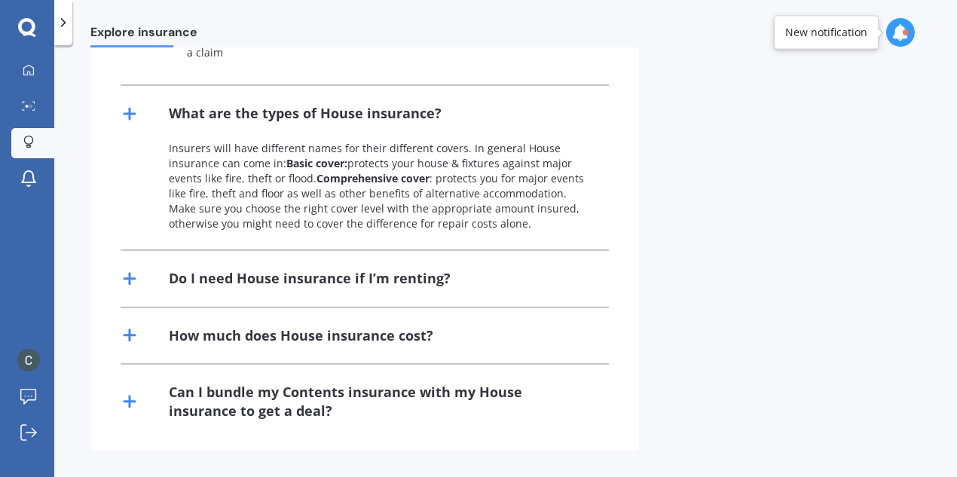
scroll to position [1224, 0]
click at [280, 282] on div "Do I need House insurance if I’m renting?" at bounding box center [310, 278] width 282 height 19
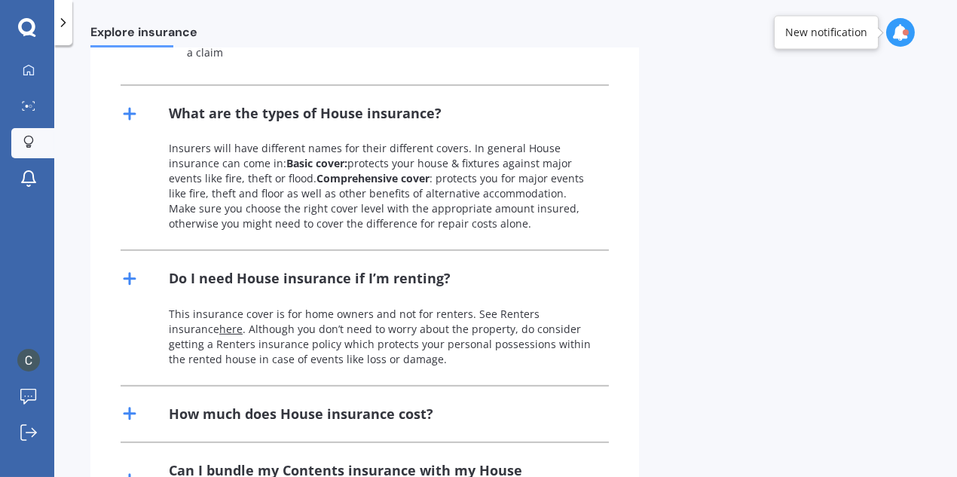
scroll to position [1302, 0]
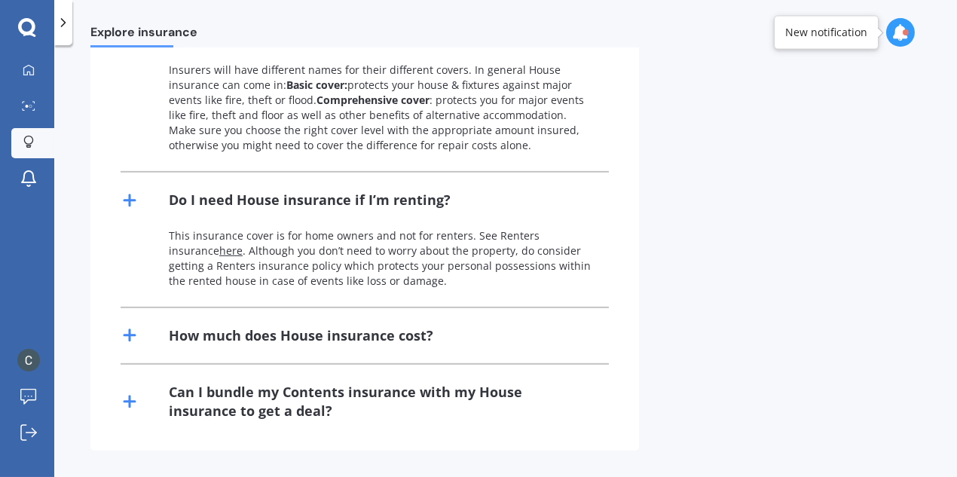
click at [281, 341] on div "How much does House insurance cost?" at bounding box center [301, 335] width 265 height 19
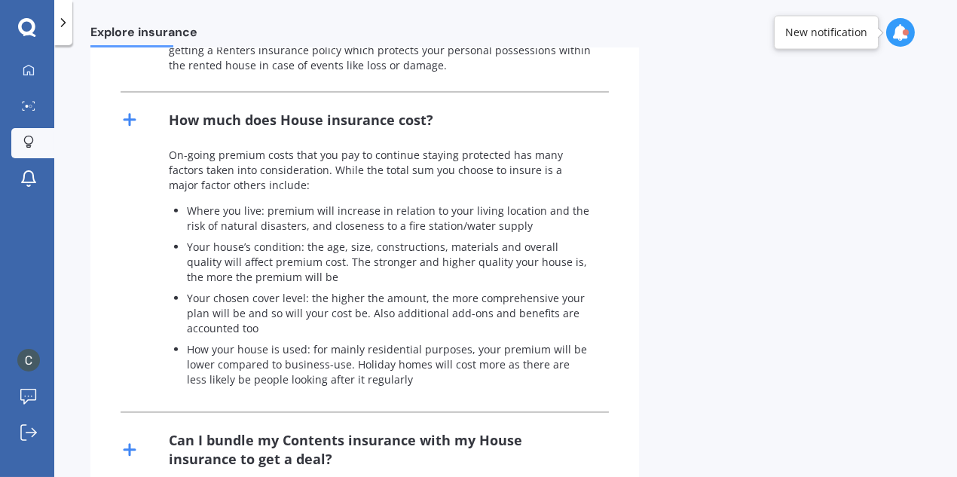
scroll to position [1566, 0]
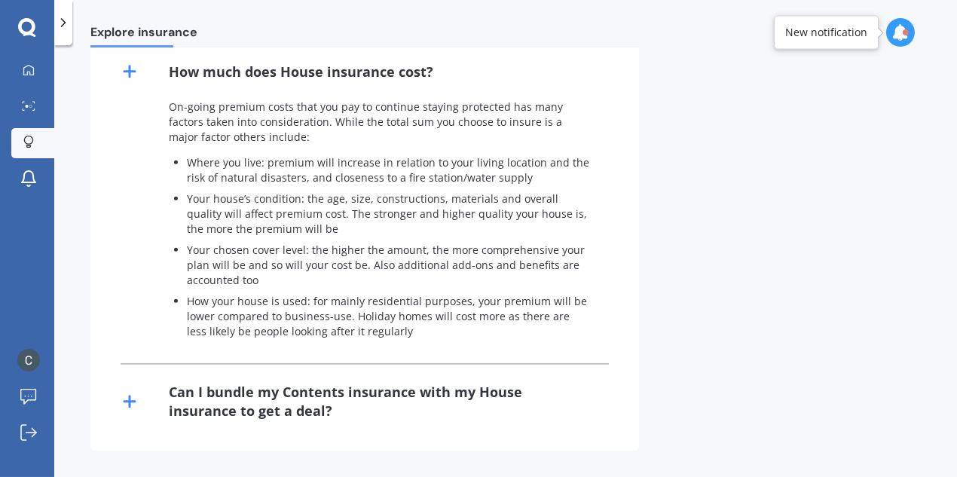
click at [270, 389] on div "Can I bundle my Contents insurance with my House insurance to get a deal?" at bounding box center [380, 402] width 422 height 38
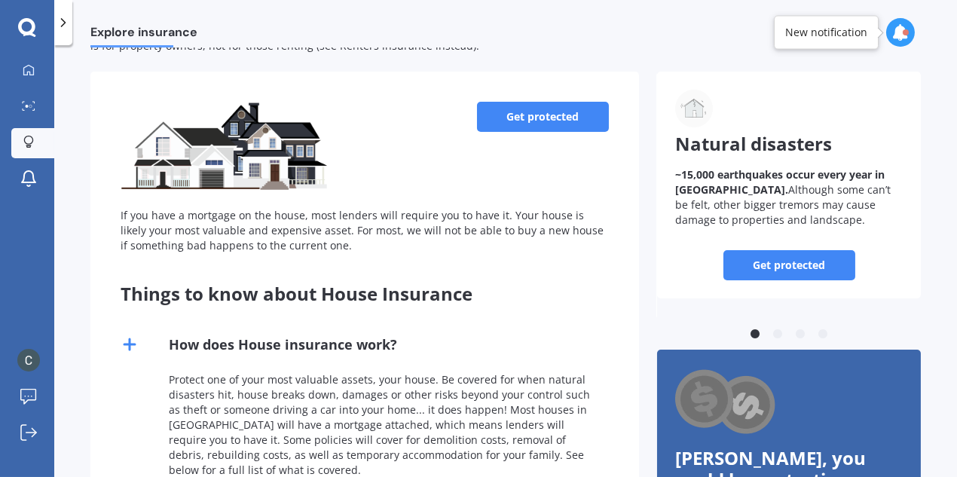
scroll to position [82, 0]
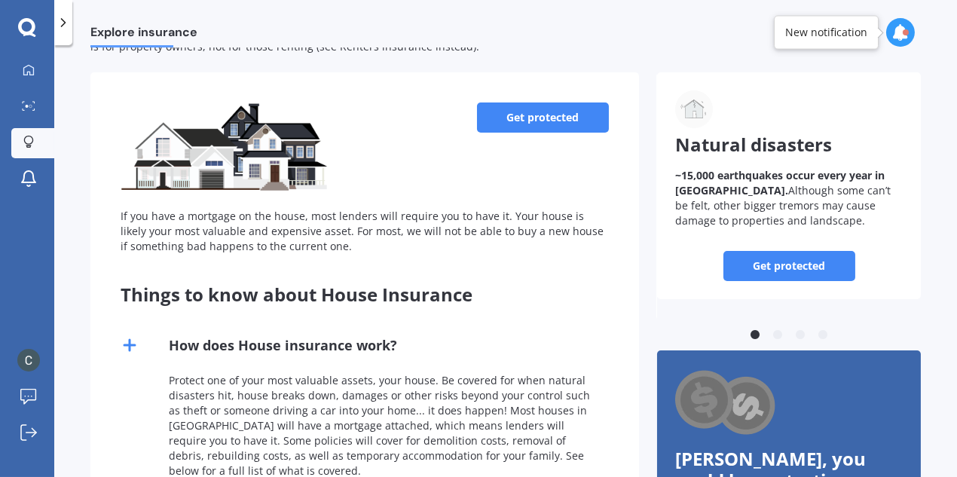
click at [525, 127] on link "Get protected" at bounding box center [543, 118] width 132 height 30
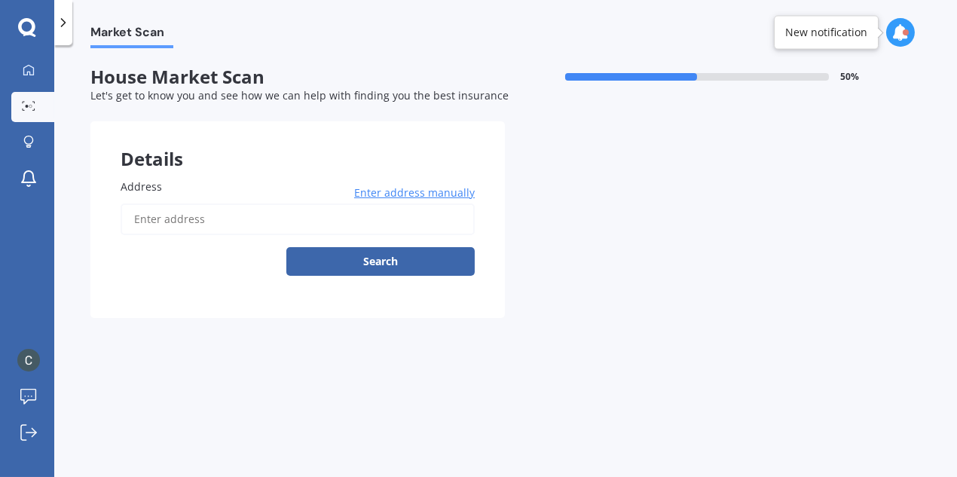
click at [188, 207] on input "Address" at bounding box center [298, 219] width 354 height 32
type input "1/93 Woodglen Road, Glen Eden, Auckland 0602"
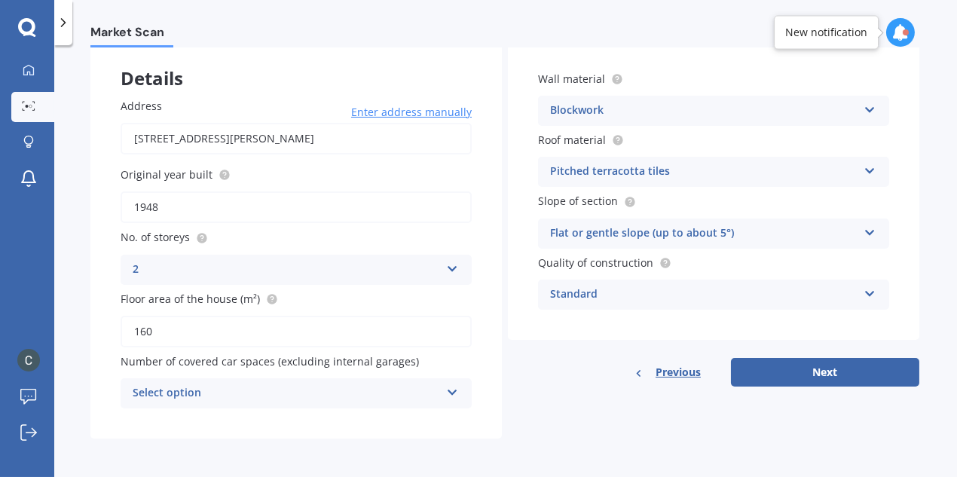
scroll to position [81, 0]
click at [356, 395] on div "Select option" at bounding box center [287, 393] width 308 height 18
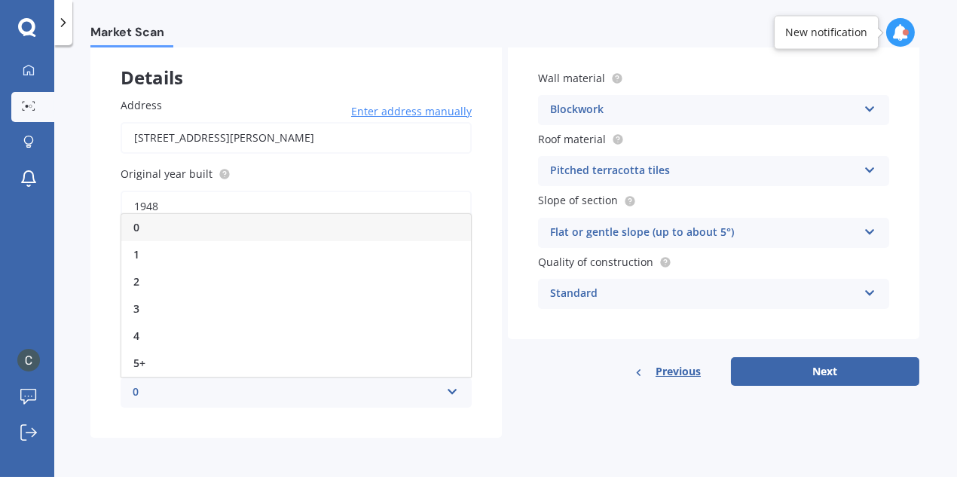
click at [497, 415] on div "Address 1/93 Woodglen Road, Glen Eden, Auckland 0602 Enter address manually Sea…" at bounding box center [296, 252] width 412 height 371
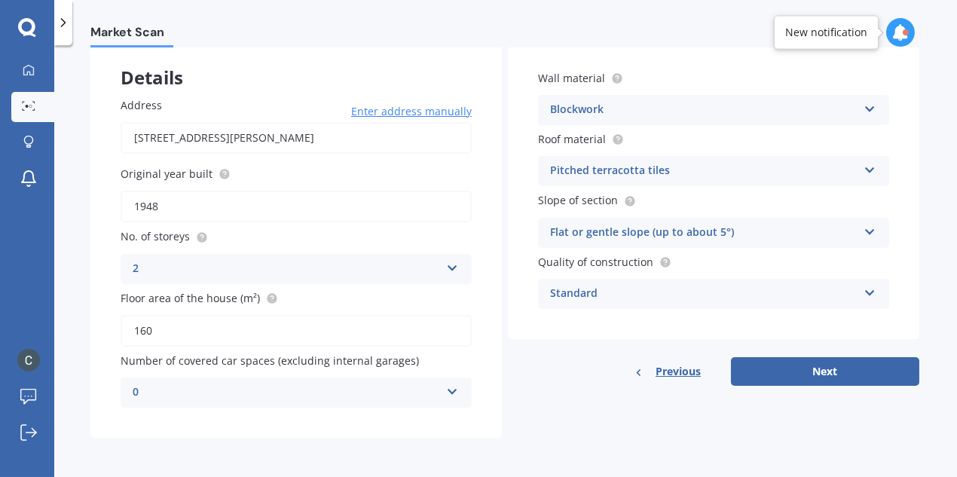
click at [401, 393] on div "0" at bounding box center [287, 393] width 308 height 18
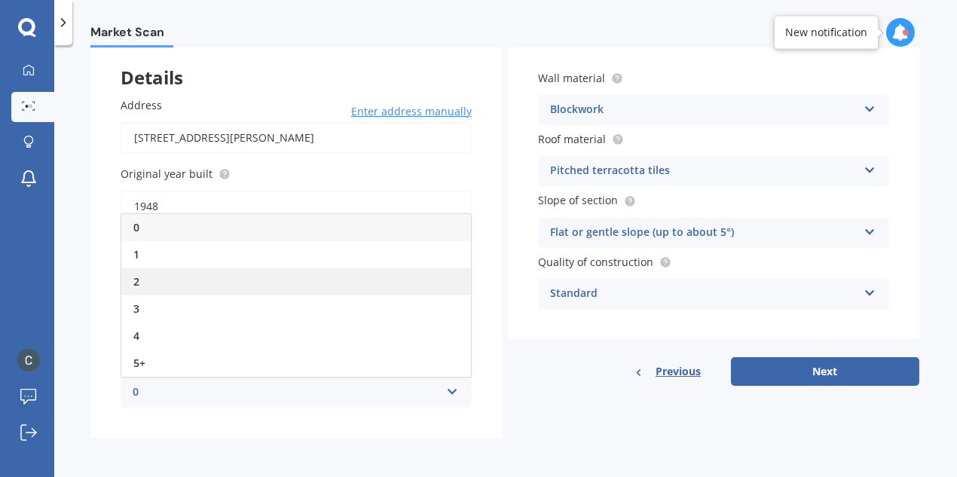
click at [263, 274] on div "2" at bounding box center [296, 281] width 350 height 27
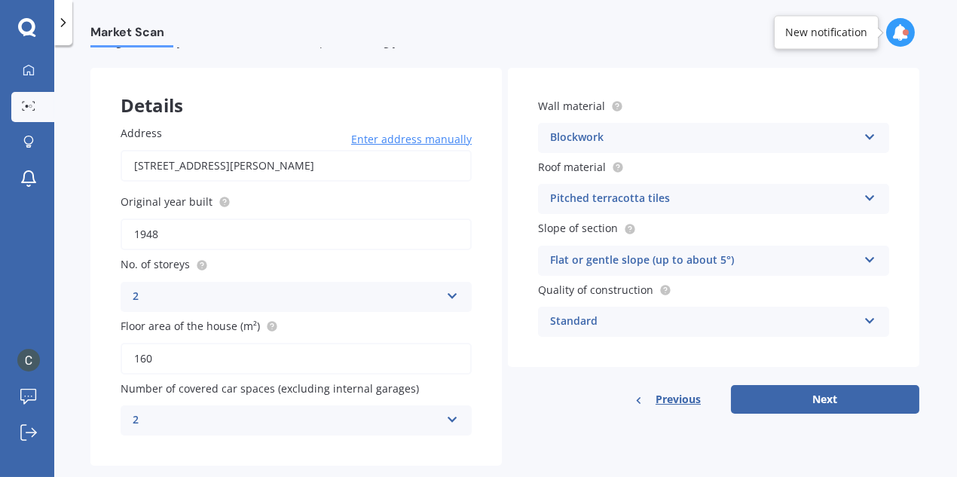
scroll to position [54, 0]
click at [604, 197] on div "Pitched terracotta tiles" at bounding box center [704, 198] width 308 height 18
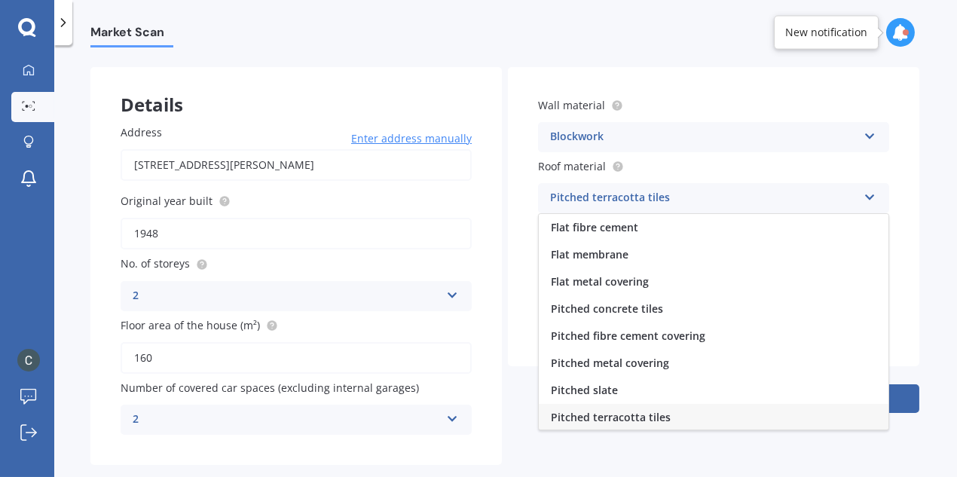
scroll to position [1, 0]
click at [604, 197] on div "Pitched terracotta tiles" at bounding box center [704, 198] width 308 height 18
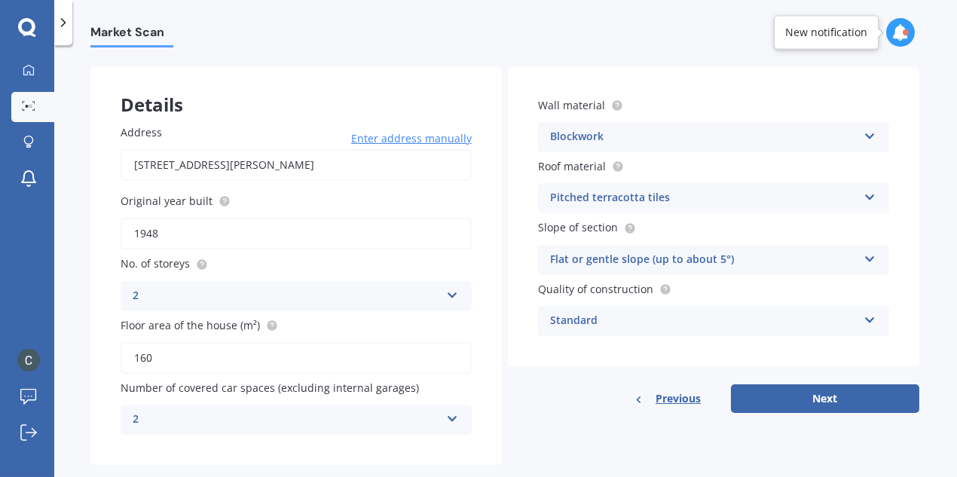
scroll to position [81, 0]
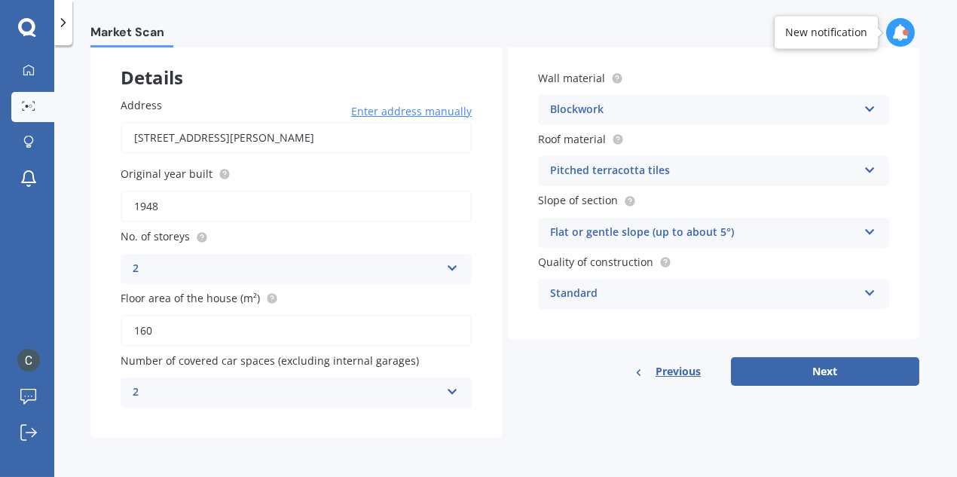
click at [830, 299] on div "Standard" at bounding box center [704, 294] width 308 height 18
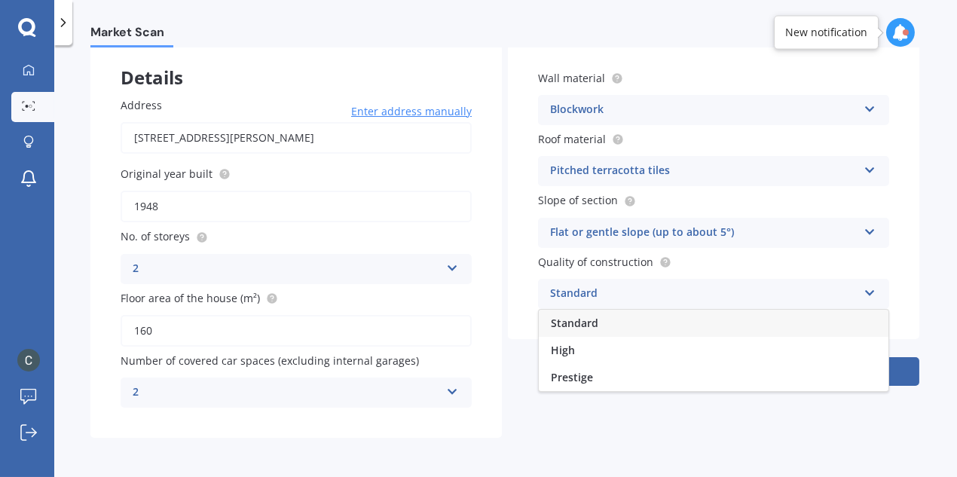
click at [830, 299] on div "Standard" at bounding box center [704, 294] width 308 height 18
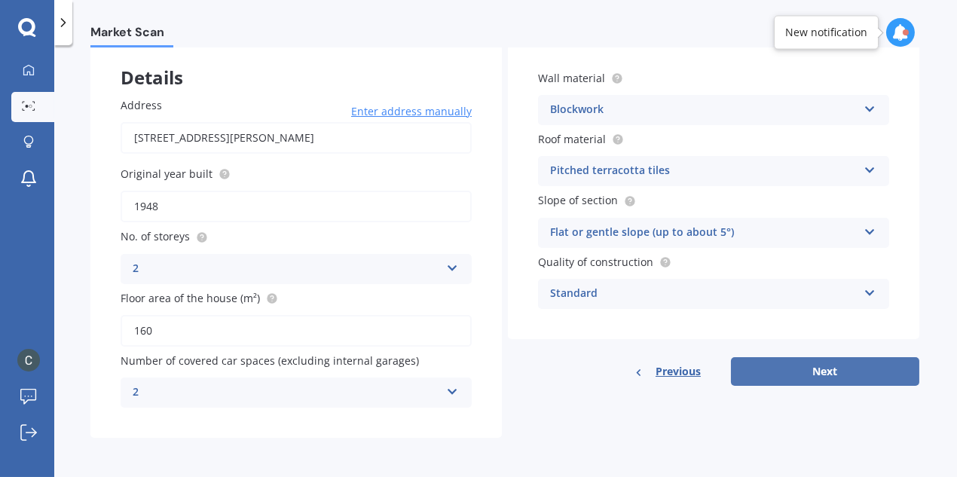
click at [814, 372] on button "Next" at bounding box center [825, 371] width 188 height 29
select select "16"
select select "06"
select select "1976"
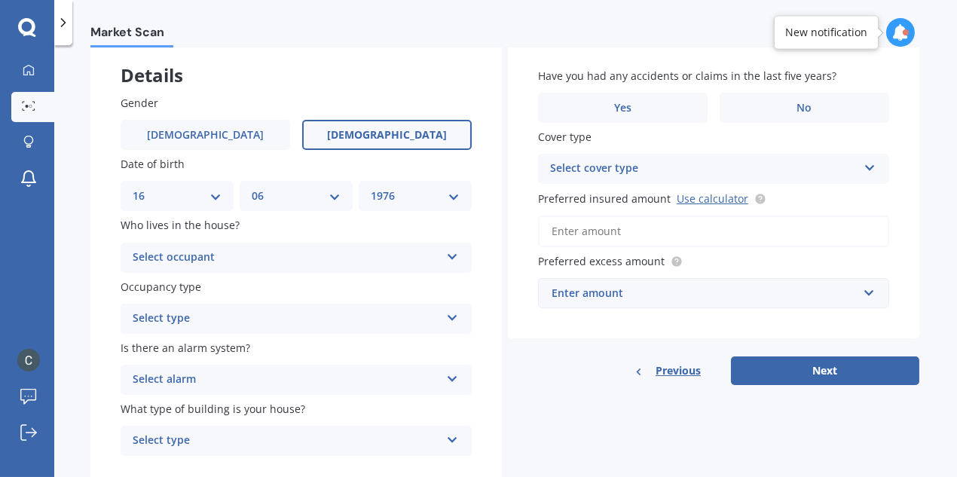
scroll to position [84, 0]
click at [444, 263] on div "Select occupant Owner Owner + Boarder" at bounding box center [296, 258] width 351 height 30
click at [381, 280] on div "Owner" at bounding box center [296, 287] width 350 height 27
click at [380, 311] on div "Select type" at bounding box center [287, 319] width 308 height 18
click at [347, 359] on div "Permanent" at bounding box center [296, 348] width 350 height 27
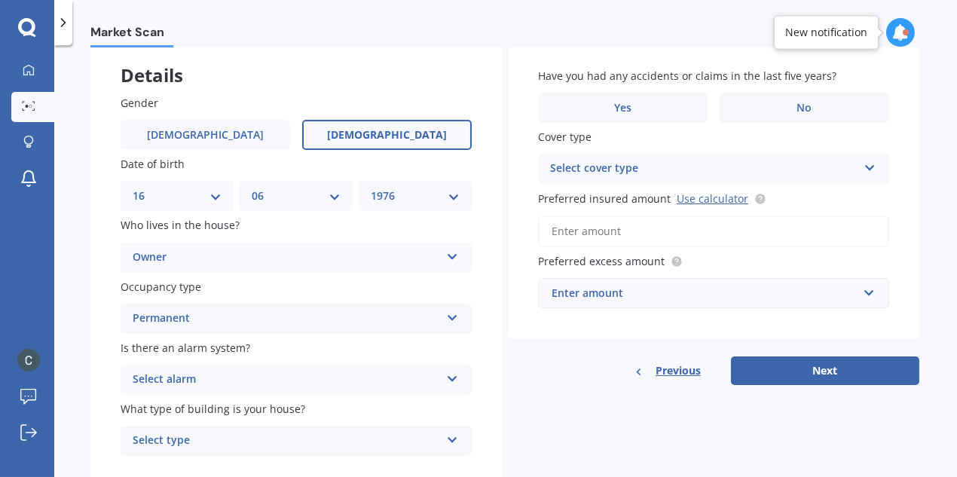
scroll to position [132, 0]
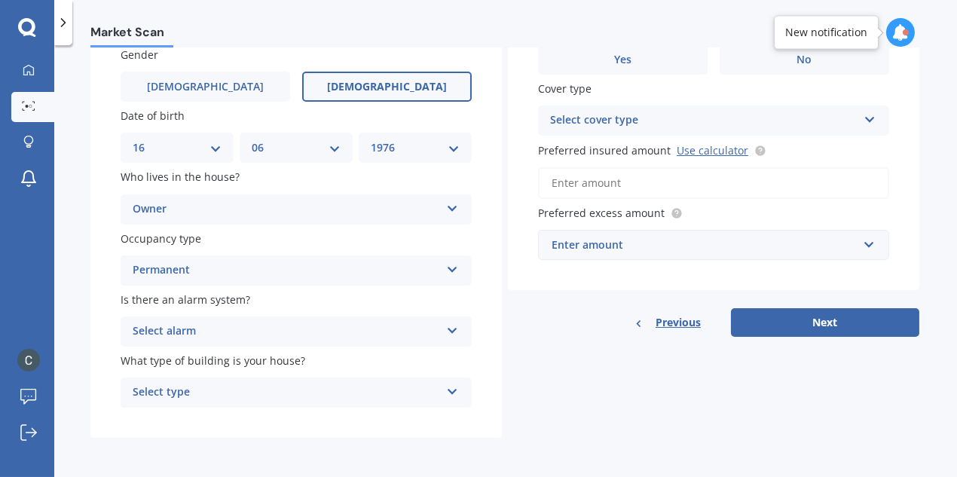
click at [359, 347] on div "Gender Male Female Date of birth DD 01 02 03 04 05 06 07 08 09 10 11 12 13 14 1…" at bounding box center [296, 228] width 412 height 422
click at [356, 335] on div "Select alarm" at bounding box center [287, 332] width 308 height 18
click at [331, 360] on div "Yes, monitored" at bounding box center [296, 360] width 350 height 27
click at [314, 386] on div "Select type" at bounding box center [287, 393] width 308 height 18
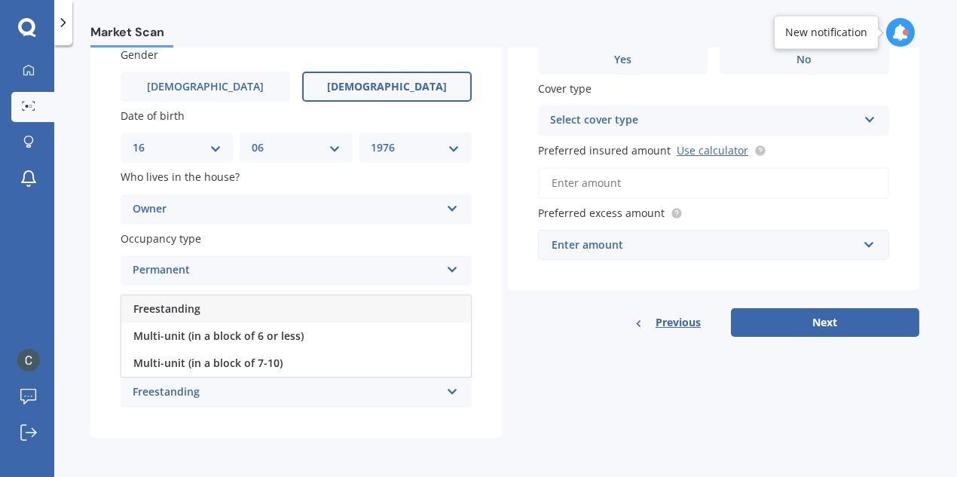
click at [313, 313] on div "Freestanding" at bounding box center [296, 308] width 350 height 27
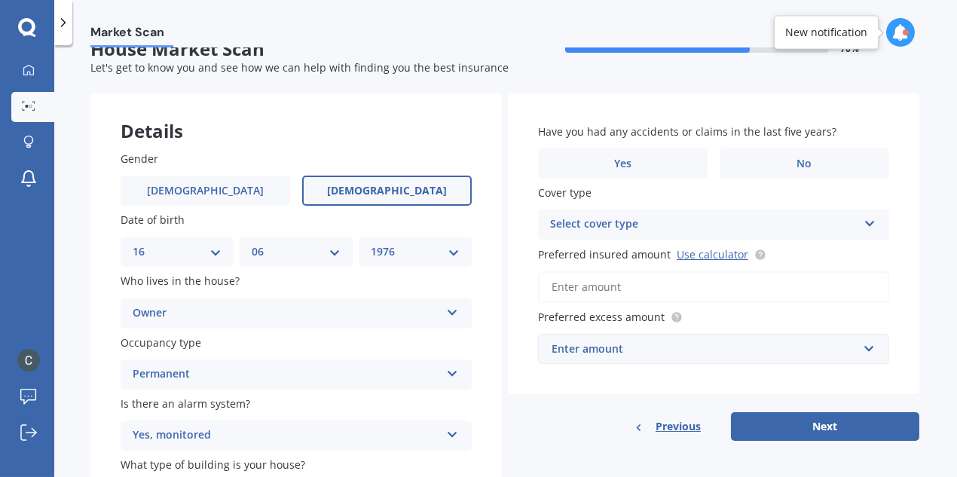
scroll to position [26, 0]
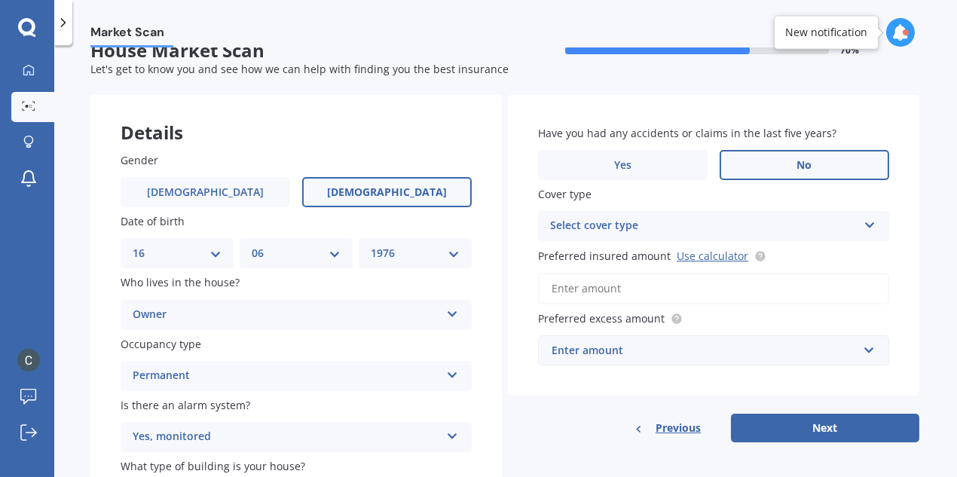
click at [782, 168] on label "No" at bounding box center [805, 165] width 170 height 30
click at [0, 0] on input "No" at bounding box center [0, 0] width 0 height 0
click at [684, 217] on div "Select cover type" at bounding box center [704, 226] width 308 height 18
click at [685, 226] on div "High" at bounding box center [704, 226] width 308 height 18
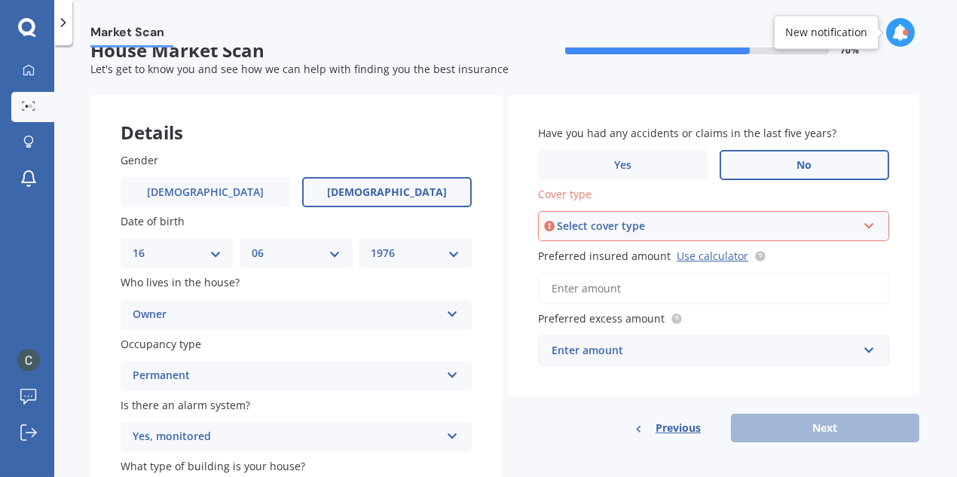
click at [685, 226] on div "Select cover type" at bounding box center [707, 226] width 300 height 17
click at [648, 259] on div "High" at bounding box center [714, 254] width 348 height 27
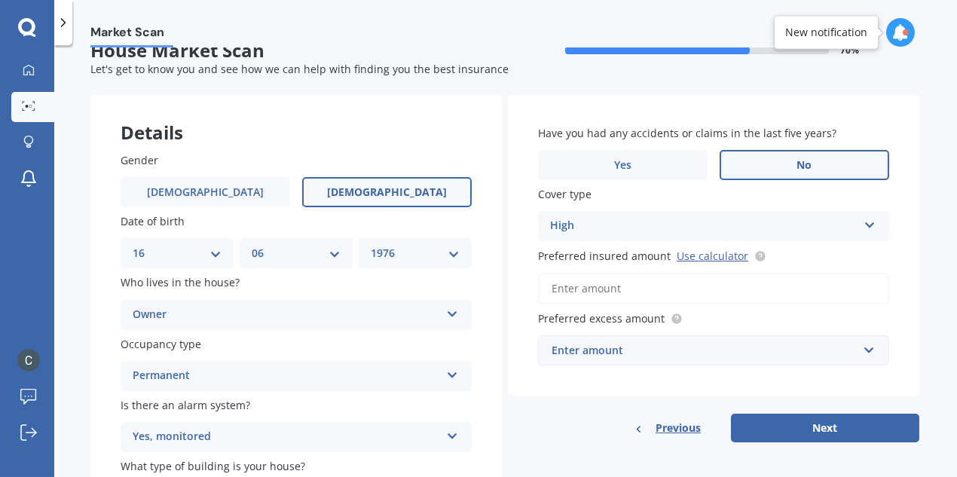
scroll to position [33, 0]
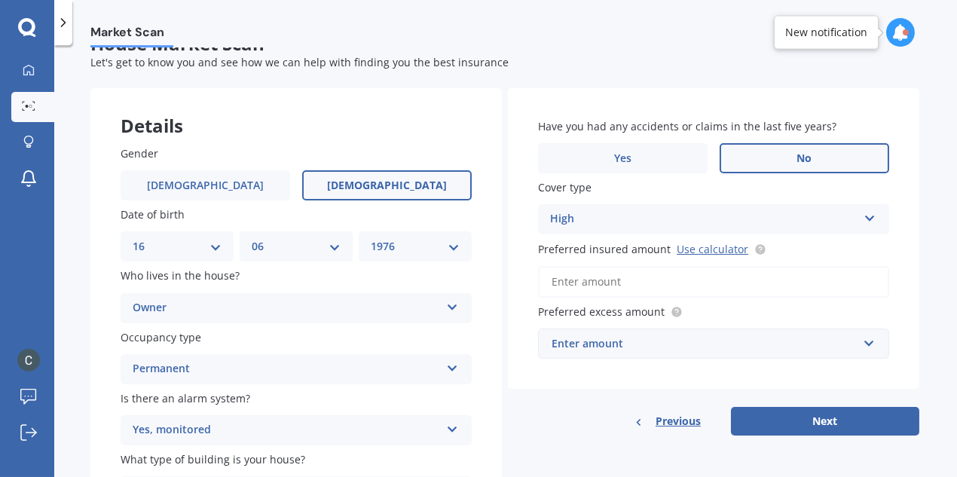
click at [628, 282] on input "Preferred insured amount Use calculator" at bounding box center [713, 282] width 351 height 32
type input "$2"
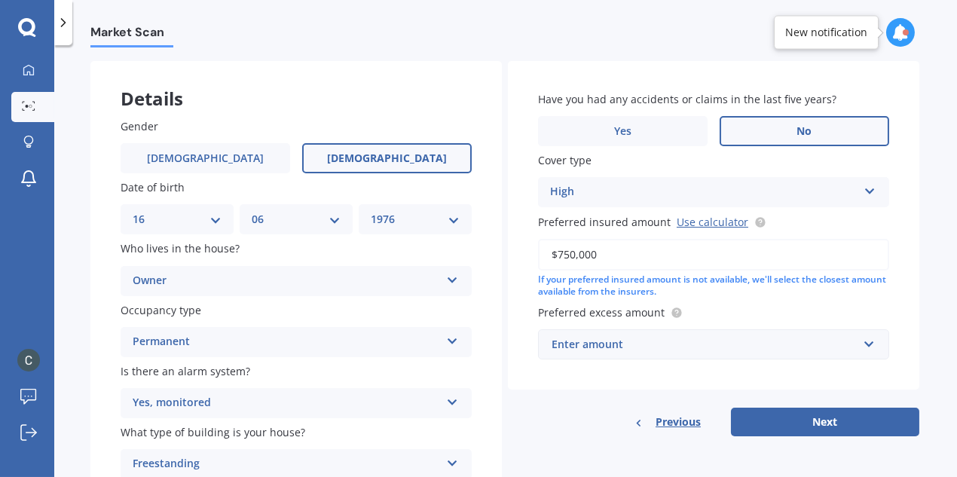
scroll to position [61, 0]
type input "$750,000"
click at [619, 352] on div "Enter amount" at bounding box center [705, 343] width 306 height 17
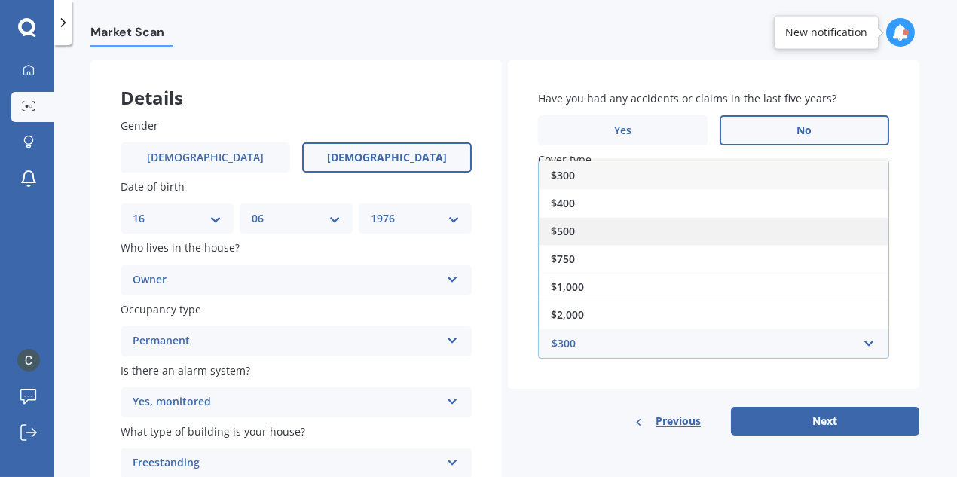
click at [592, 228] on div "$500" at bounding box center [714, 231] width 350 height 28
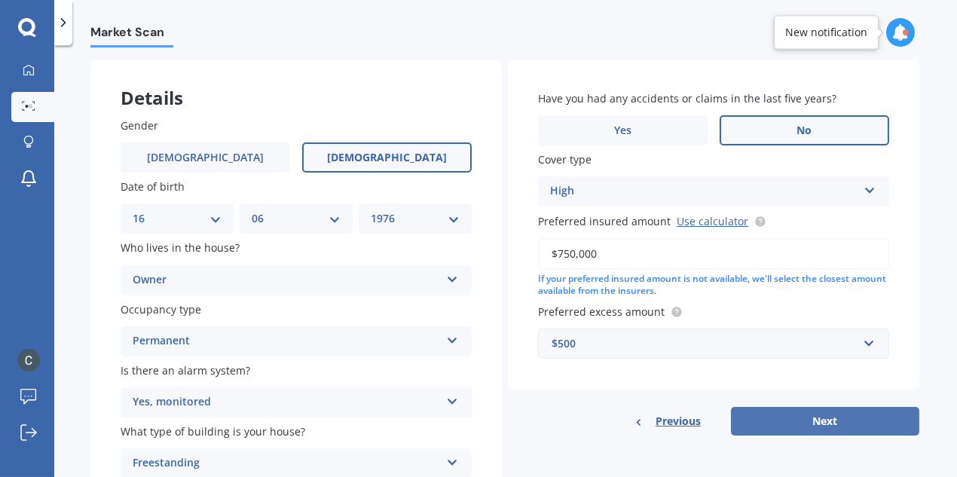
click at [803, 426] on button "Next" at bounding box center [825, 421] width 188 height 29
select select "16"
select select "06"
select select "1976"
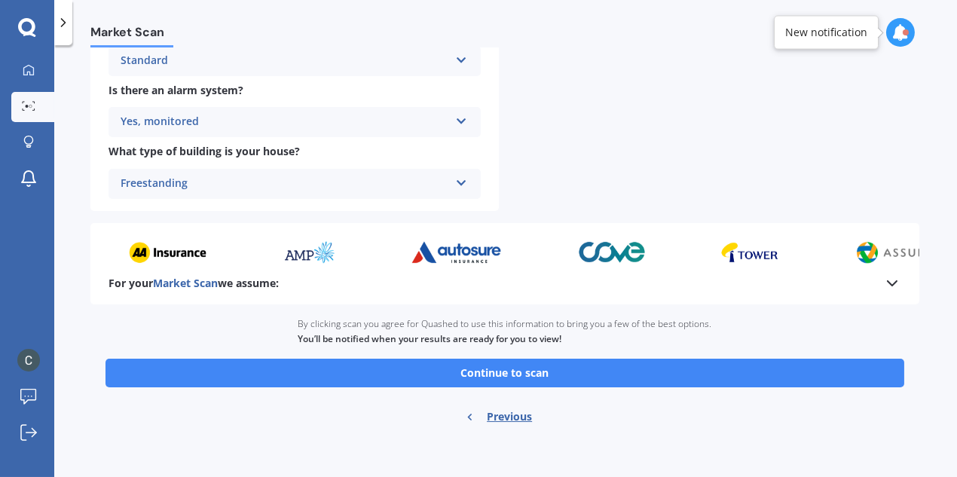
scroll to position [607, 0]
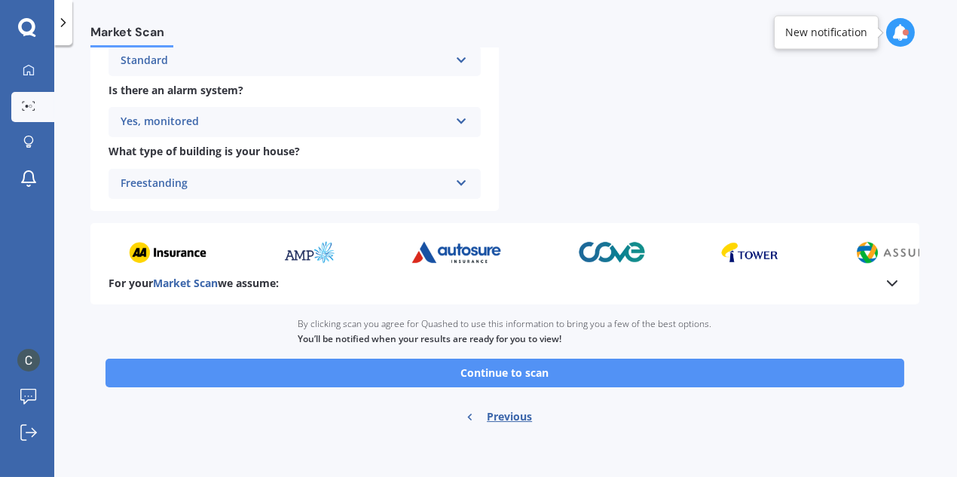
click at [629, 370] on button "Continue to scan" at bounding box center [505, 373] width 799 height 29
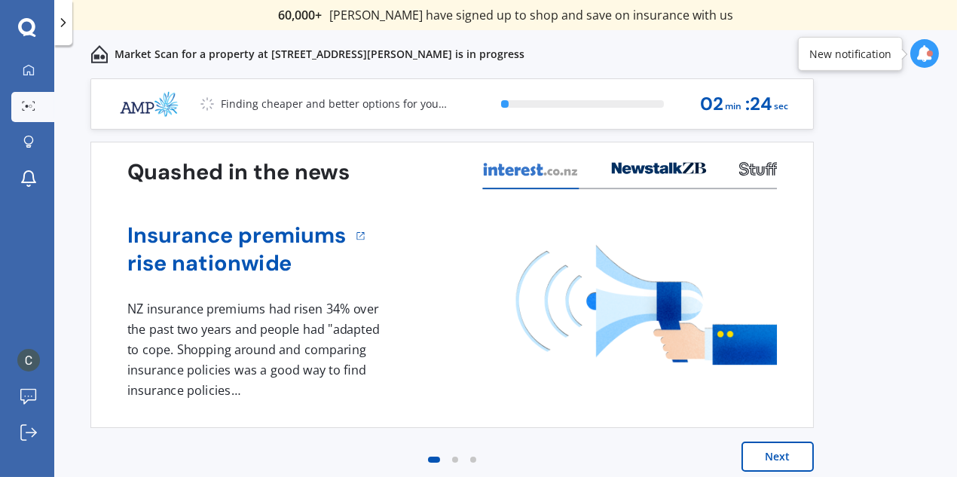
scroll to position [9, 0]
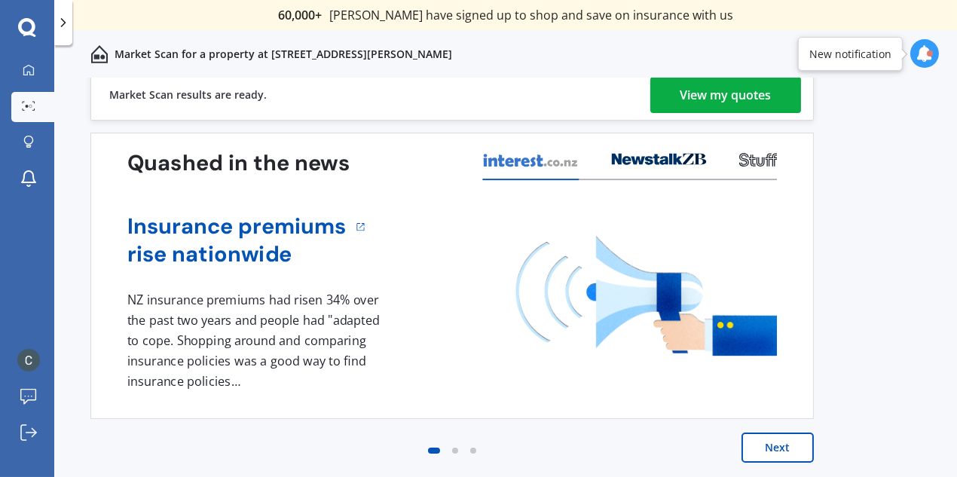
click at [737, 93] on div "View my quotes" at bounding box center [726, 95] width 91 height 36
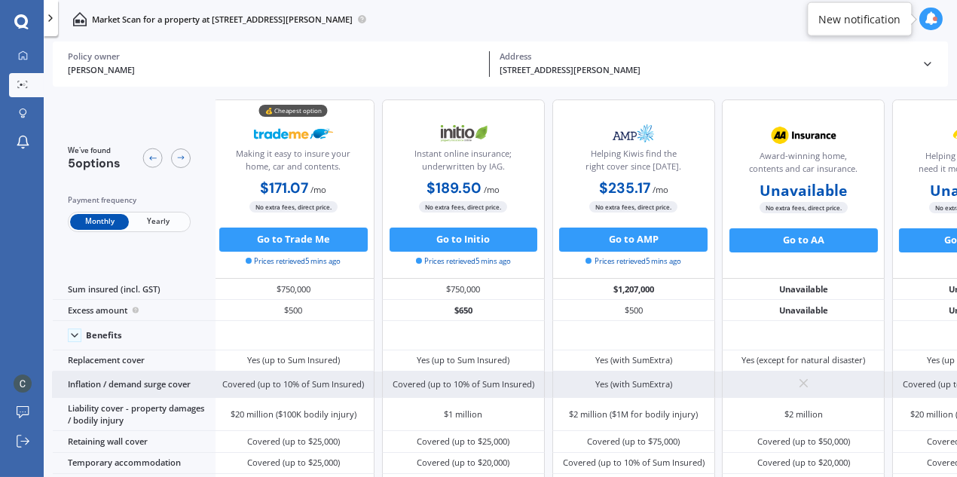
scroll to position [0, 7]
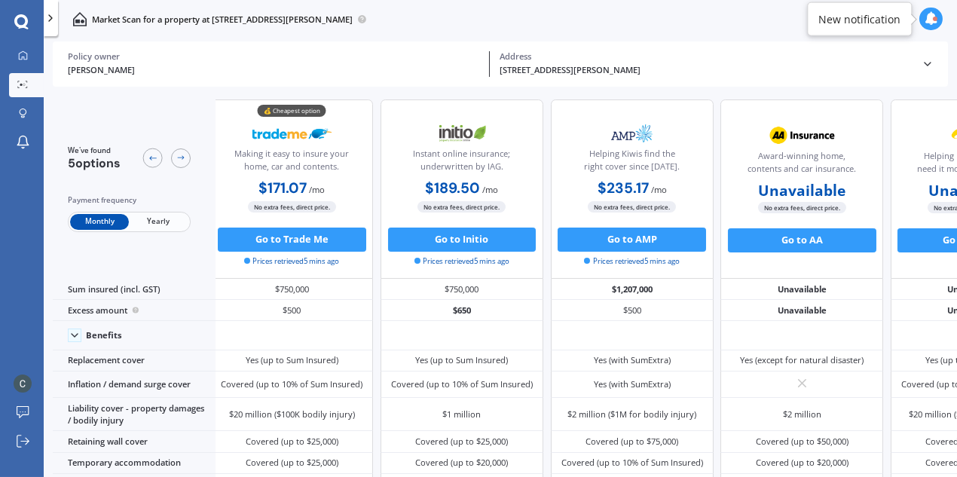
click at [156, 219] on span "Yearly" at bounding box center [158, 222] width 59 height 16
click at [90, 222] on span "Monthly" at bounding box center [99, 222] width 59 height 16
click at [162, 225] on span "Yearly" at bounding box center [158, 222] width 59 height 16
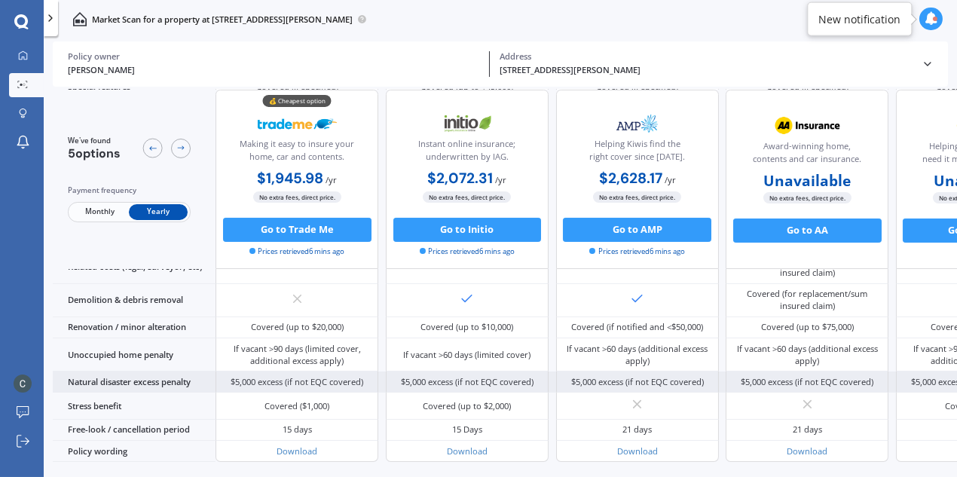
scroll to position [616, 0]
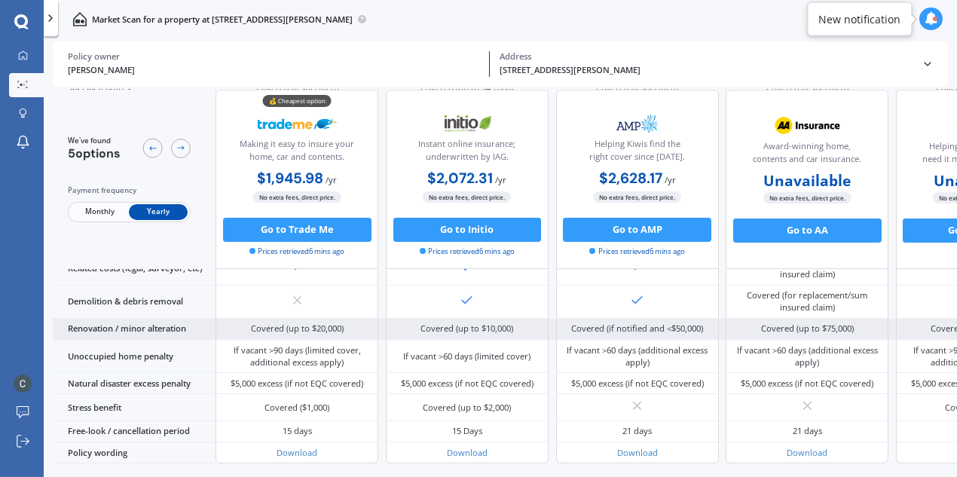
click at [437, 333] on div "Covered (up to $10,000)" at bounding box center [467, 329] width 93 height 12
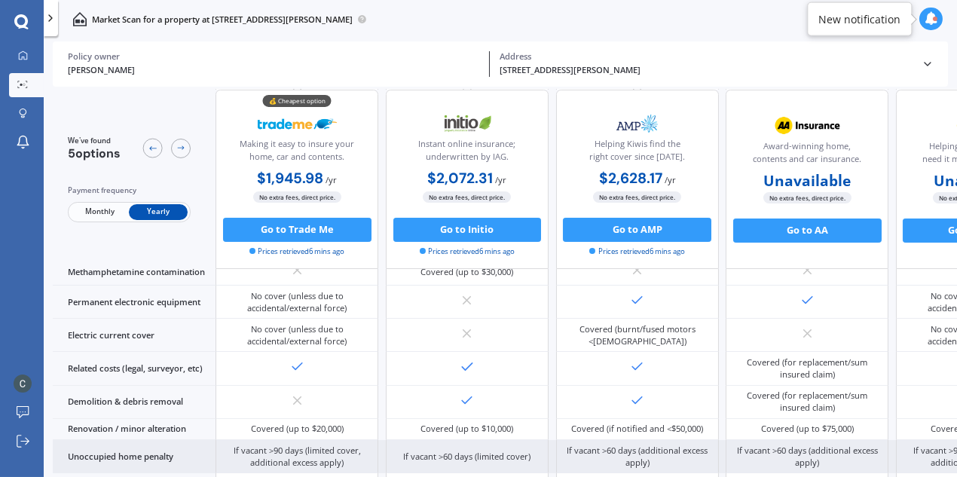
scroll to position [488, 0]
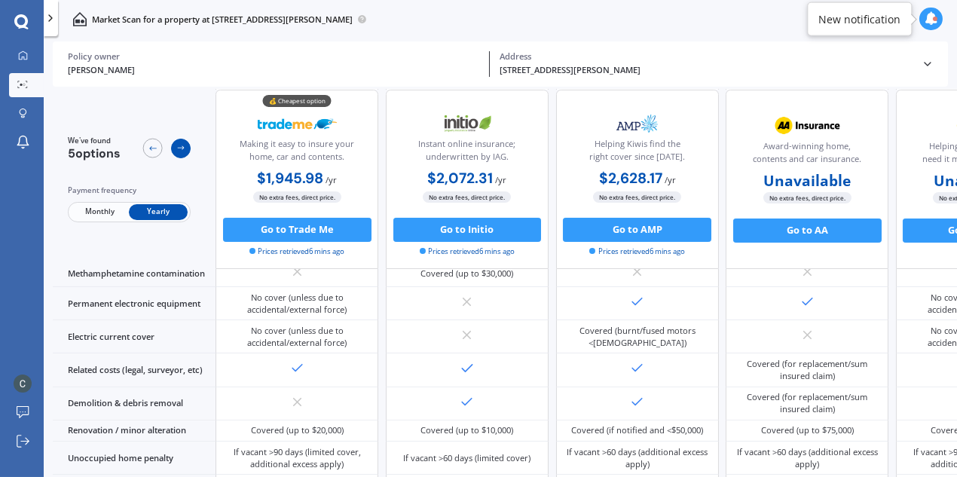
click at [181, 144] on icon at bounding box center [181, 149] width 10 height 10
click at [147, 146] on div at bounding box center [153, 149] width 20 height 20
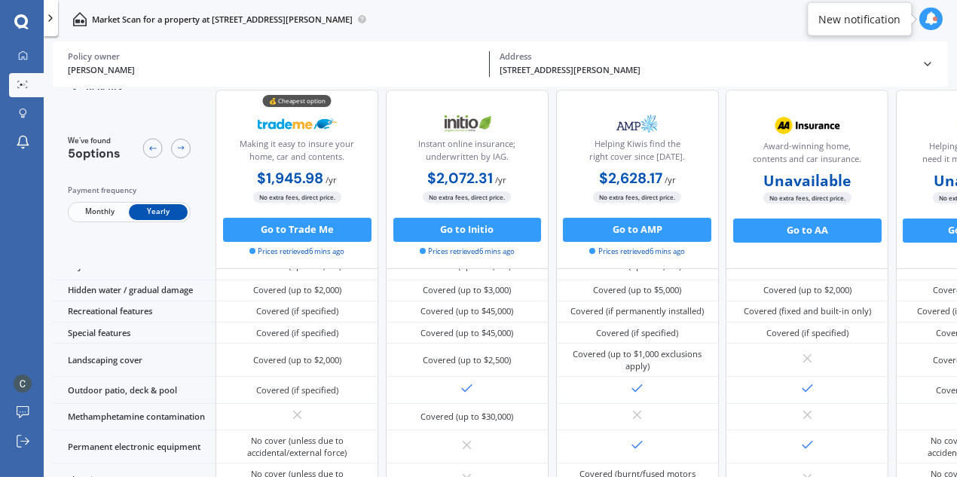
scroll to position [0, 0]
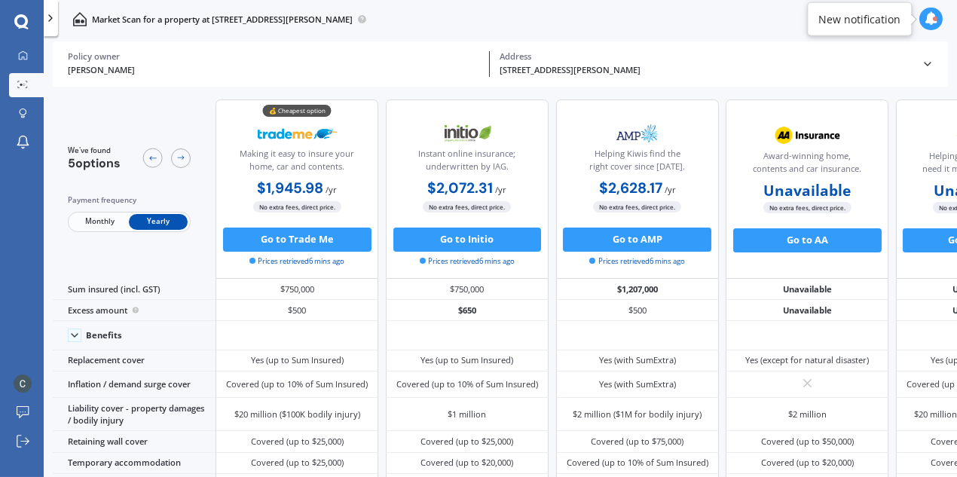
click at [51, 17] on polyline at bounding box center [50, 18] width 3 height 6
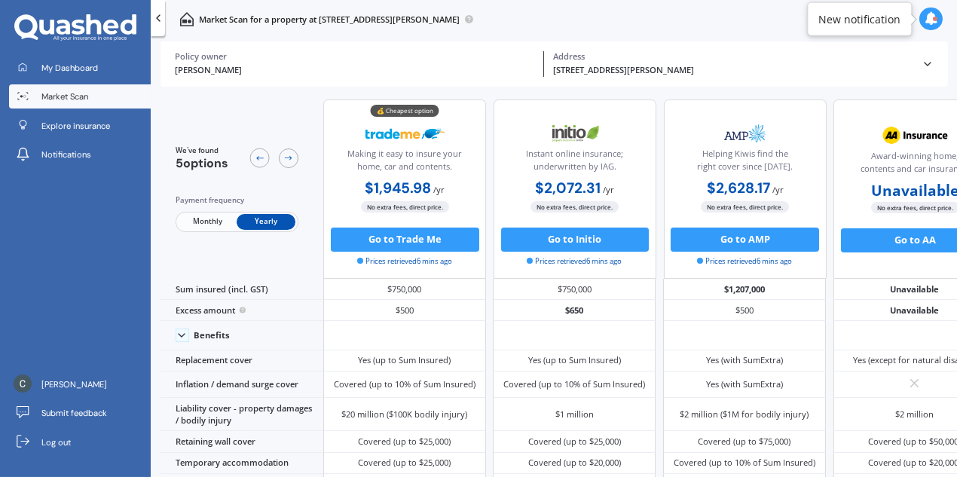
click at [160, 26] on div at bounding box center [158, 18] width 14 height 36
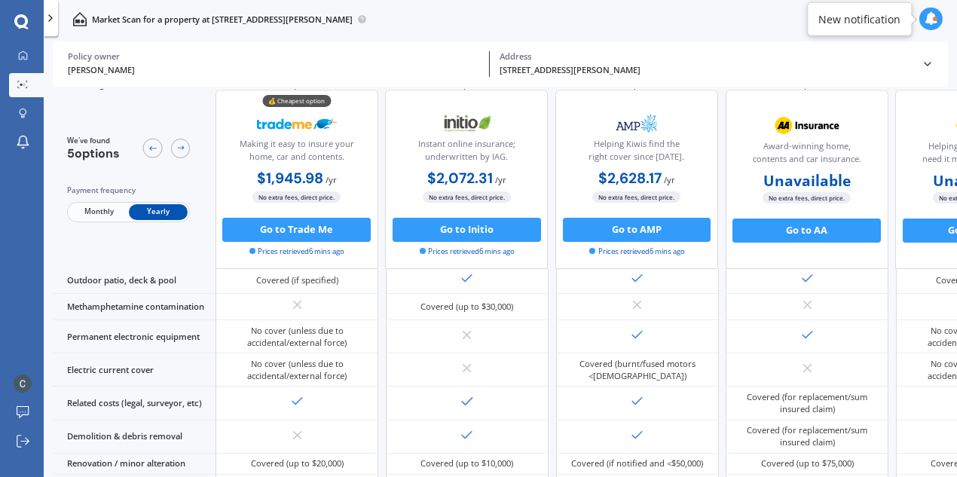
scroll to position [547, 0]
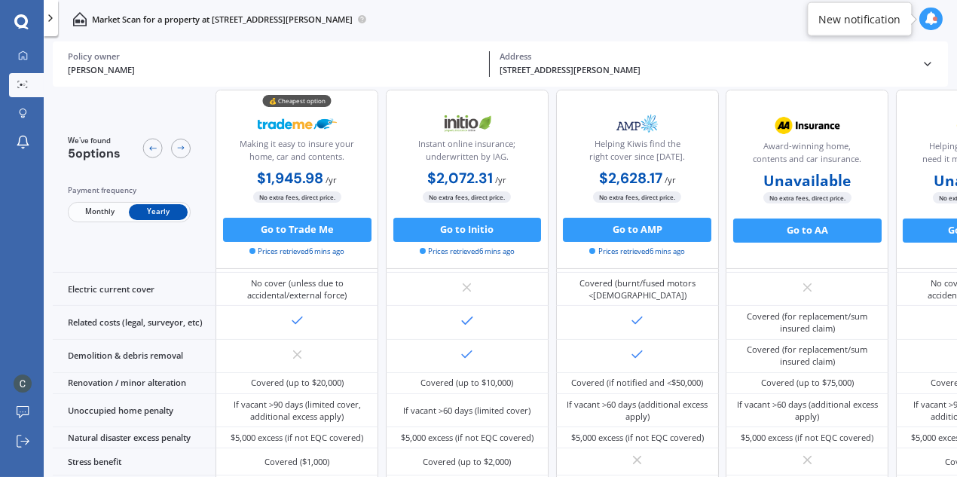
click at [559, 72] on div "1/93 Woodglen Road, Glen Eden, Auckland 0602" at bounding box center [706, 70] width 412 height 13
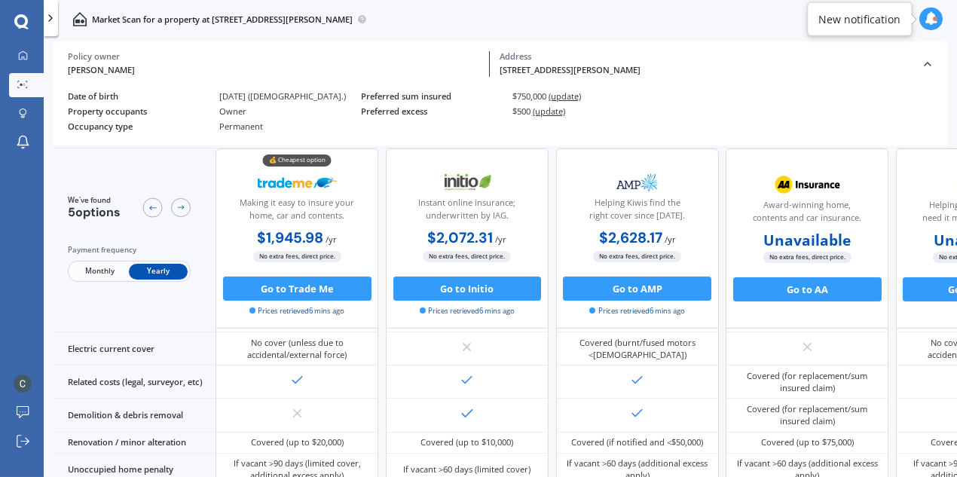
click at [565, 92] on span "(update)" at bounding box center [565, 95] width 32 height 11
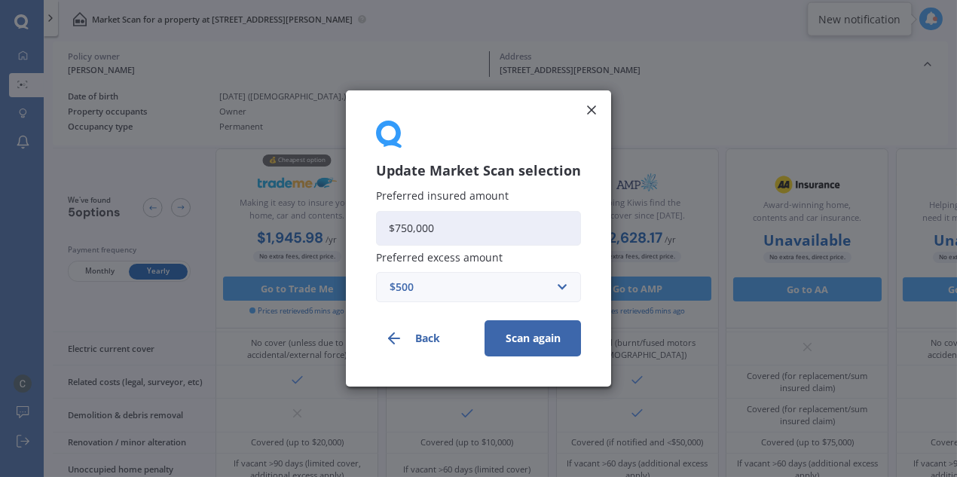
click at [404, 228] on input "$750,000" at bounding box center [478, 228] width 205 height 35
type input "$650,000"
click at [506, 346] on button "Scan again" at bounding box center [533, 338] width 96 height 36
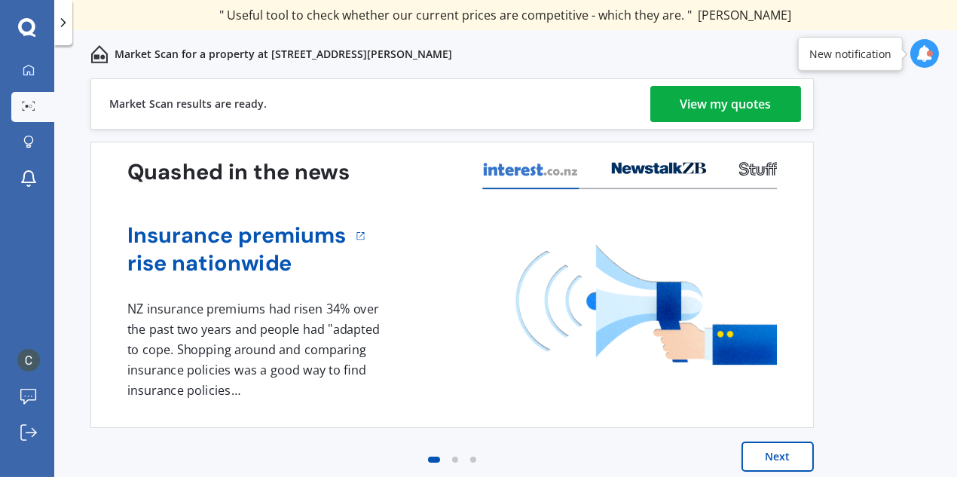
click at [748, 92] on div "View my quotes" at bounding box center [726, 104] width 91 height 36
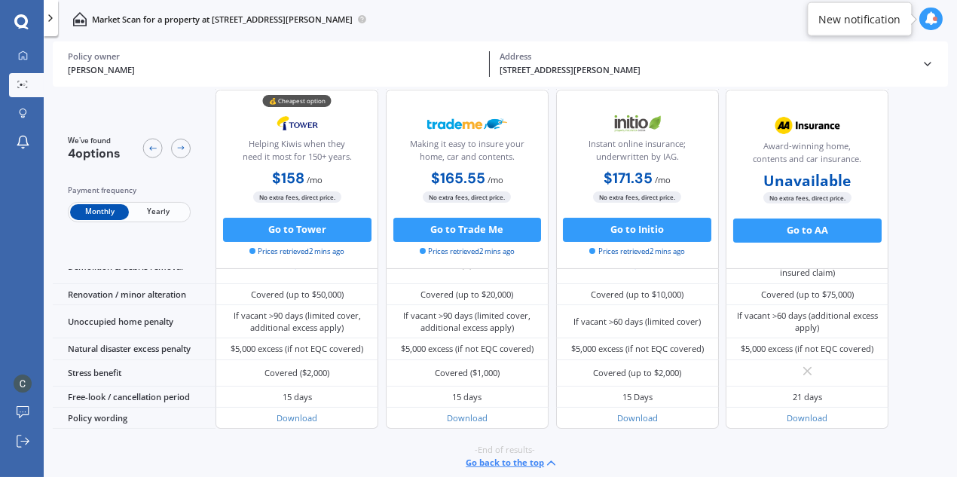
scroll to position [656, 0]
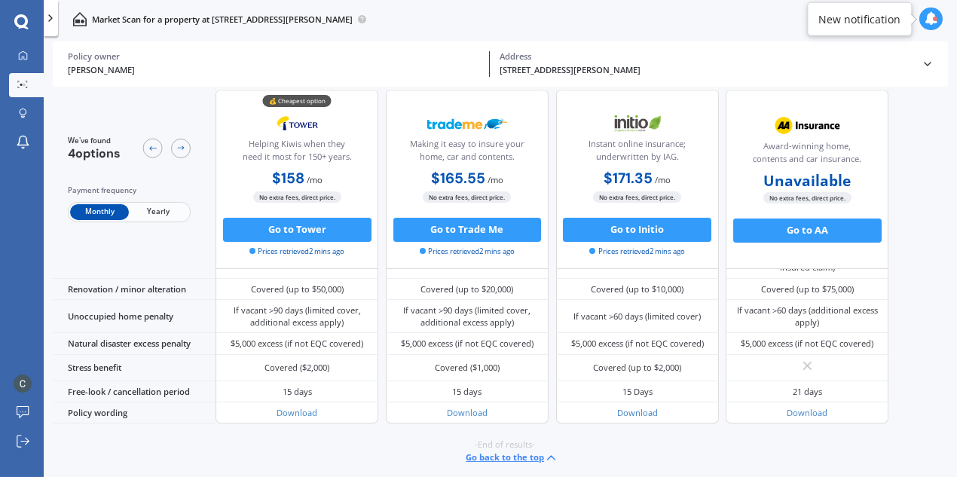
click at [157, 216] on span "Yearly" at bounding box center [158, 212] width 59 height 16
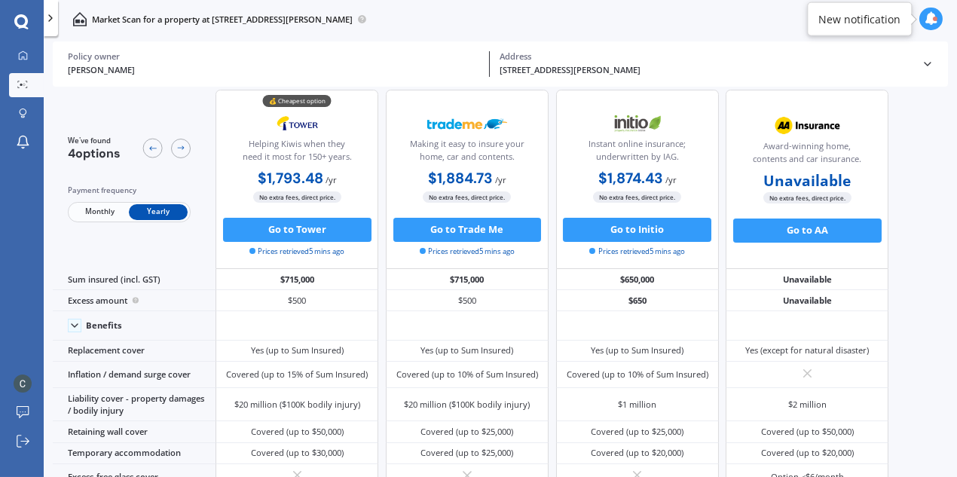
scroll to position [11, 0]
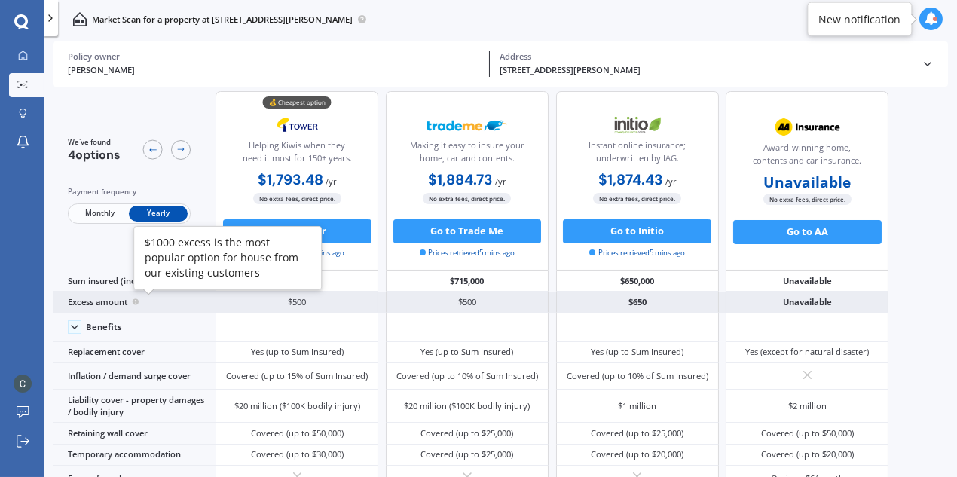
click at [136, 301] on circle at bounding box center [136, 302] width 6 height 6
click at [138, 302] on circle at bounding box center [136, 302] width 6 height 6
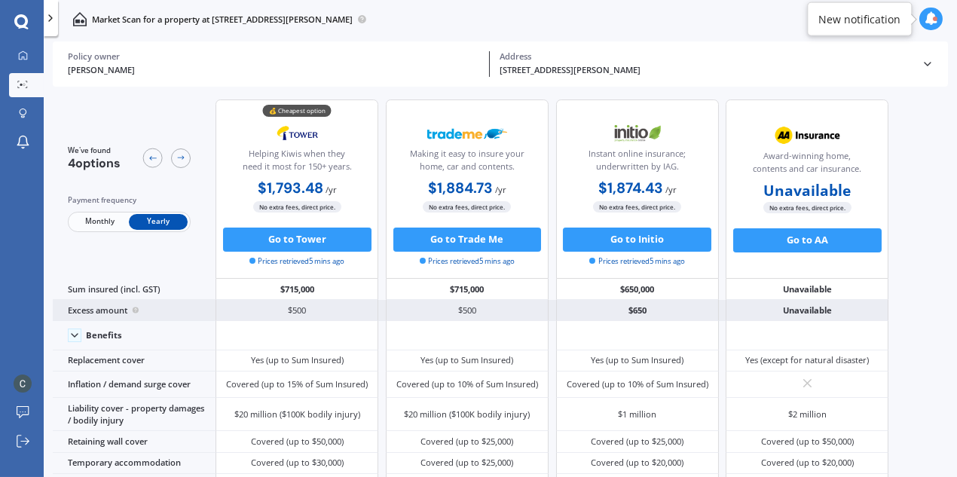
click at [380, 54] on div "Policy owner" at bounding box center [274, 56] width 412 height 11
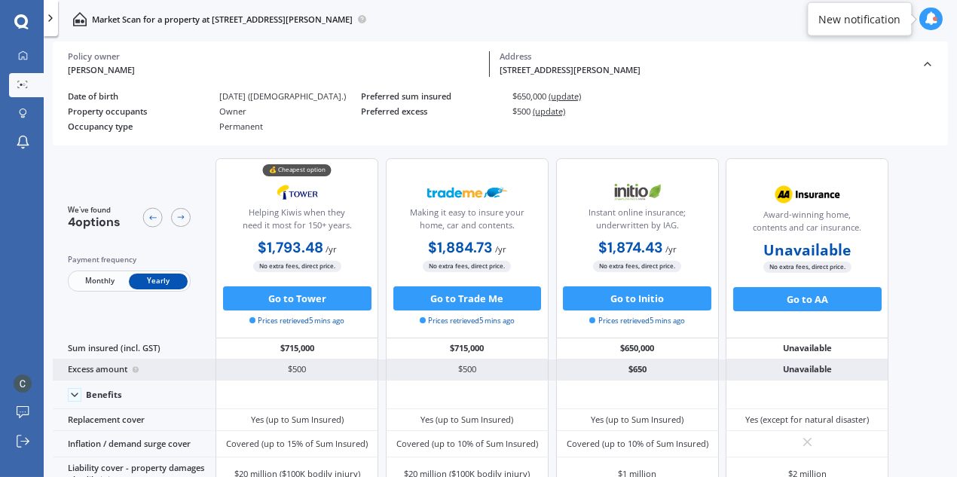
click at [424, 112] on div "Preferred excess" at bounding box center [432, 111] width 142 height 10
click at [540, 110] on span "(update)" at bounding box center [549, 111] width 32 height 11
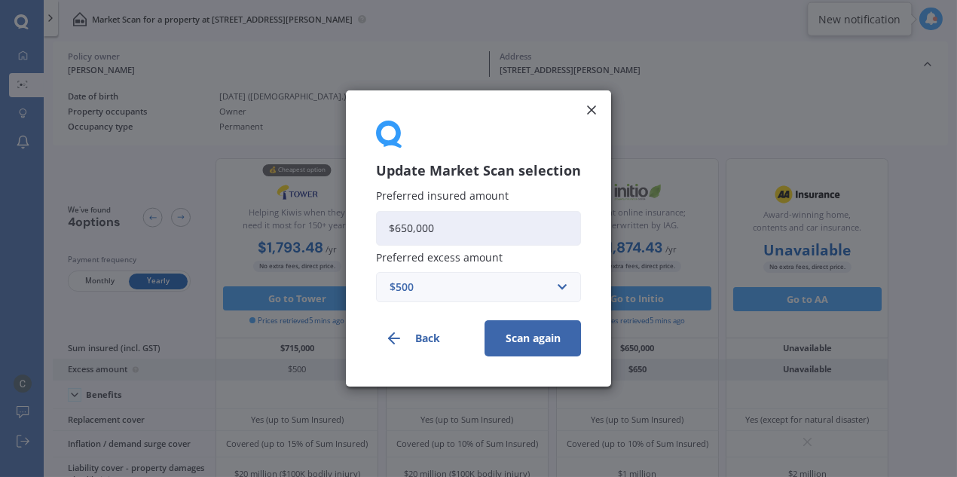
click at [457, 293] on div "$500" at bounding box center [470, 287] width 160 height 17
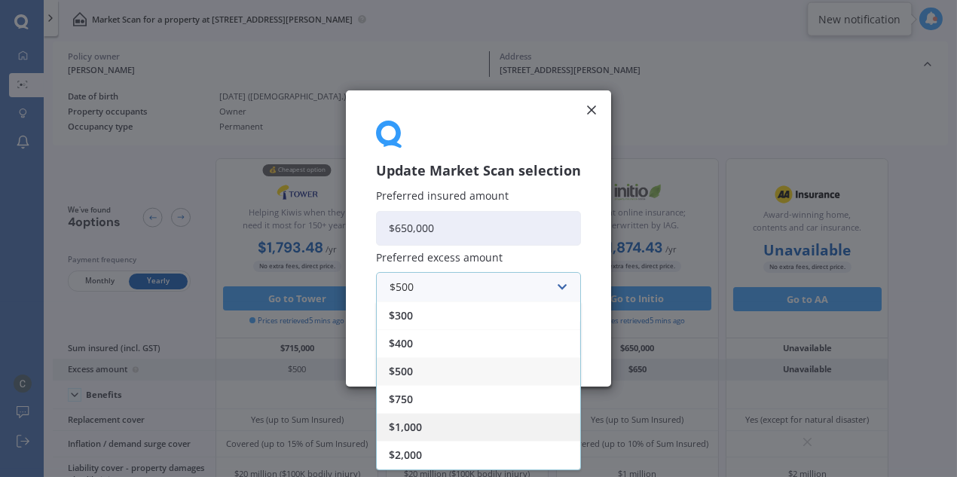
click at [420, 418] on div "$1,000" at bounding box center [478, 427] width 203 height 28
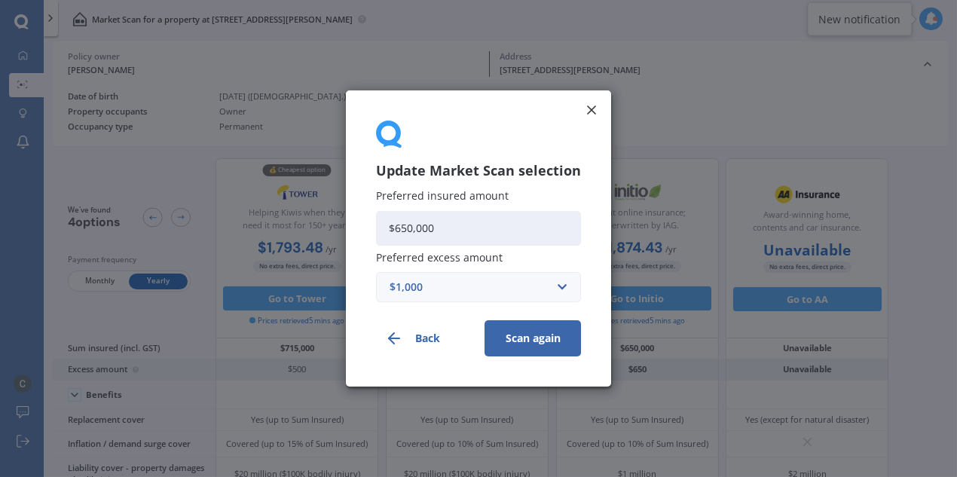
click at [537, 336] on button "Scan again" at bounding box center [533, 338] width 96 height 36
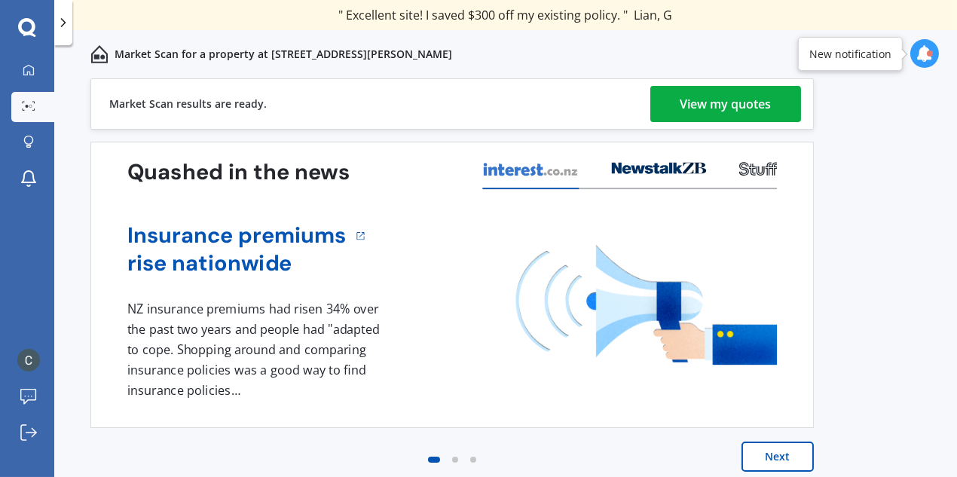
click at [713, 100] on div "View my quotes" at bounding box center [726, 104] width 91 height 36
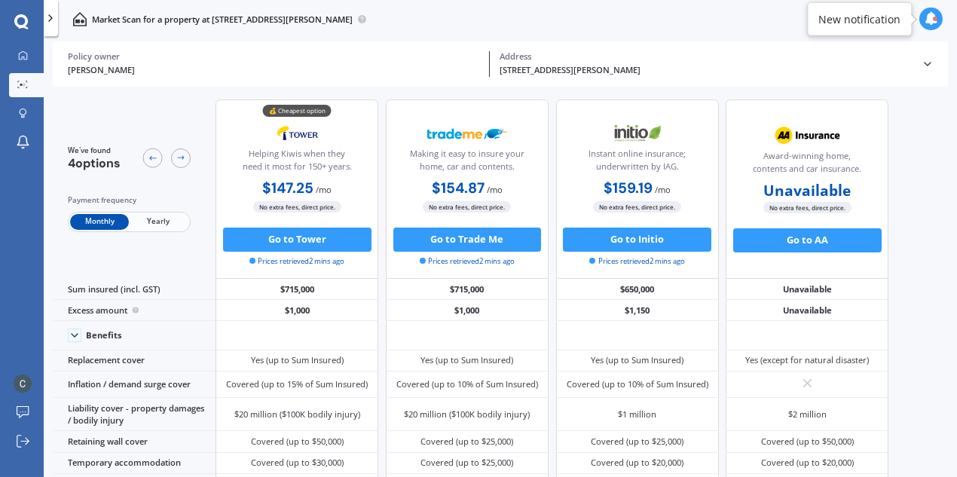
click at [166, 219] on span "Yearly" at bounding box center [158, 222] width 59 height 16
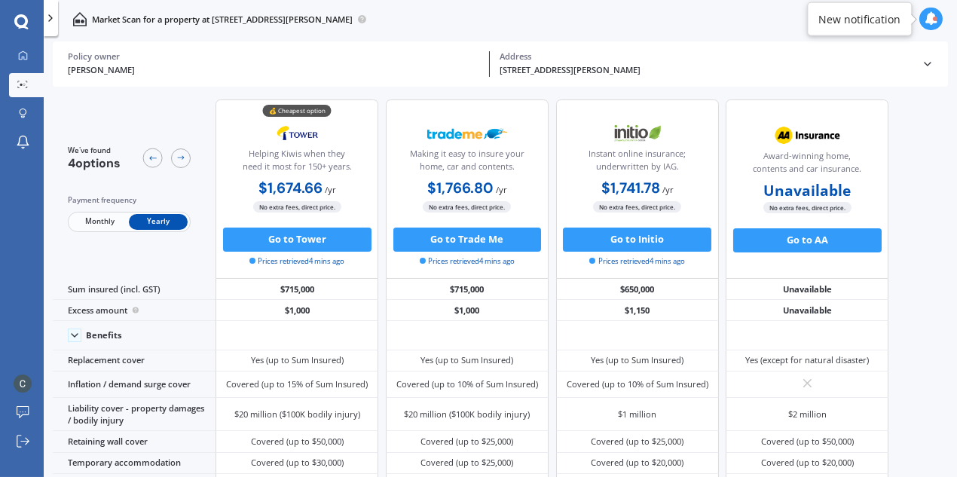
click at [517, 60] on div "Address" at bounding box center [706, 56] width 412 height 11
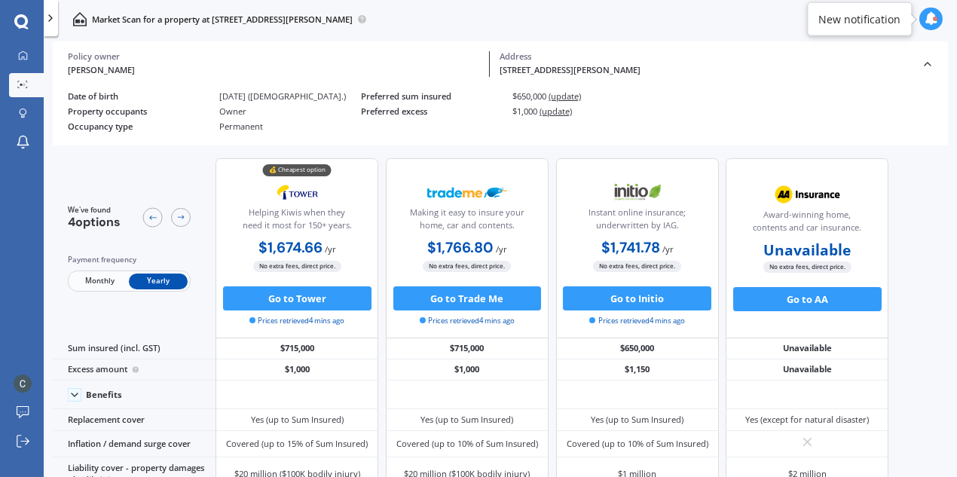
click at [566, 98] on span "(update)" at bounding box center [565, 95] width 32 height 11
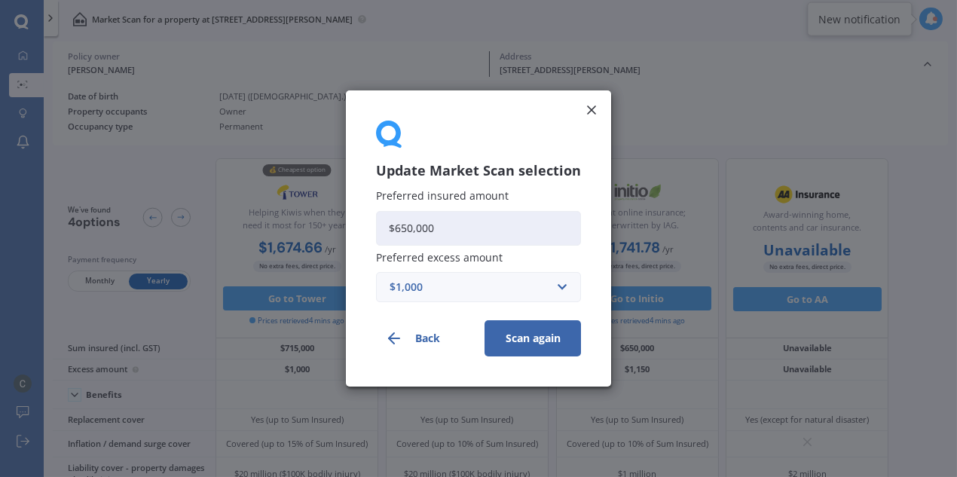
click at [451, 242] on input "$650,000" at bounding box center [478, 228] width 205 height 35
click at [404, 231] on input "$650,000" at bounding box center [478, 228] width 205 height 35
type input "$600,000"
click at [533, 335] on button "Scan again" at bounding box center [533, 338] width 96 height 36
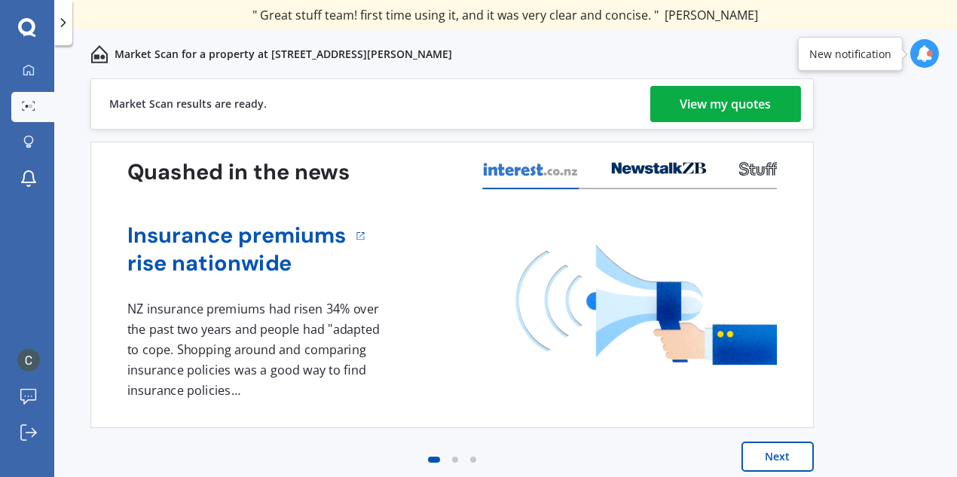
click at [726, 107] on div "View my quotes" at bounding box center [726, 104] width 91 height 36
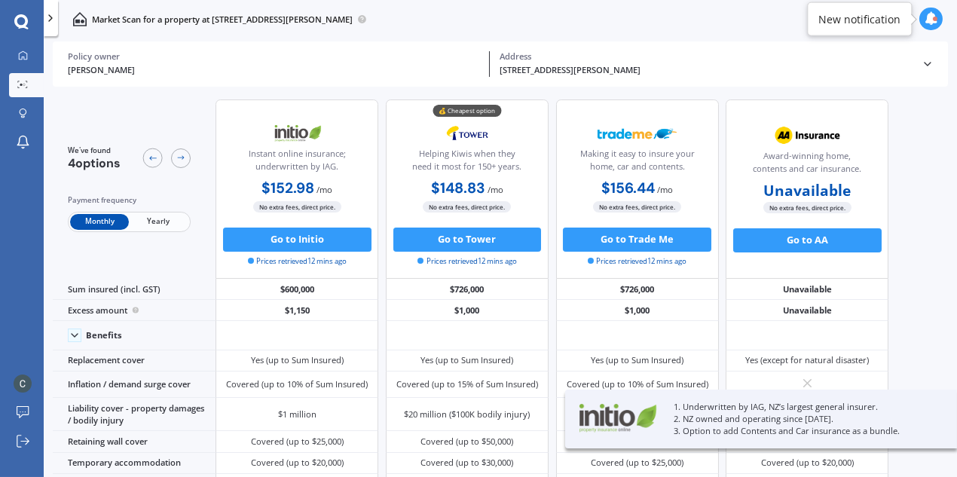
click at [150, 225] on span "Yearly" at bounding box center [158, 222] width 59 height 16
